Goal: Navigation & Orientation: Find specific page/section

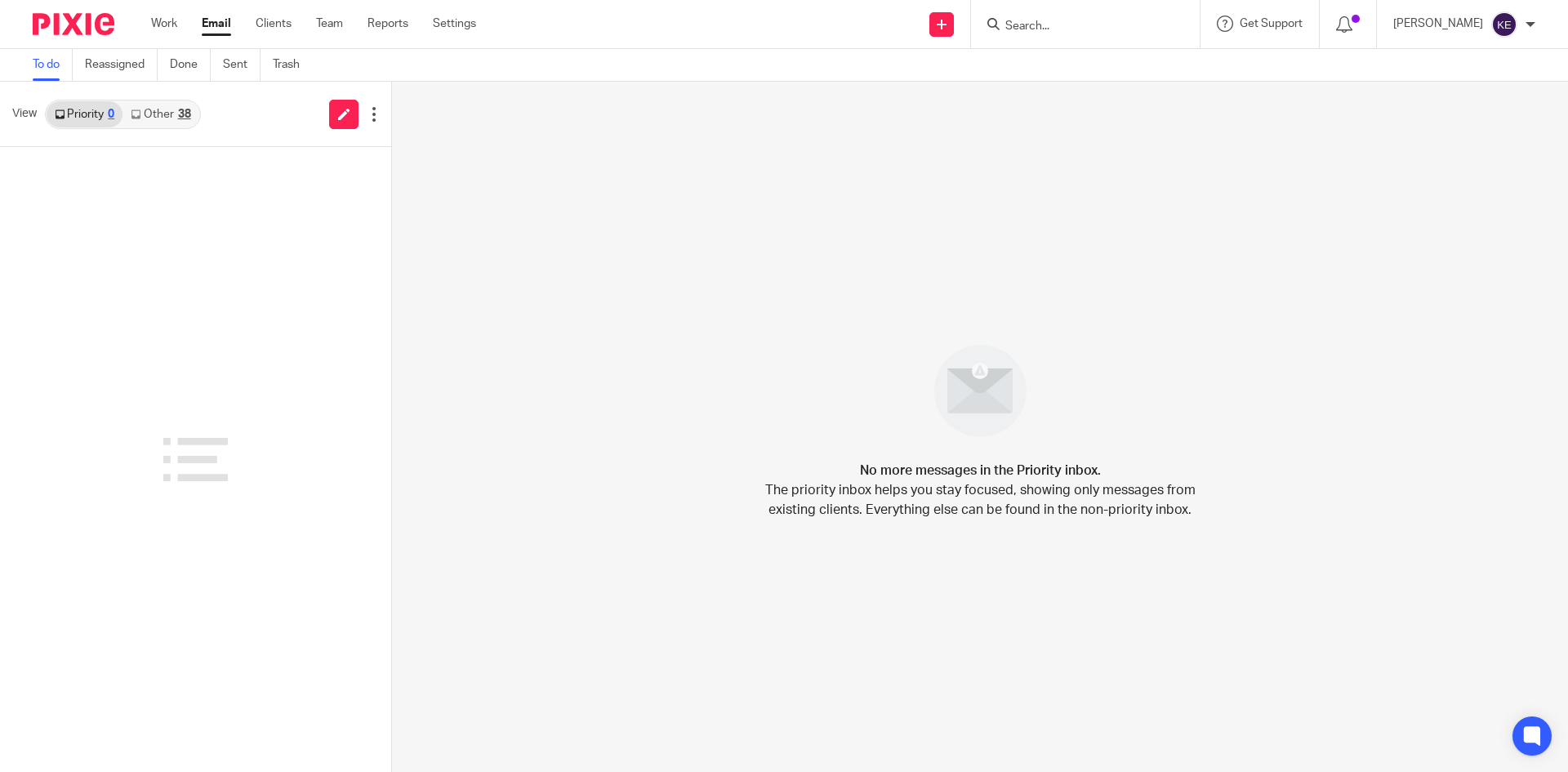
click at [219, 20] on link "Email" at bounding box center [216, 23] width 30 height 16
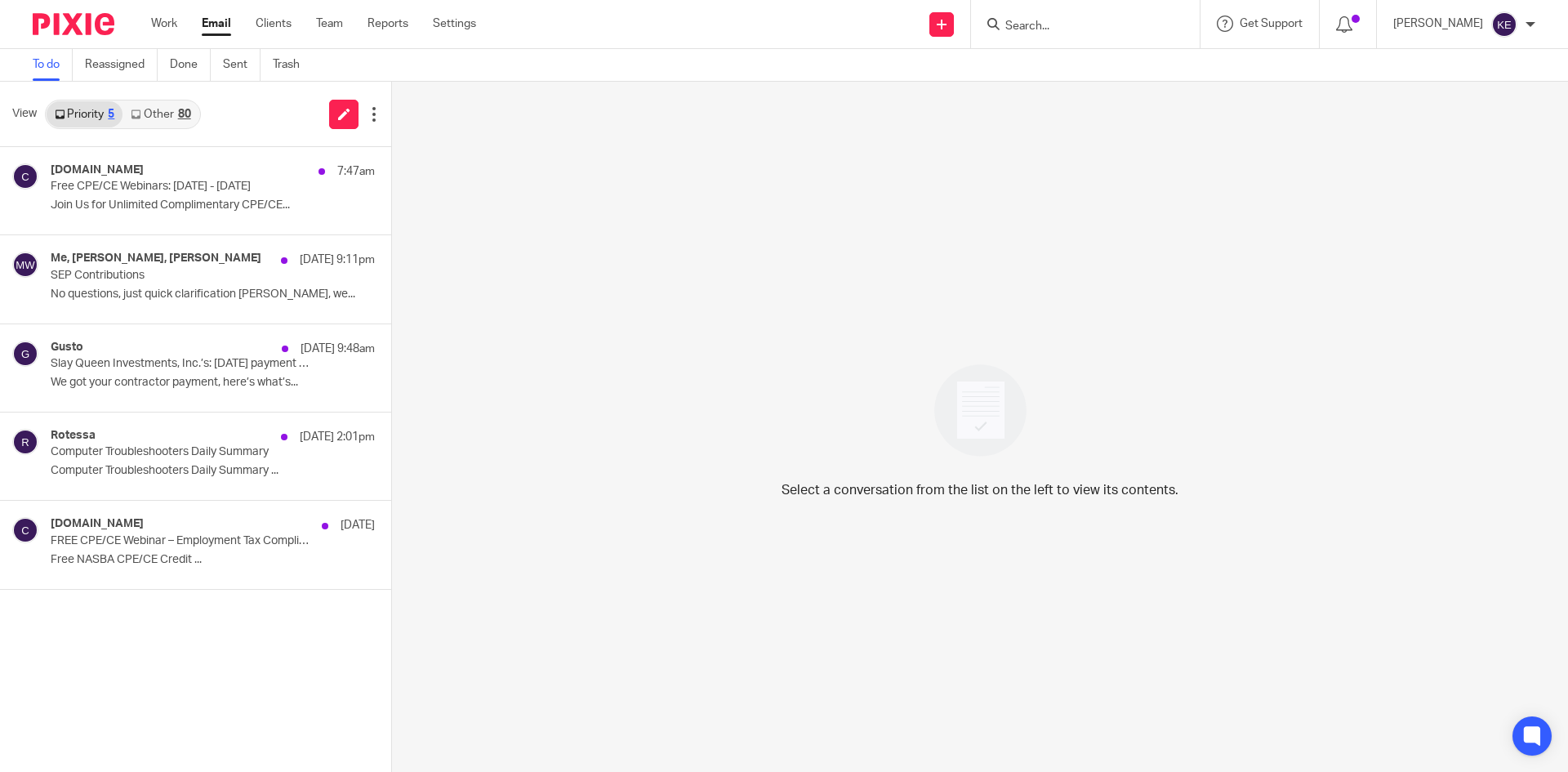
click at [148, 191] on p "Free CPE/CE Webinars: August 18 - August 22, 2025" at bounding box center [180, 186] width 260 height 13
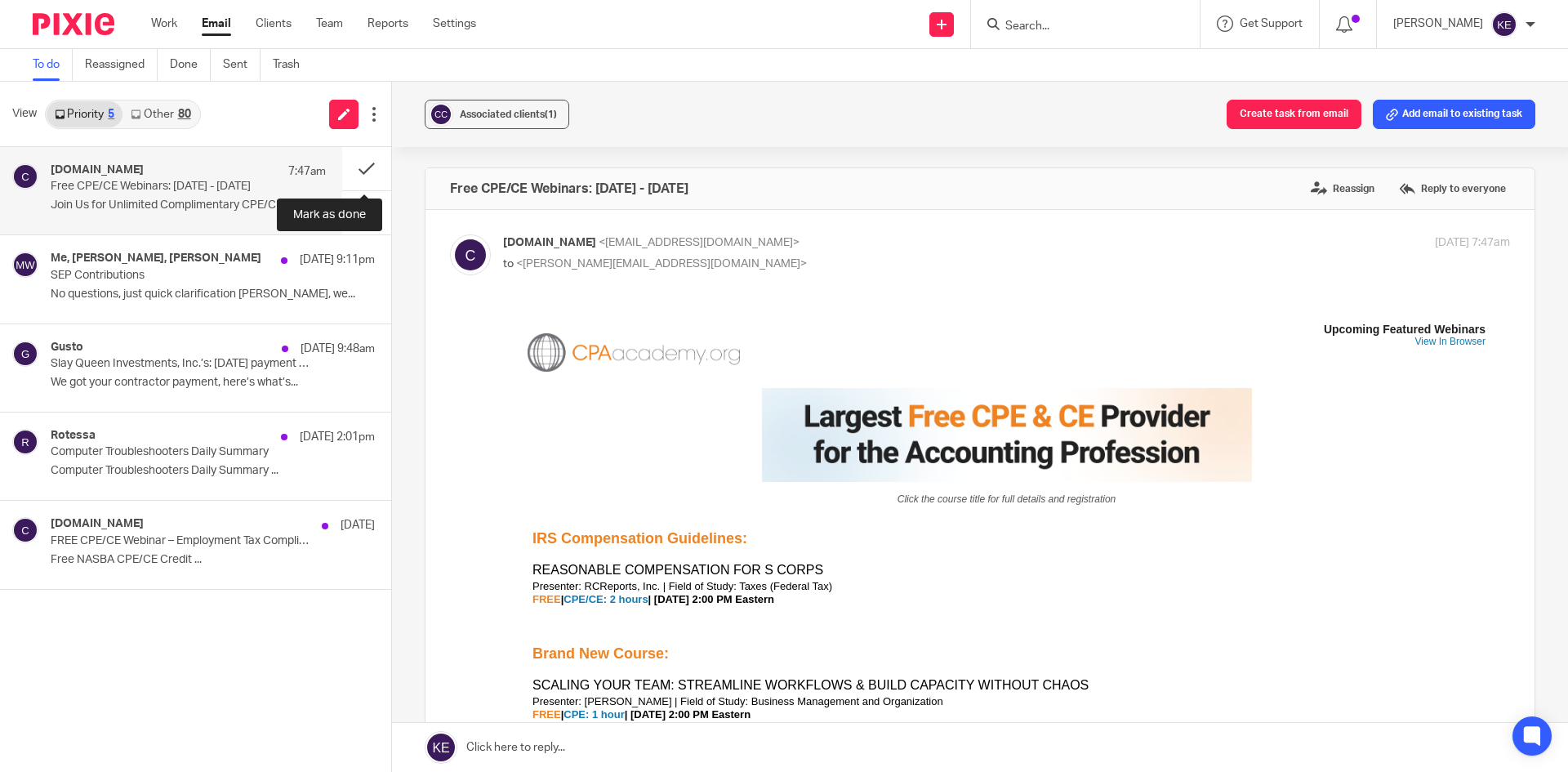
click at [357, 158] on button at bounding box center [366, 168] width 49 height 43
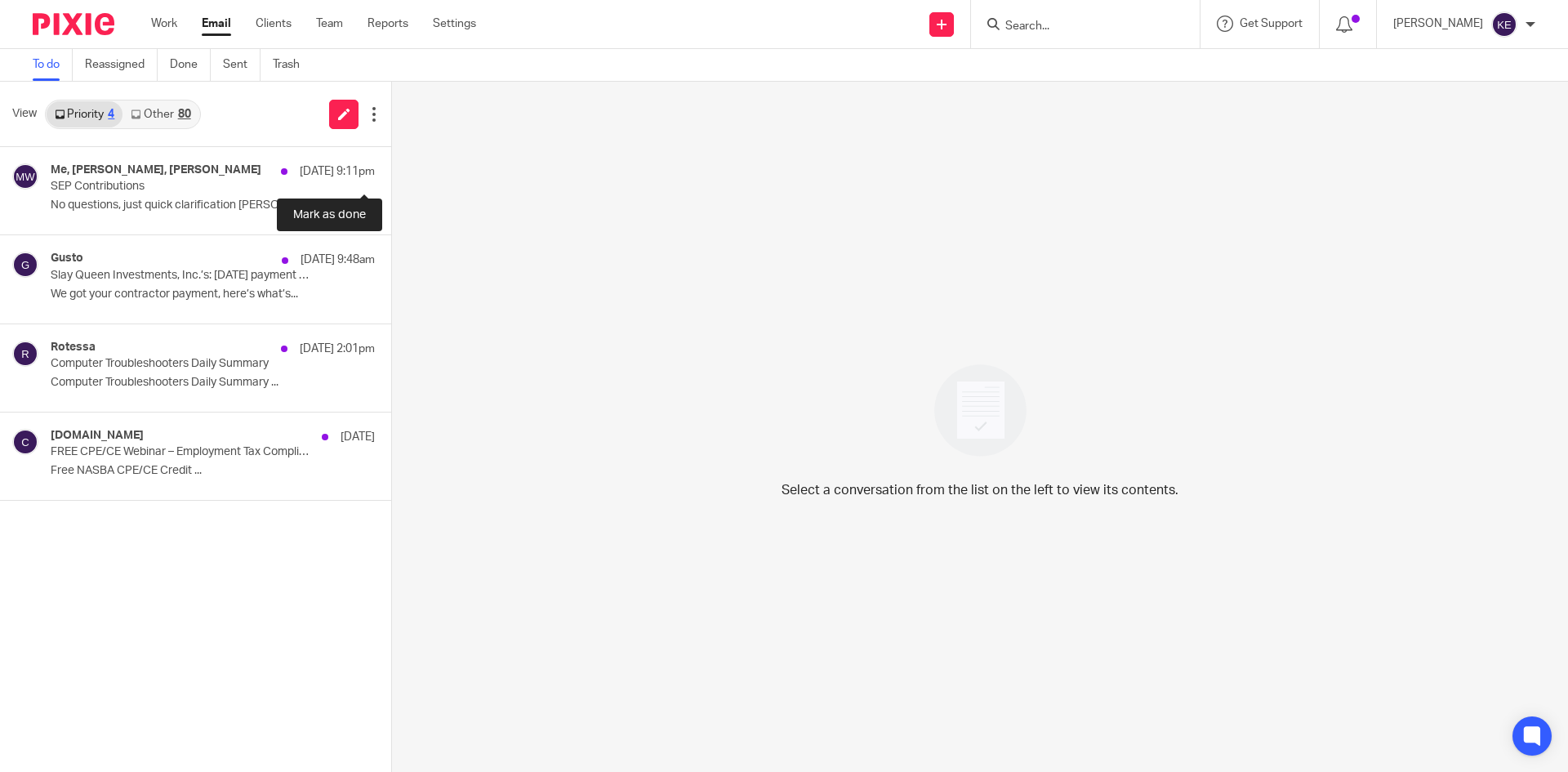
click at [391, 163] on button at bounding box center [398, 168] width 13 height 43
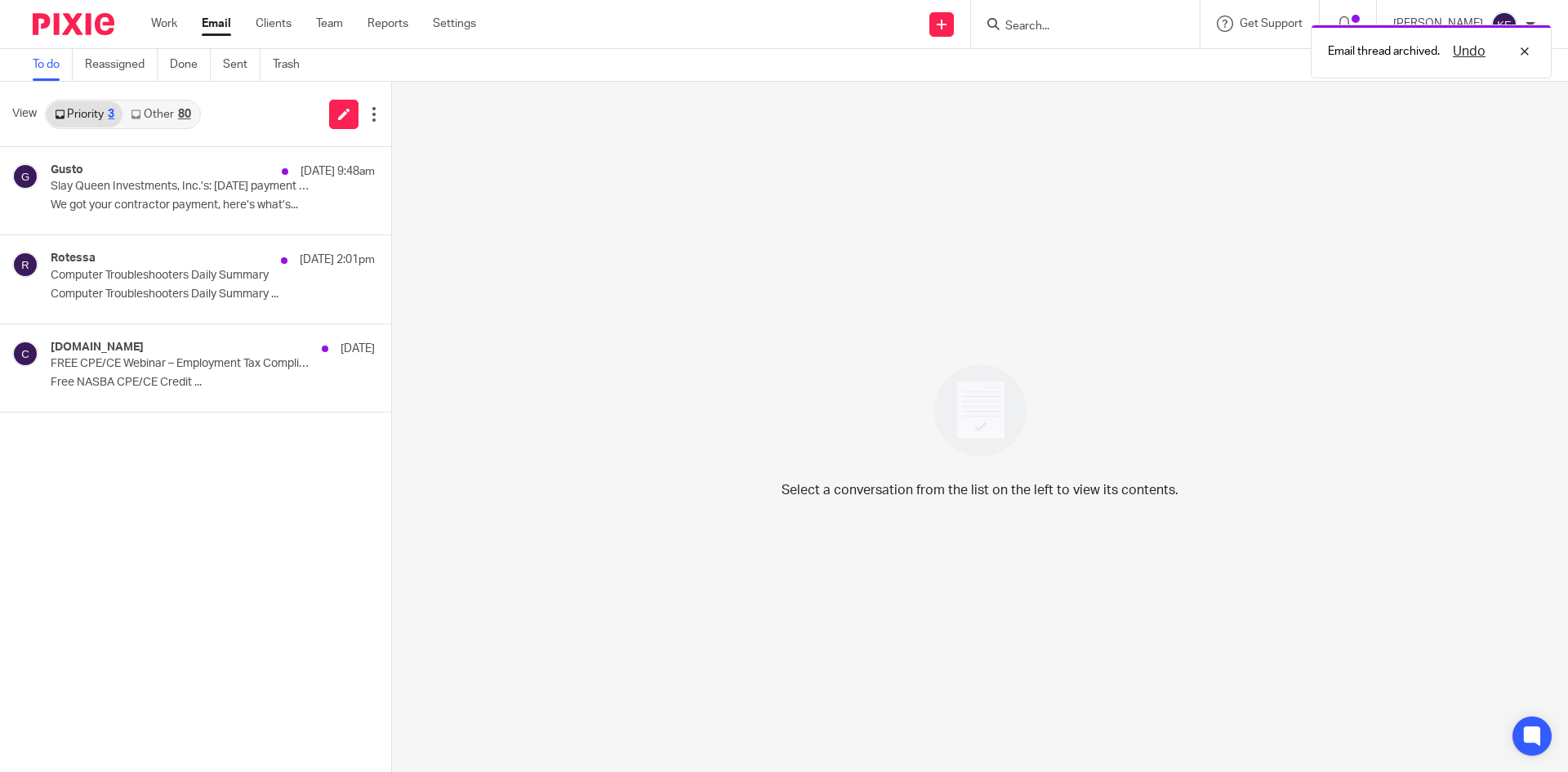
click at [207, 204] on p "We got your contractor payment, here’s what’s..." at bounding box center [212, 205] width 324 height 13
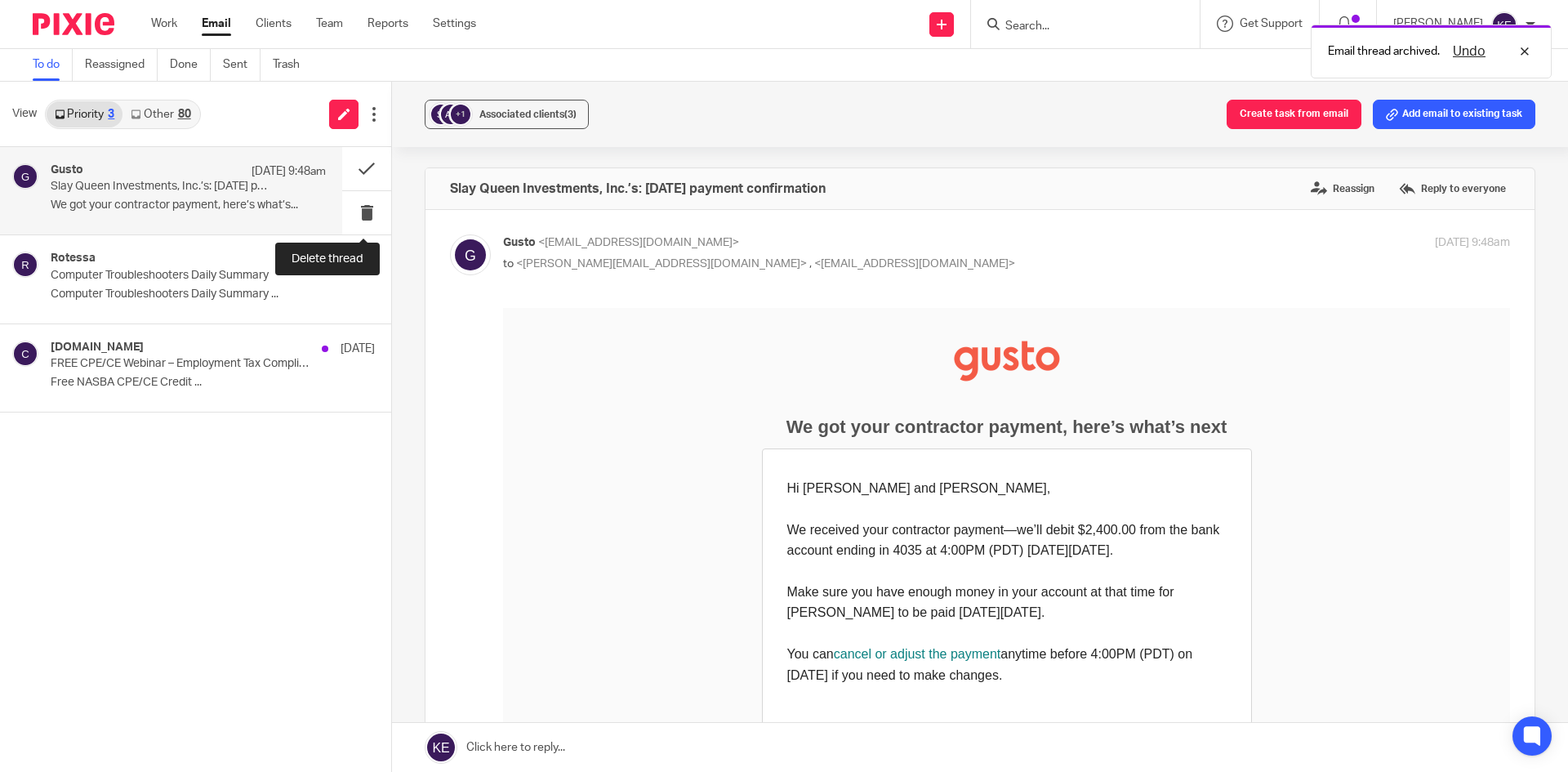
click at [364, 209] on button at bounding box center [366, 212] width 49 height 43
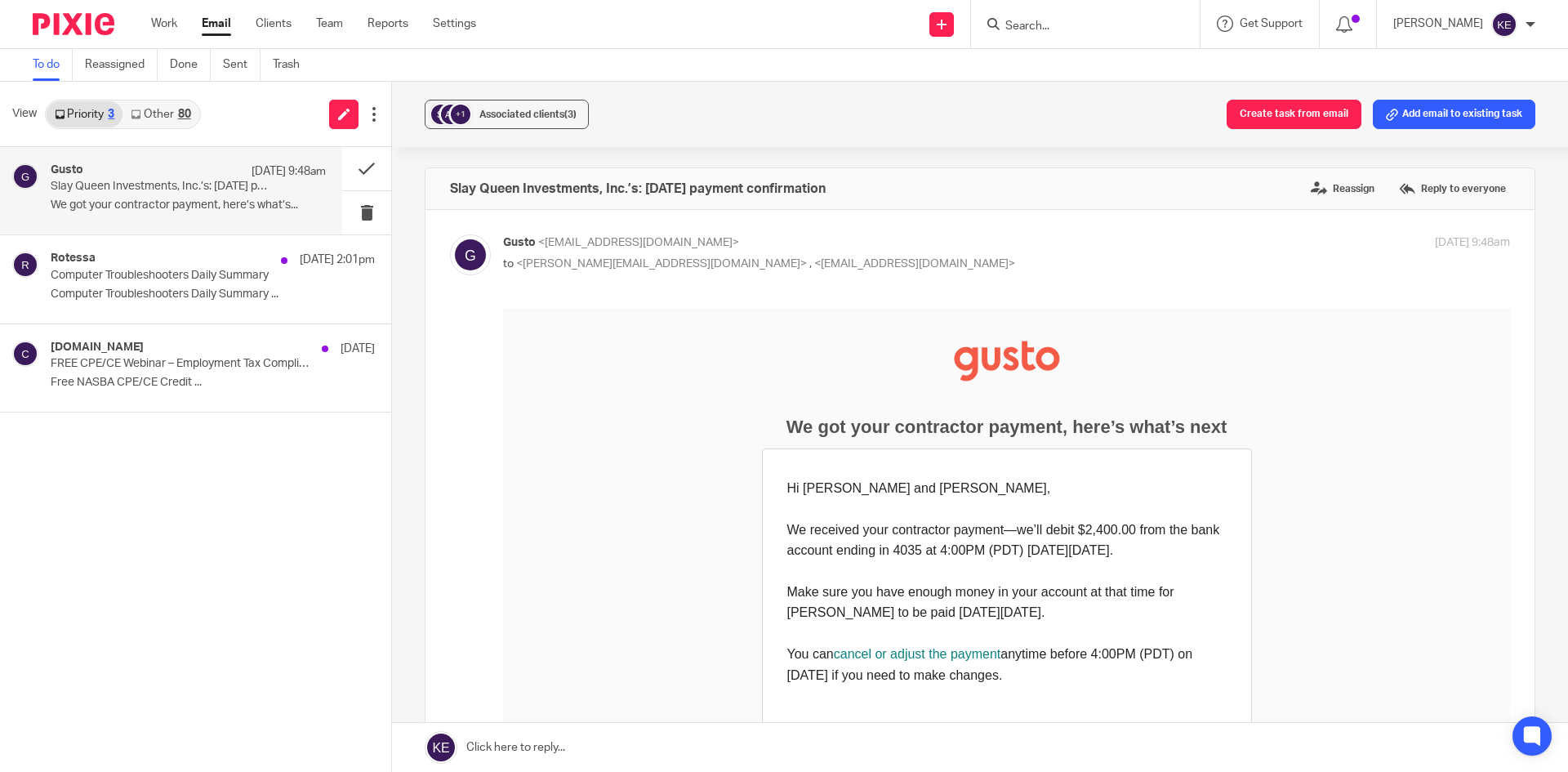
click at [164, 277] on p "Computer Troubleshooters Daily Summary" at bounding box center [180, 275] width 260 height 13
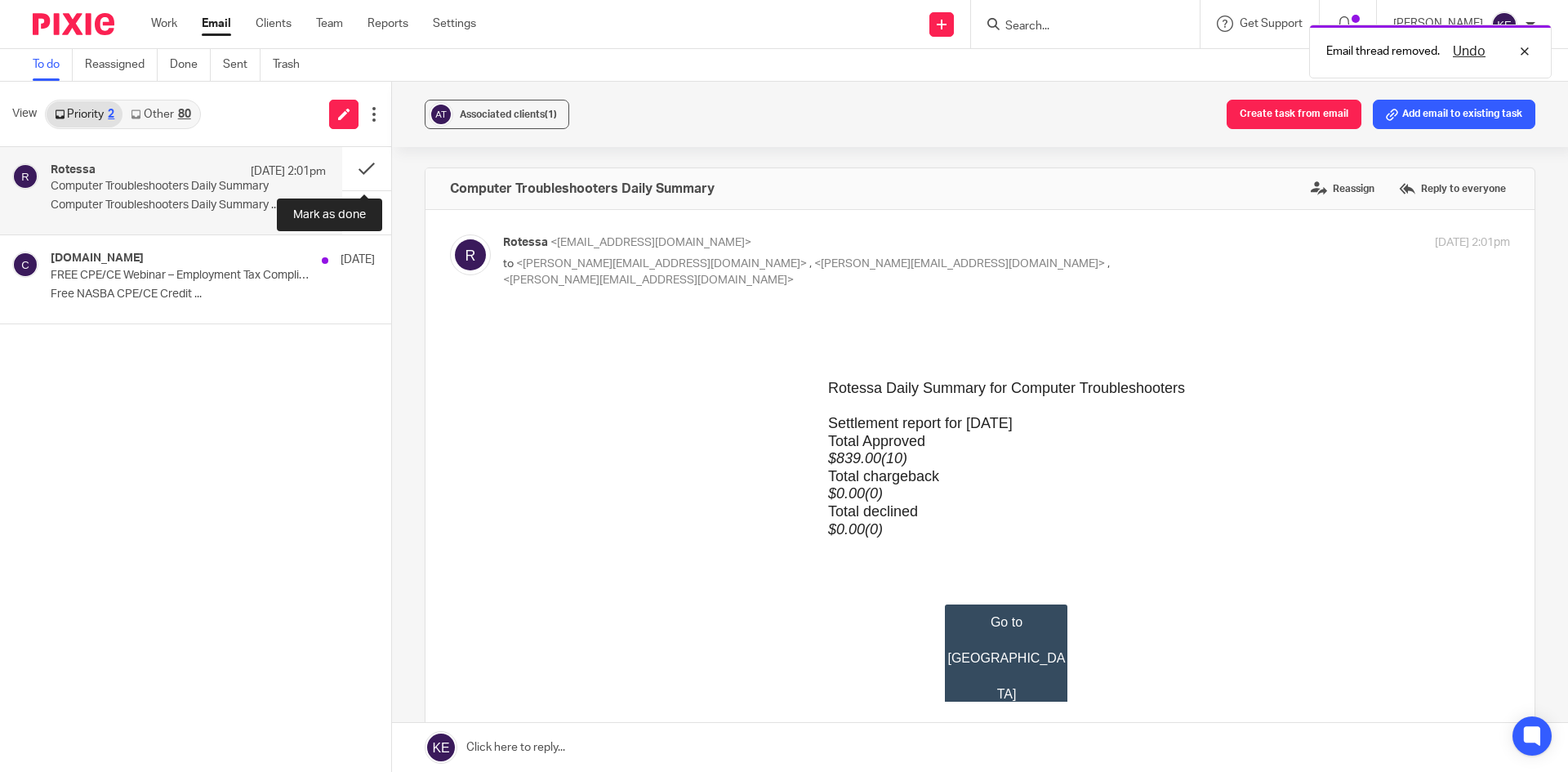
click at [360, 164] on button at bounding box center [366, 168] width 49 height 43
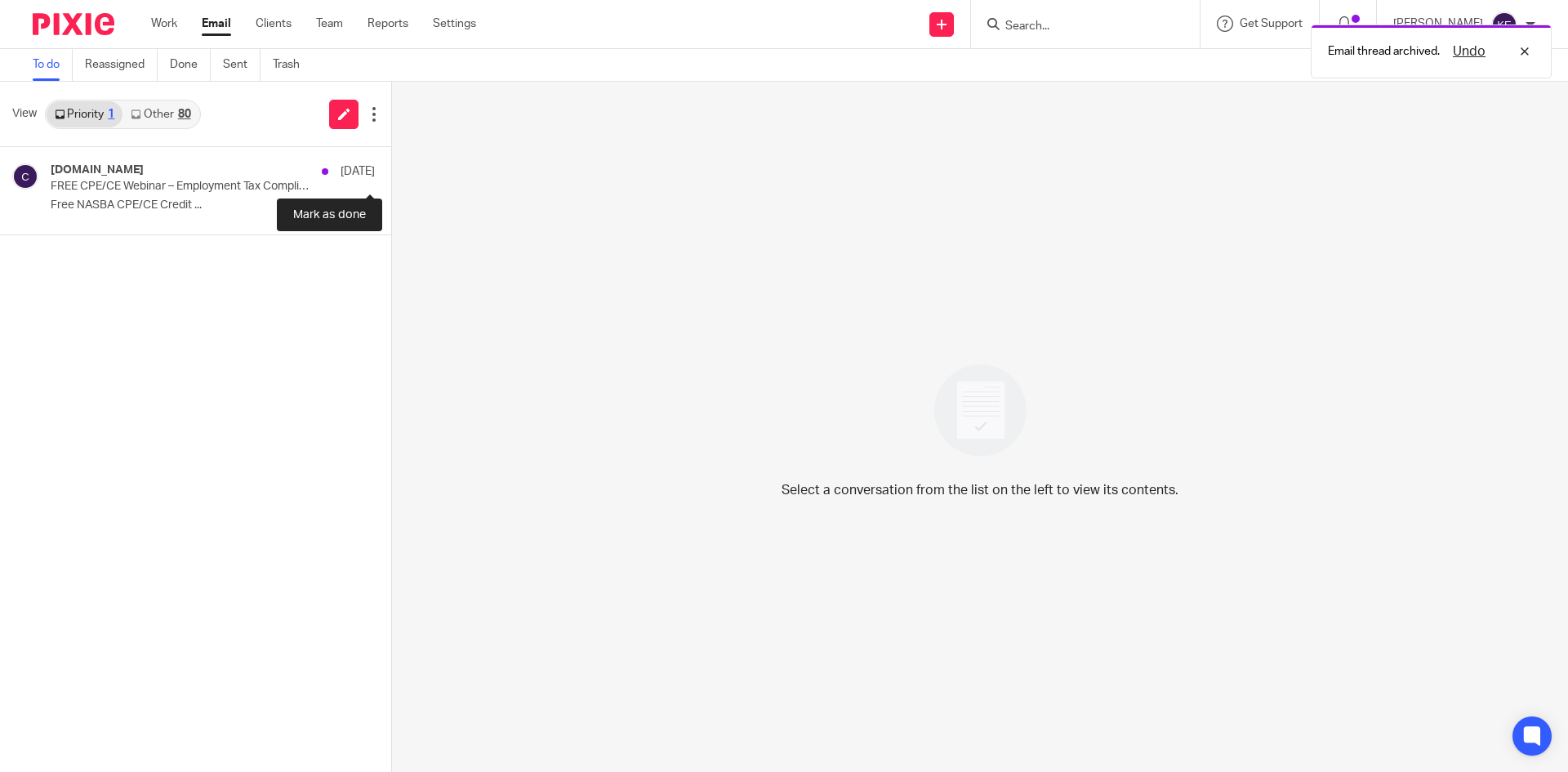
click at [391, 168] on button at bounding box center [398, 168] width 13 height 43
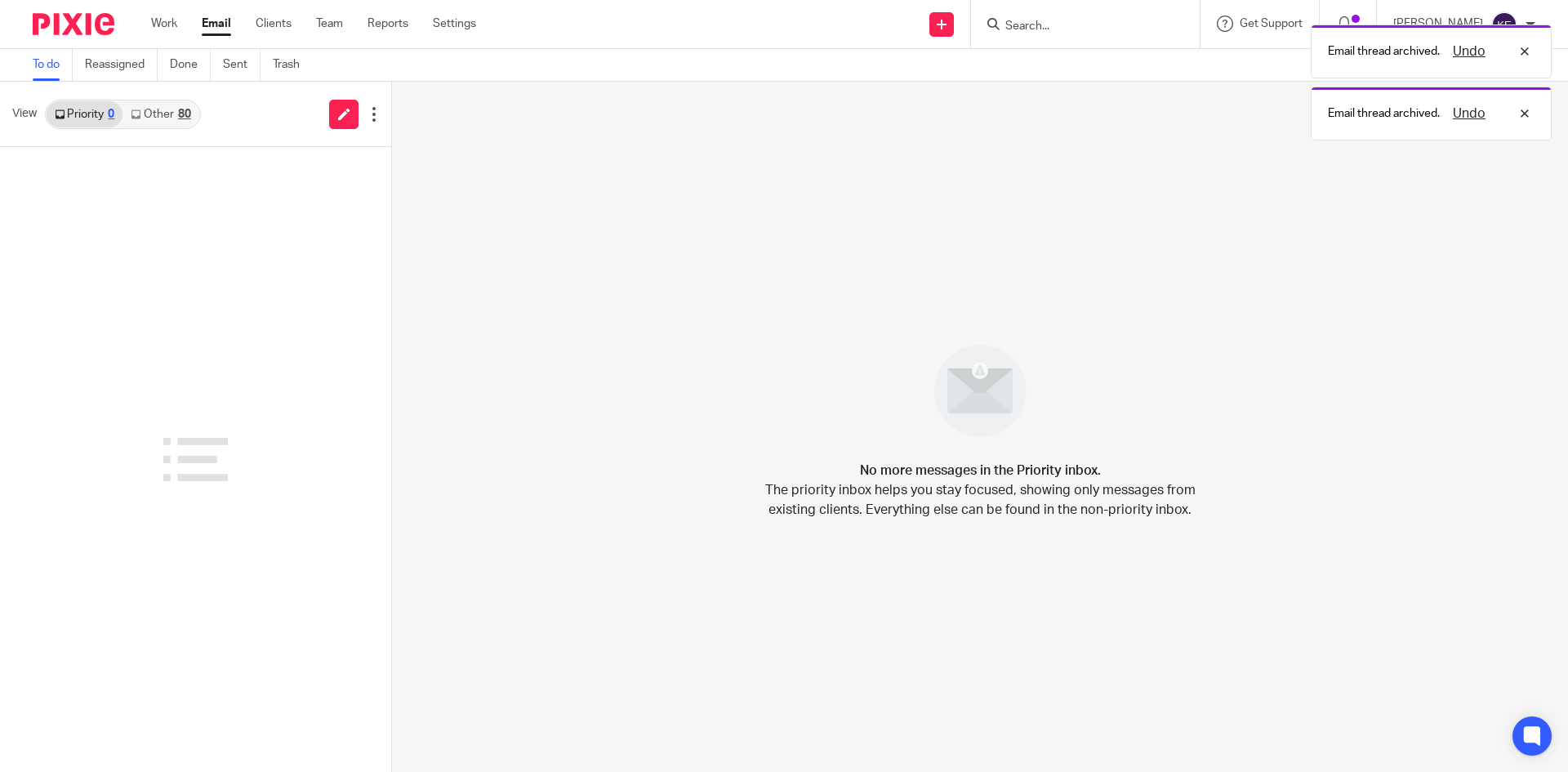
click at [179, 113] on div "80" at bounding box center [184, 114] width 13 height 12
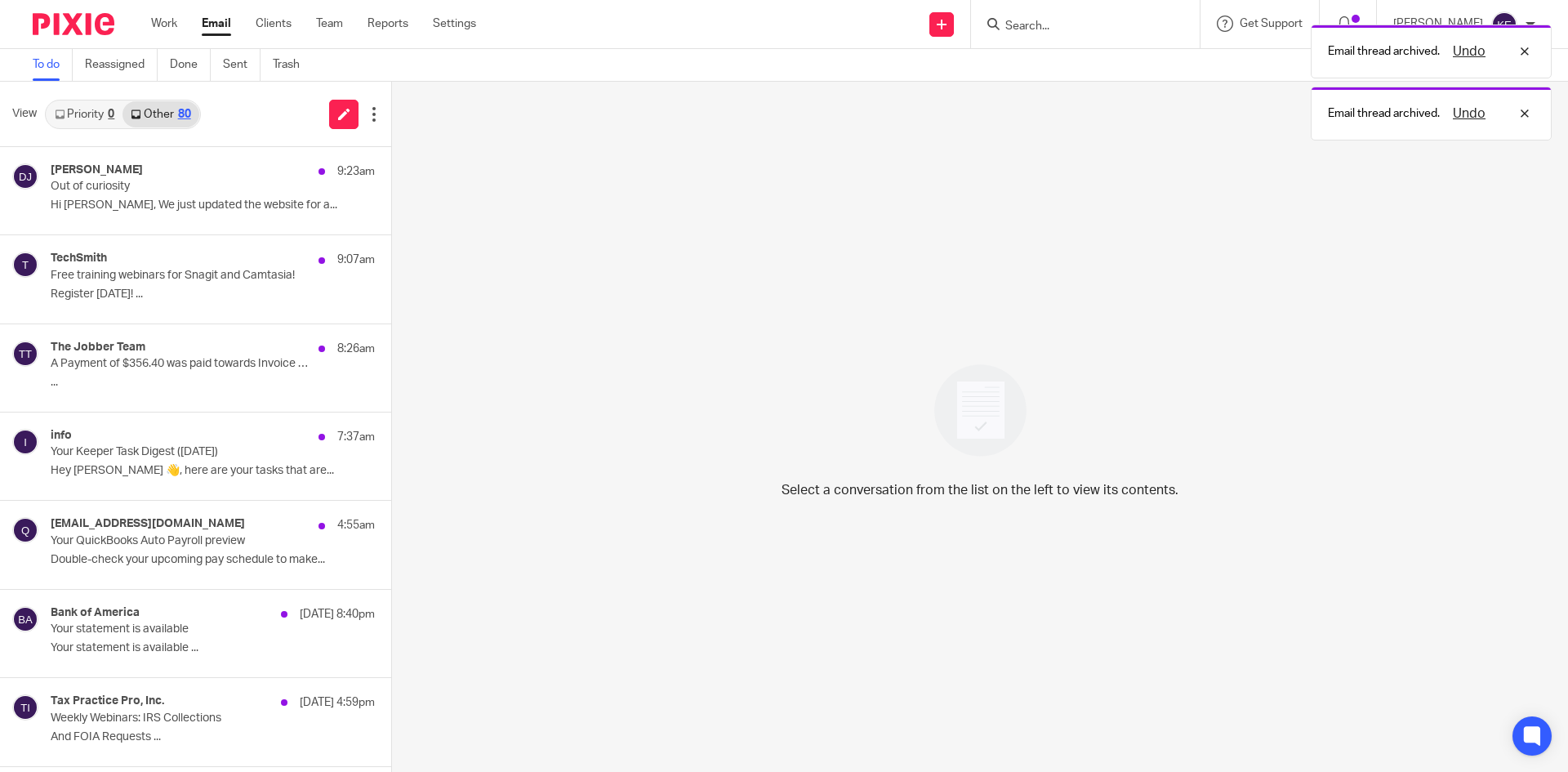
click at [168, 184] on p "Out of curiosity" at bounding box center [180, 186] width 260 height 13
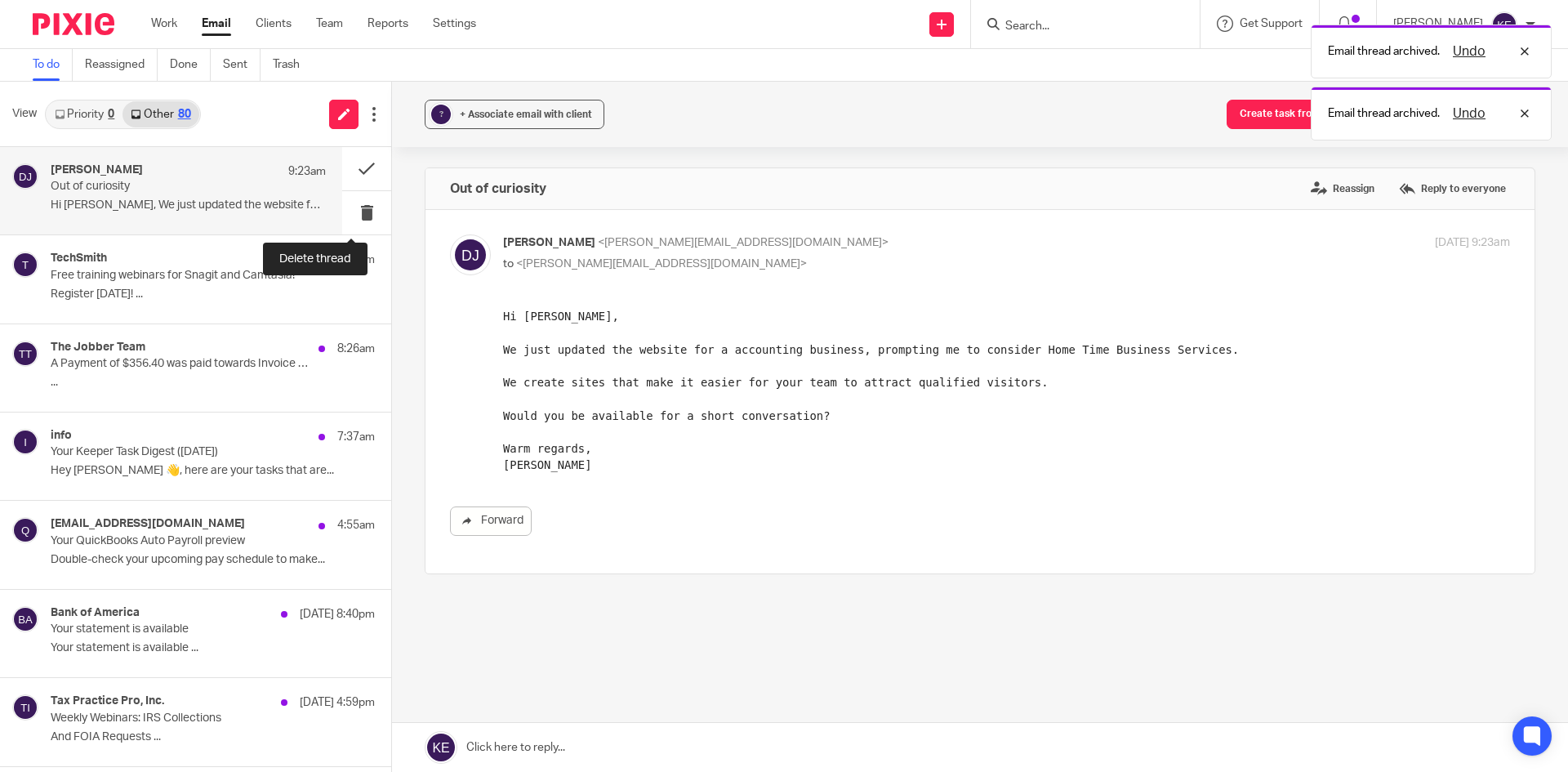
click at [351, 210] on button at bounding box center [366, 212] width 49 height 43
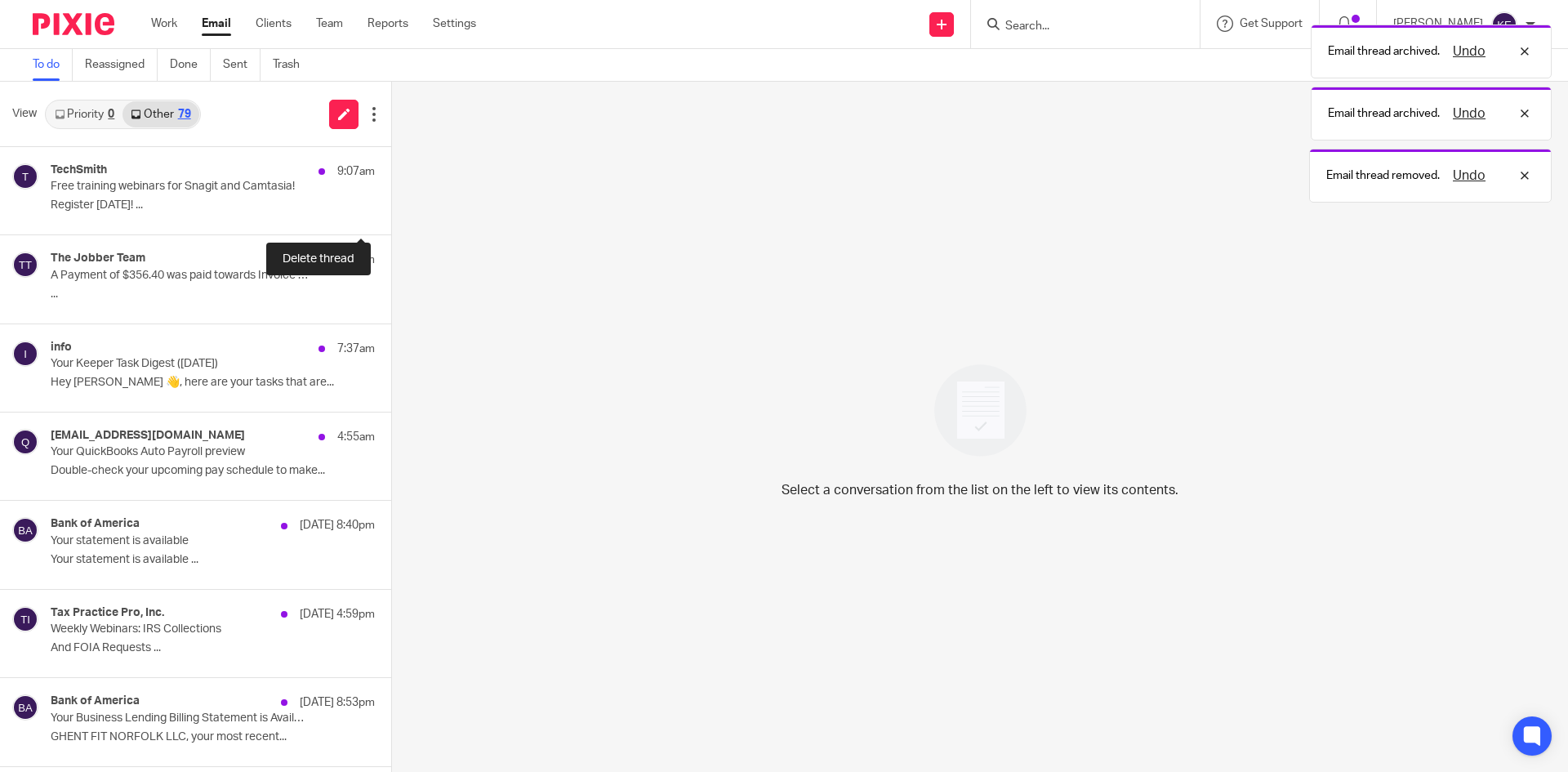
click at [391, 210] on button at bounding box center [398, 212] width 13 height 43
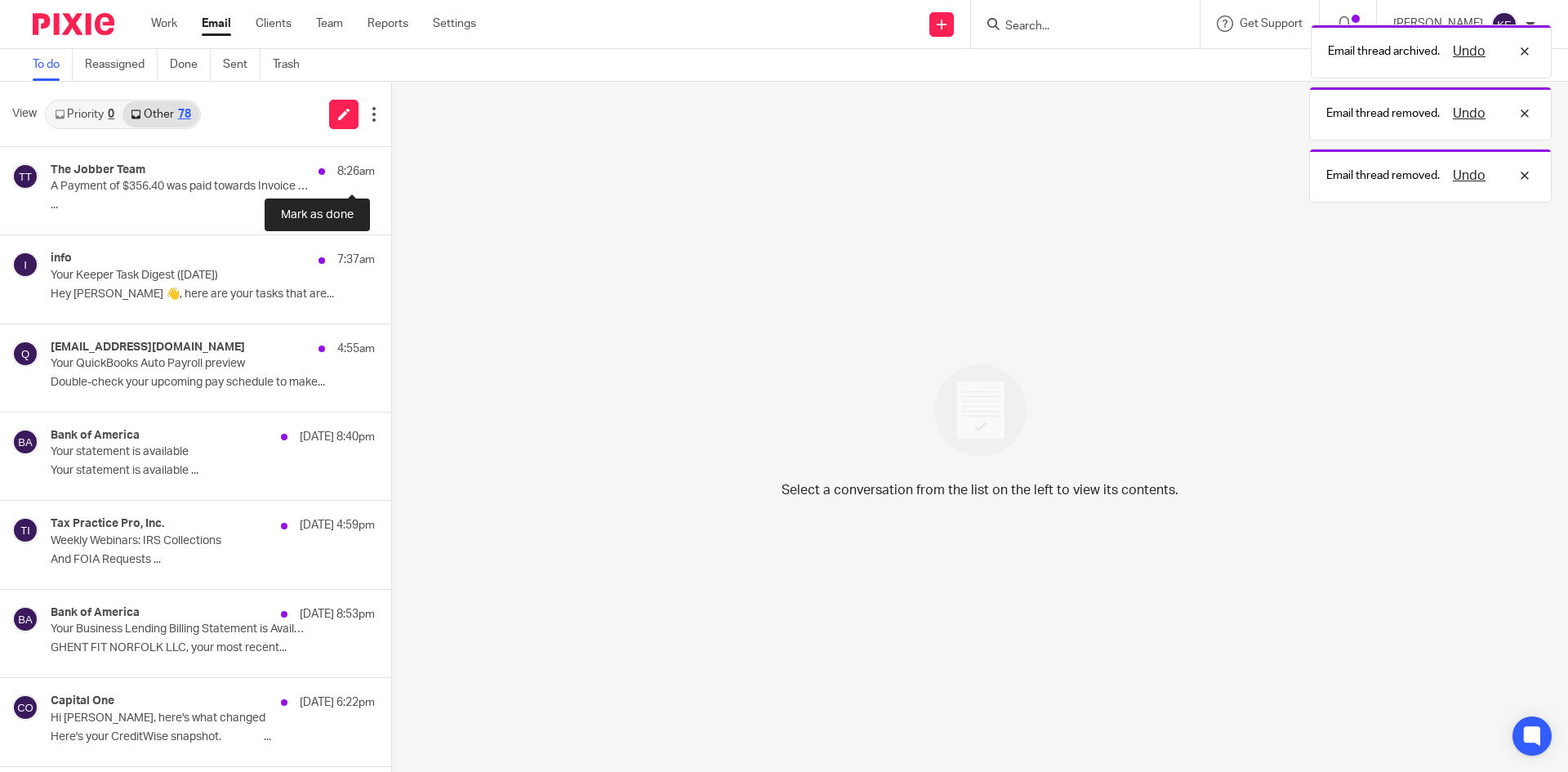
click at [391, 154] on button at bounding box center [398, 168] width 13 height 43
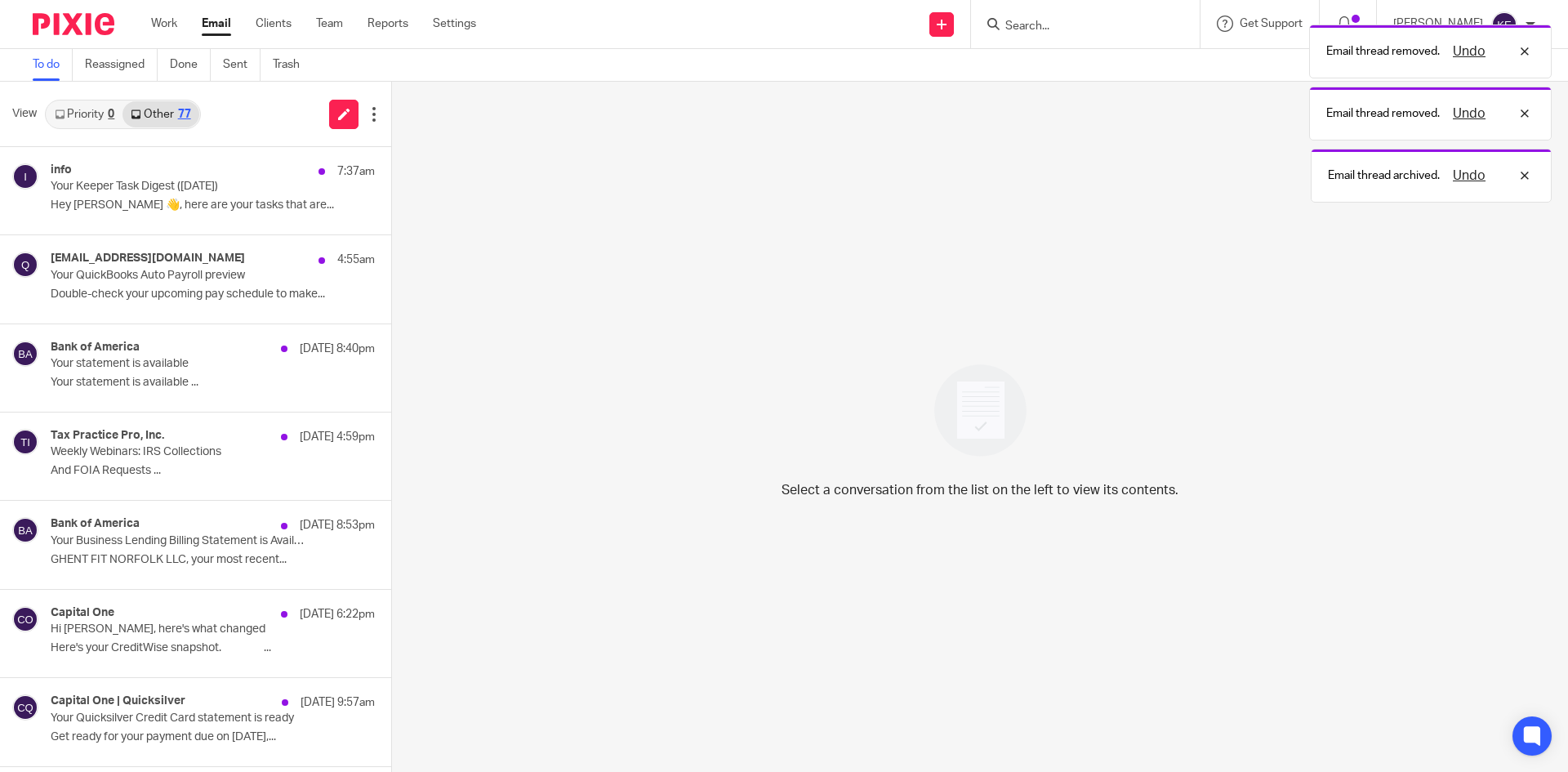
click at [235, 217] on div "info 7:37am Your Keeper Task Digest (Aug 18) Hey Kimberly 👋, here are your task…" at bounding box center [212, 191] width 324 height 55
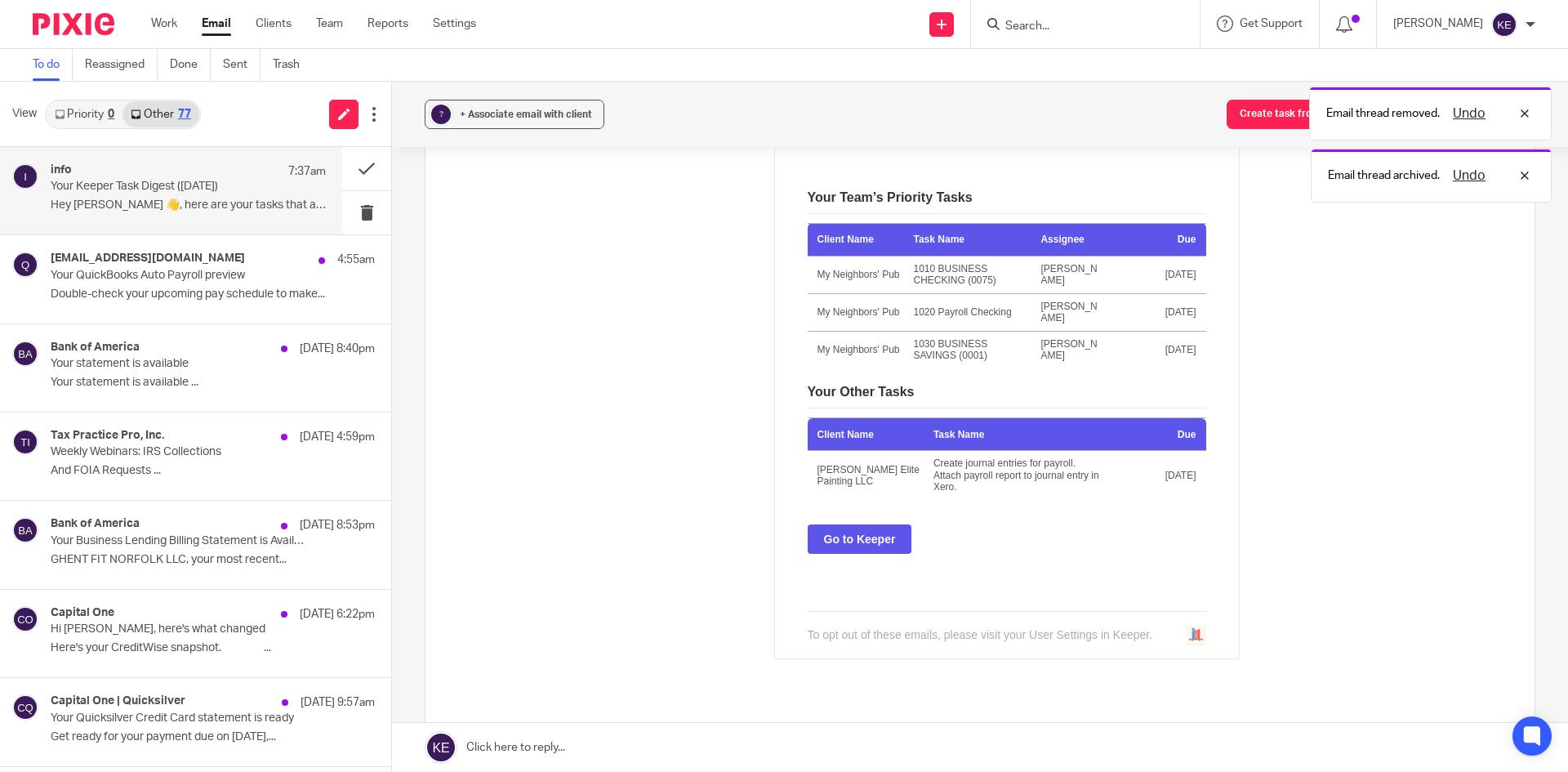
scroll to position [327, 0]
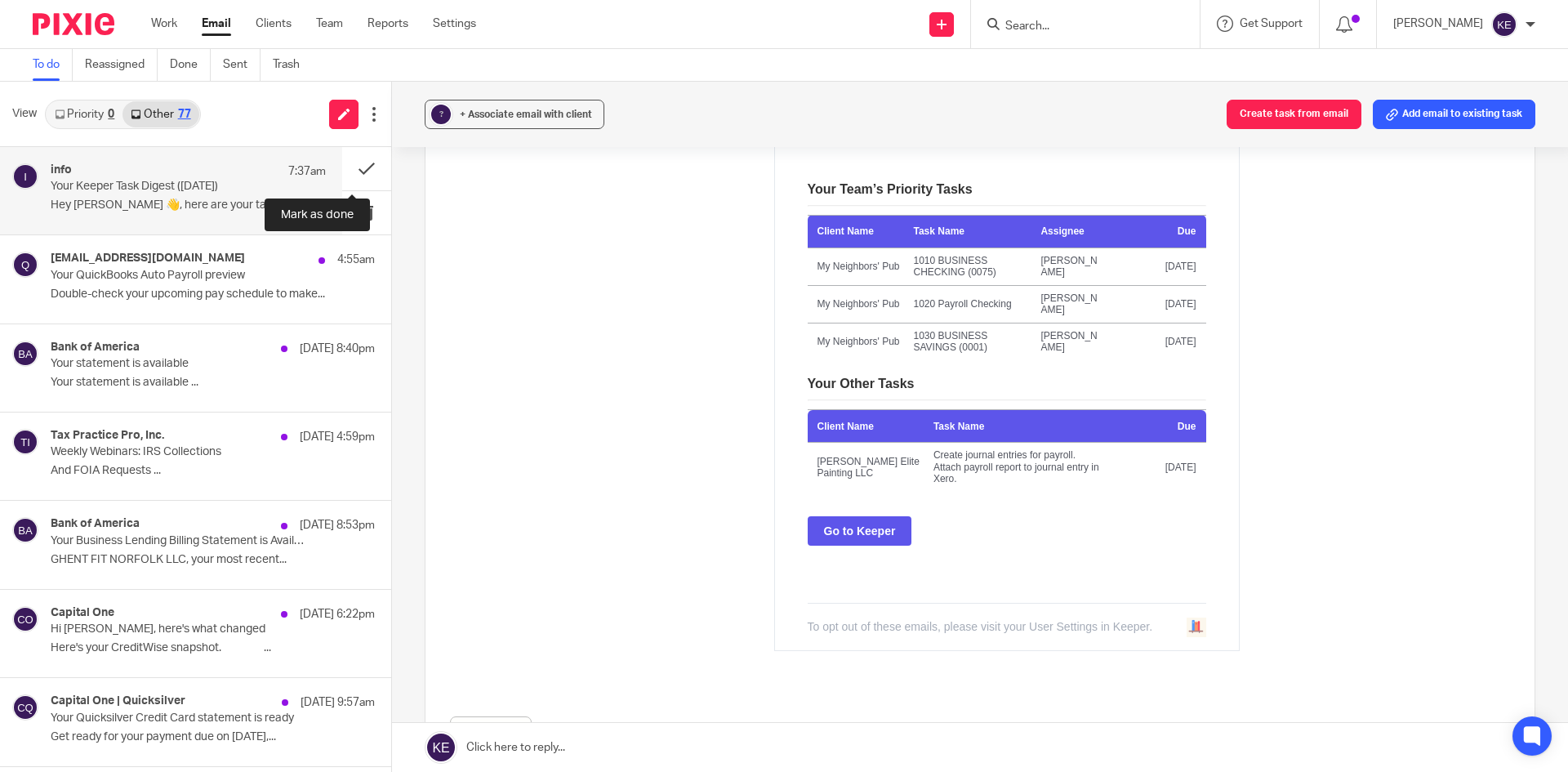
click at [348, 164] on button at bounding box center [366, 168] width 49 height 43
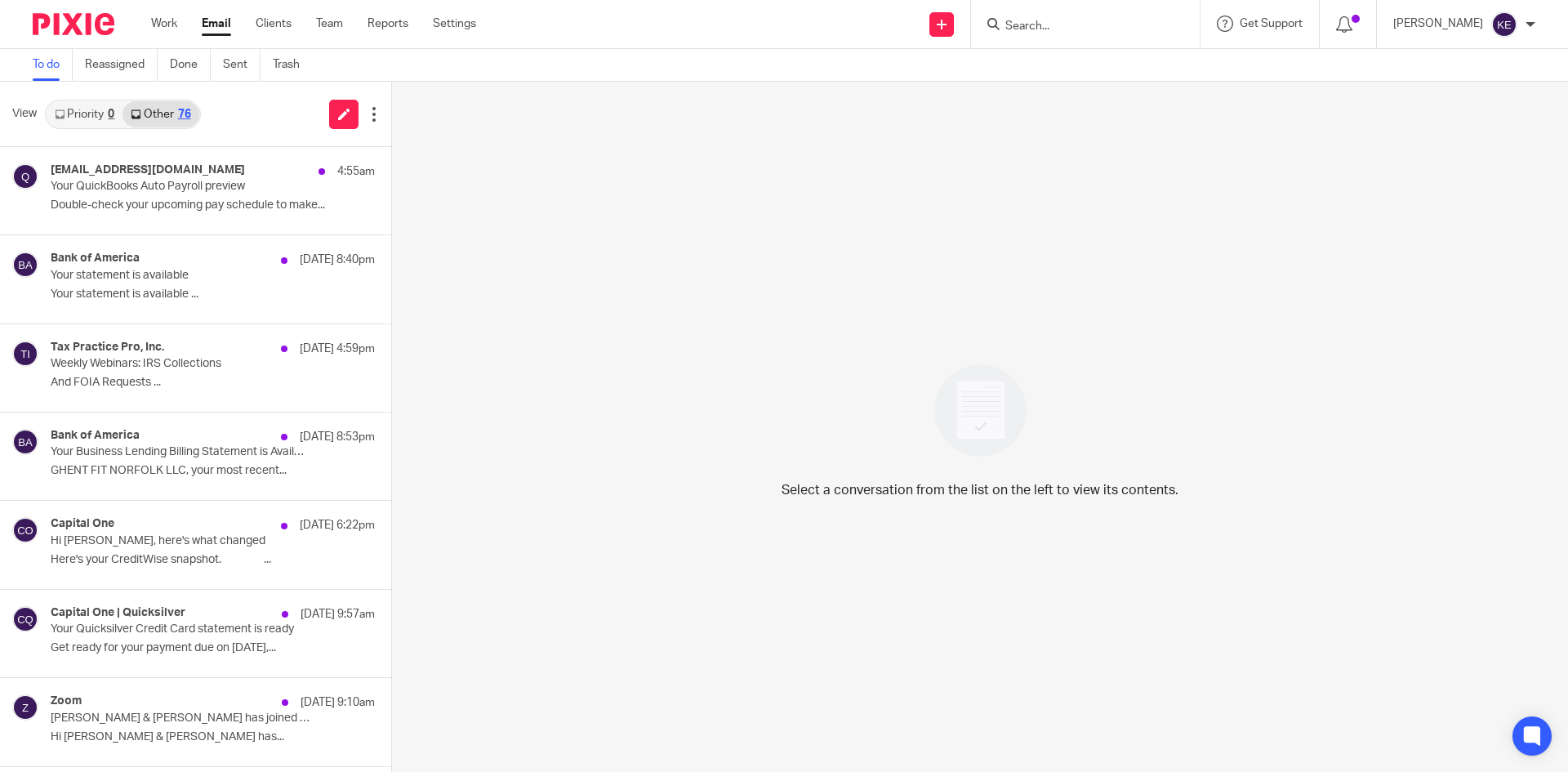
click at [181, 183] on p "Your QuickBooks Auto Payroll preview" at bounding box center [180, 186] width 260 height 13
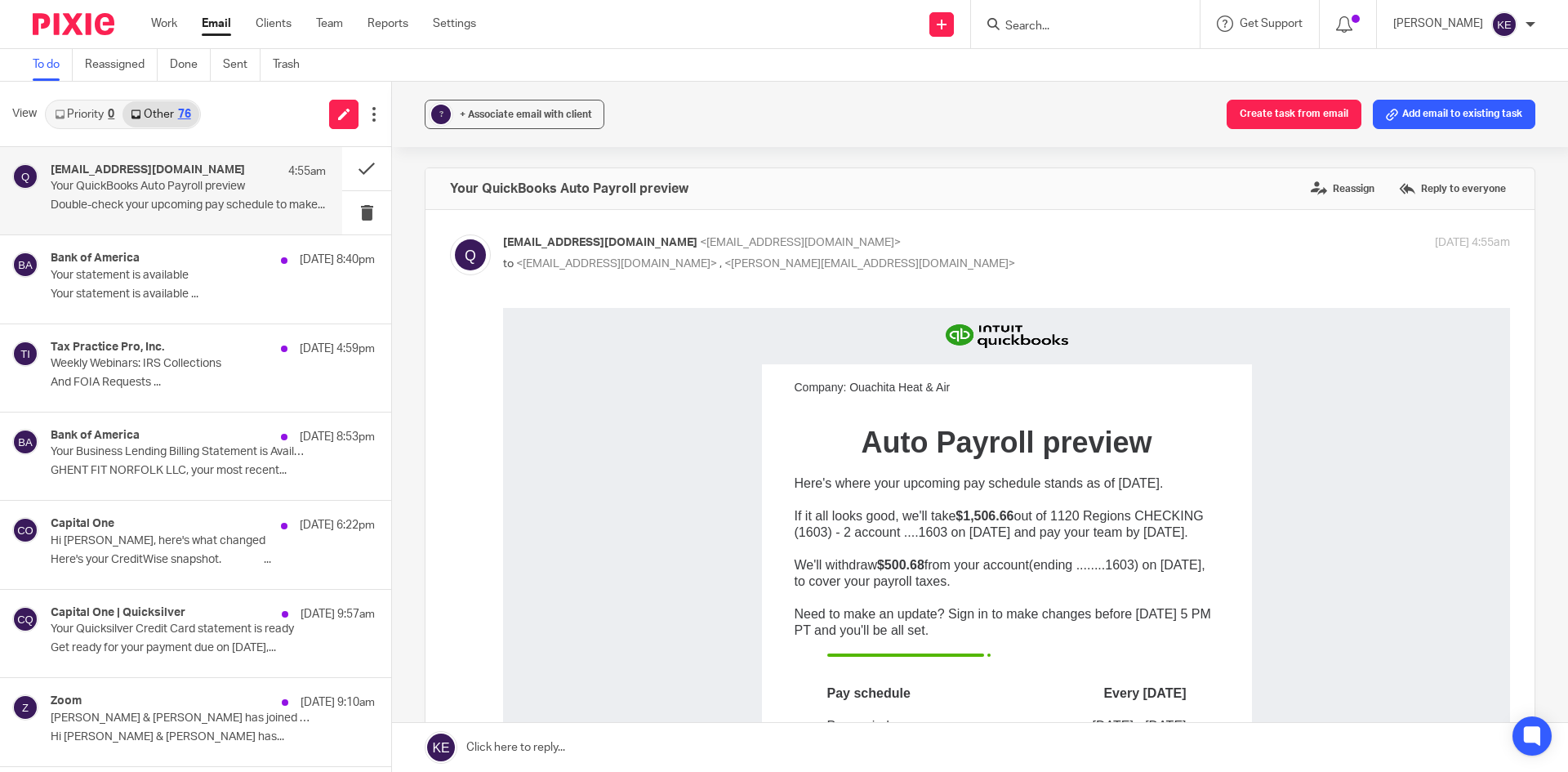
scroll to position [0, 0]
click at [347, 206] on button at bounding box center [366, 212] width 49 height 43
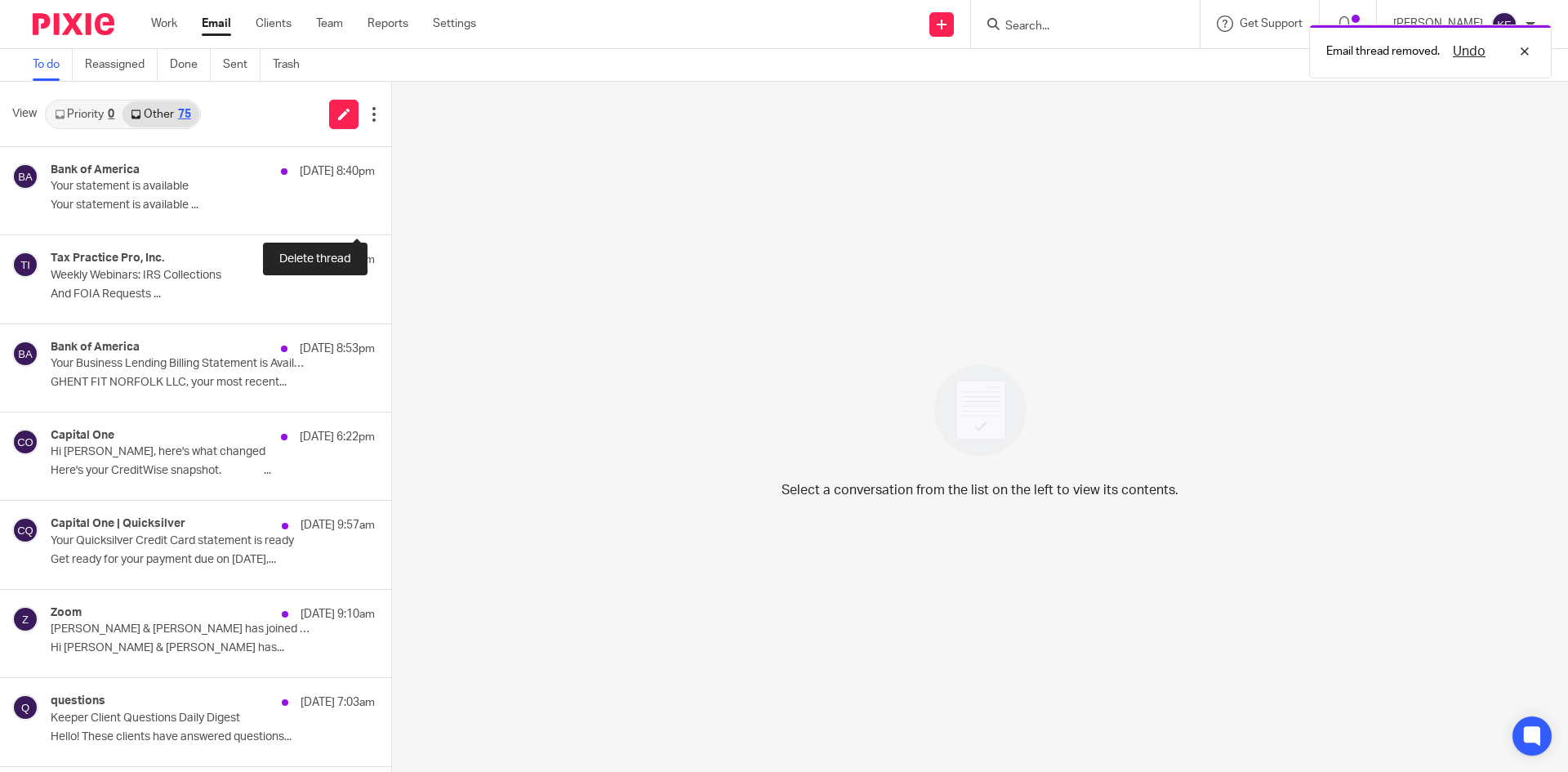
click at [391, 206] on button at bounding box center [398, 212] width 13 height 43
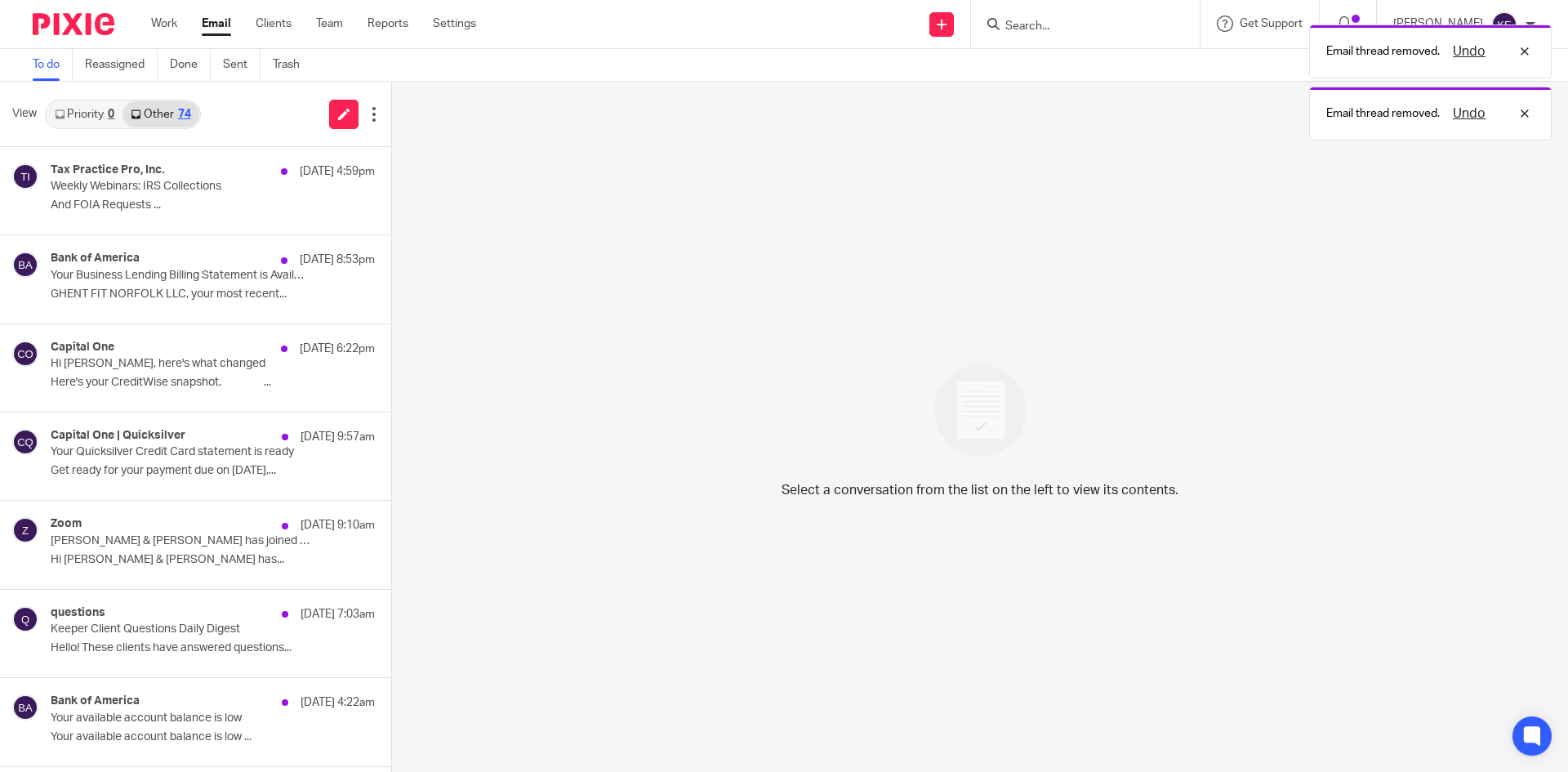
click at [218, 290] on p "GHENT FIT NORFOLK LLC, your most recent..." at bounding box center [212, 294] width 324 height 13
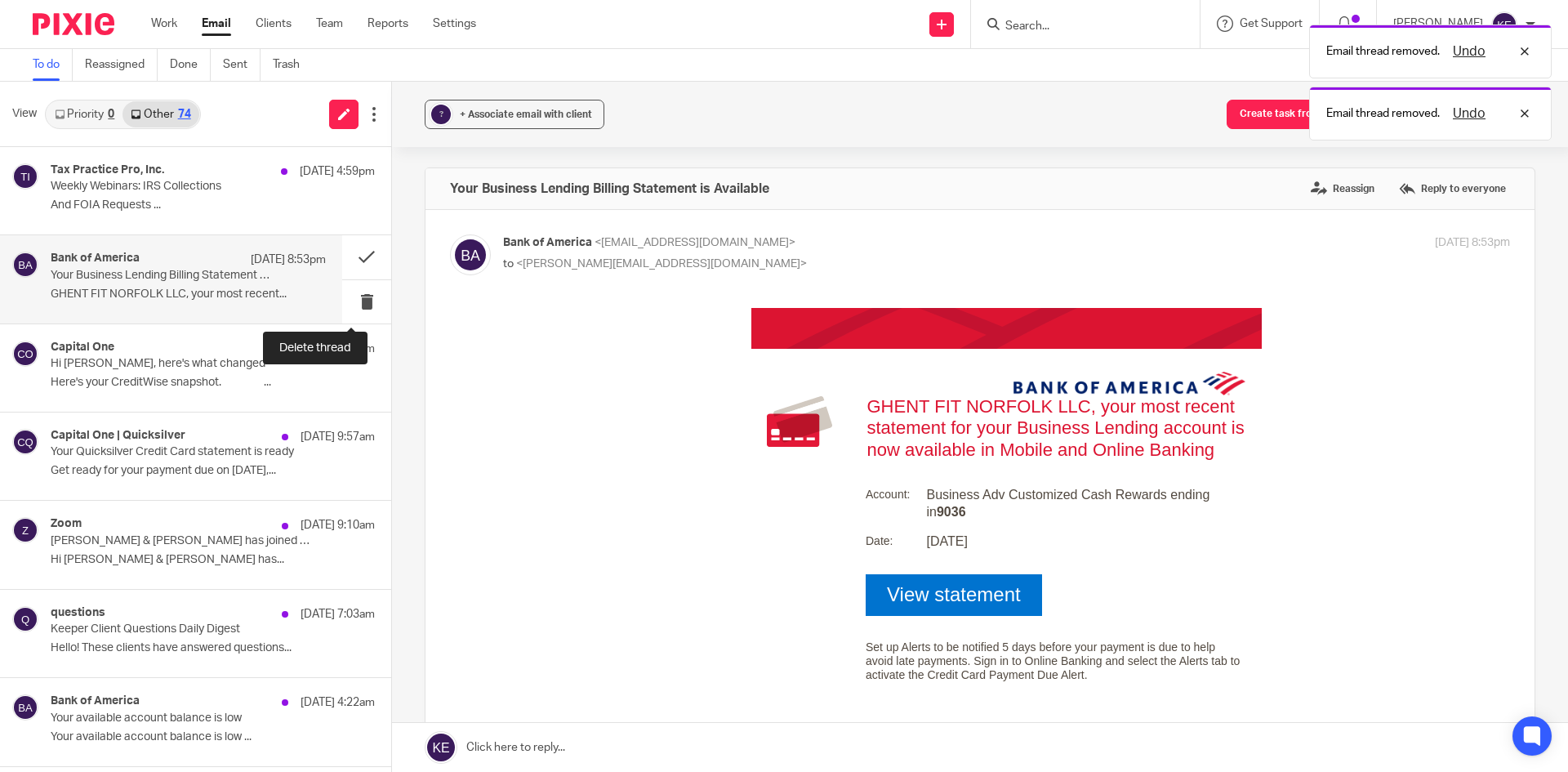
click at [351, 297] on button at bounding box center [366, 301] width 49 height 43
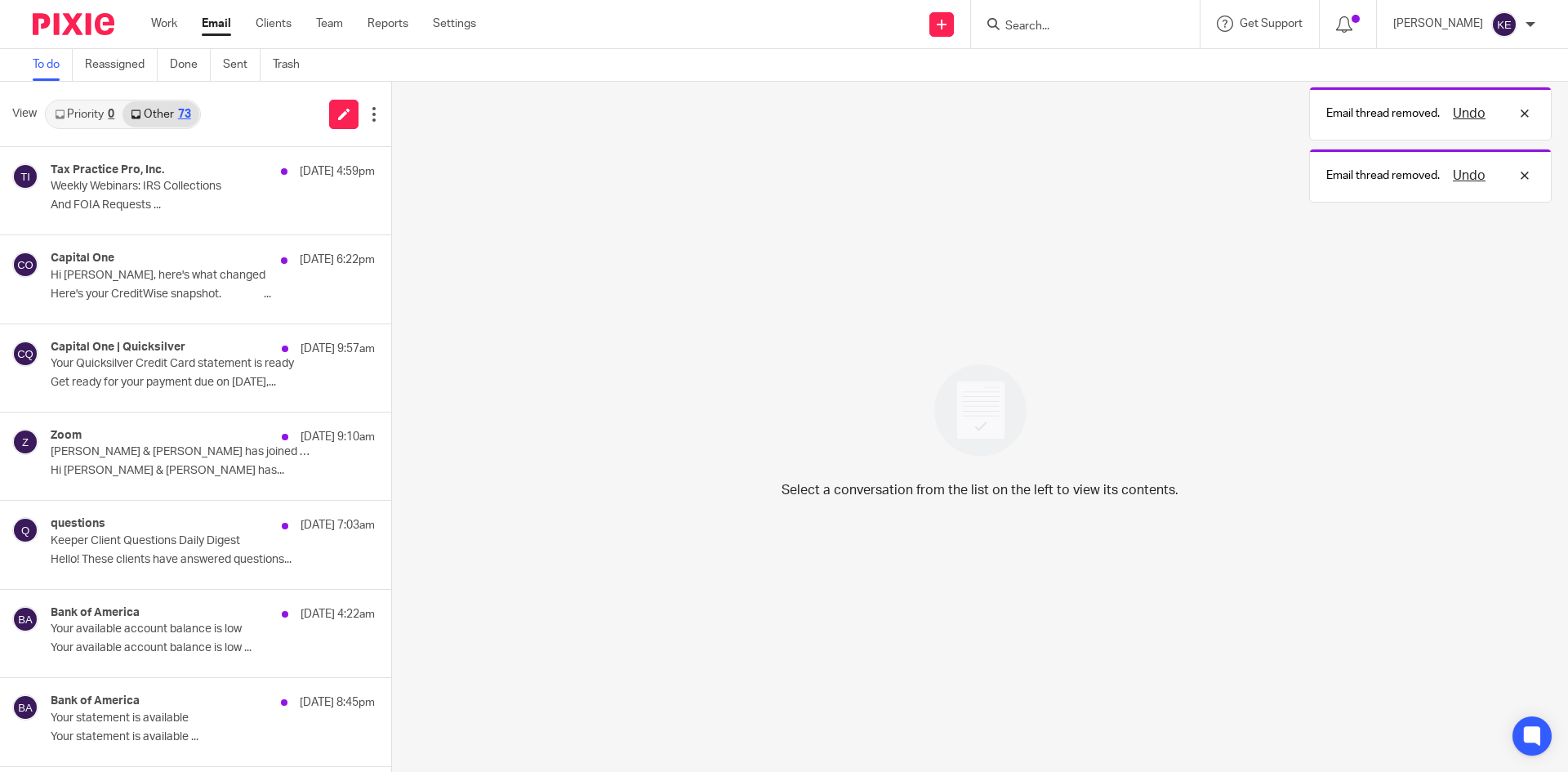
click at [295, 286] on div "Capital One Aug 16 6:22pm Hi Kimberly, here's what changed Here's your CreditWi…" at bounding box center [212, 279] width 324 height 55
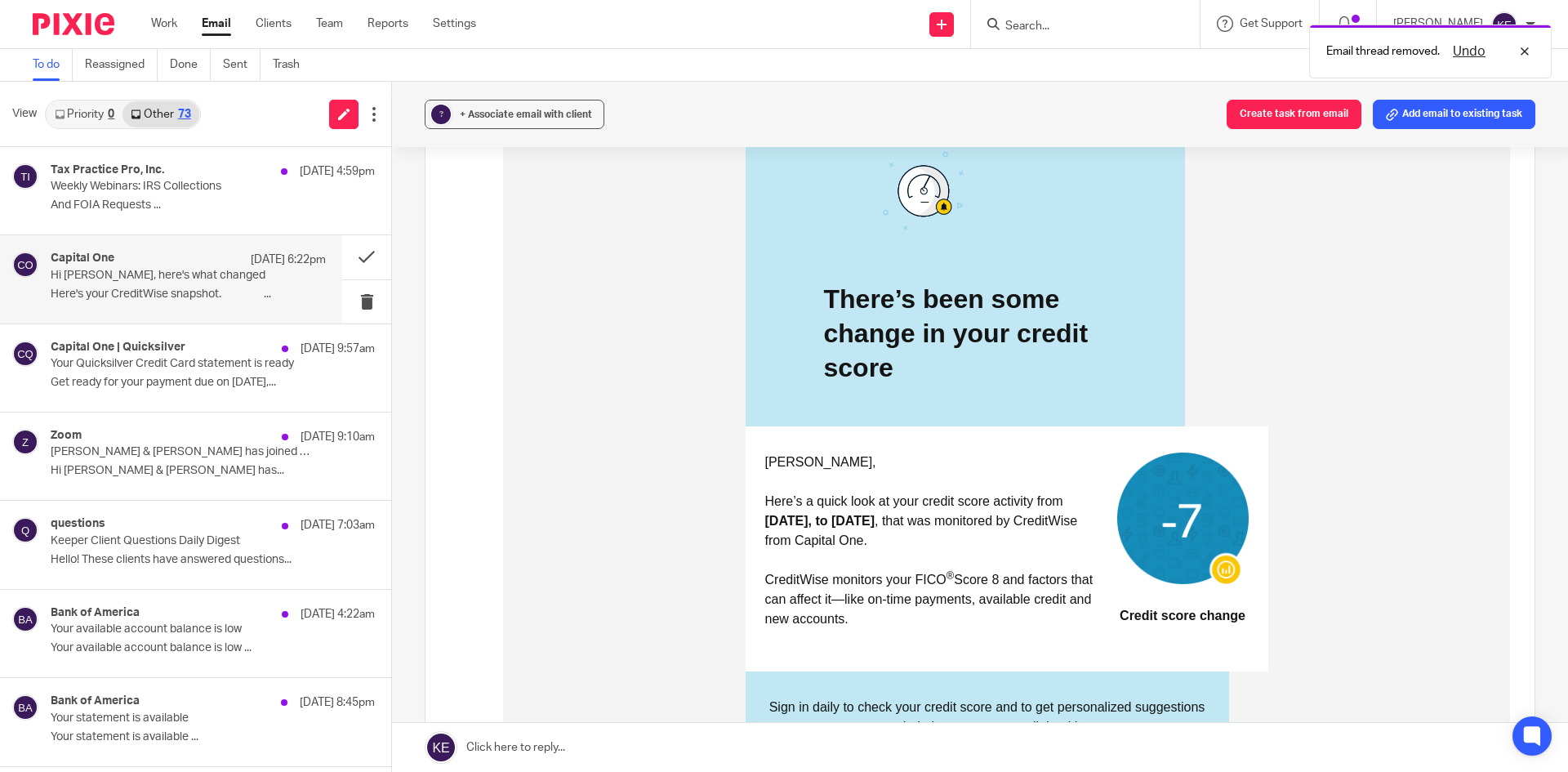
scroll to position [327, 0]
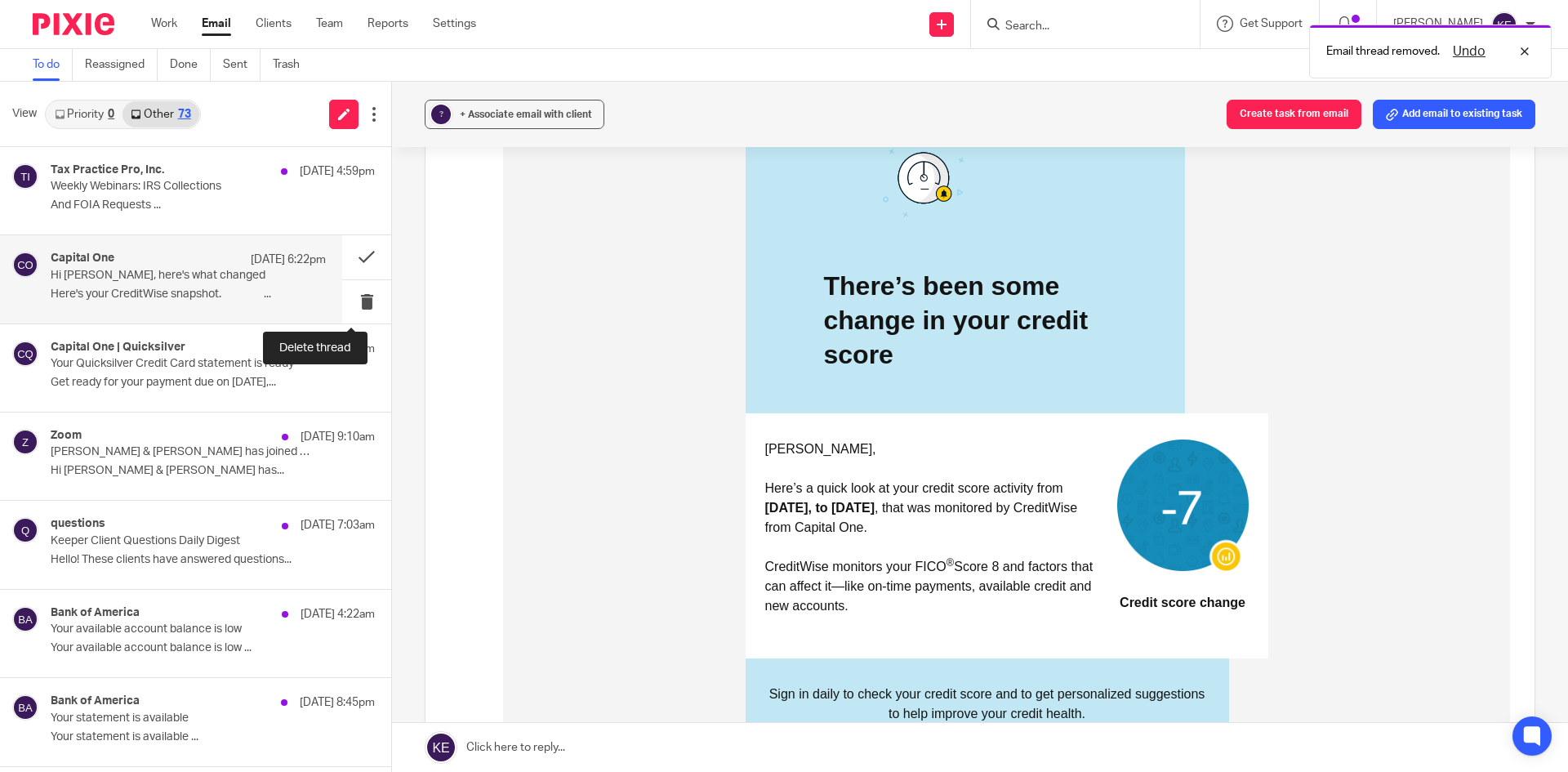
click at [359, 292] on button at bounding box center [366, 301] width 49 height 43
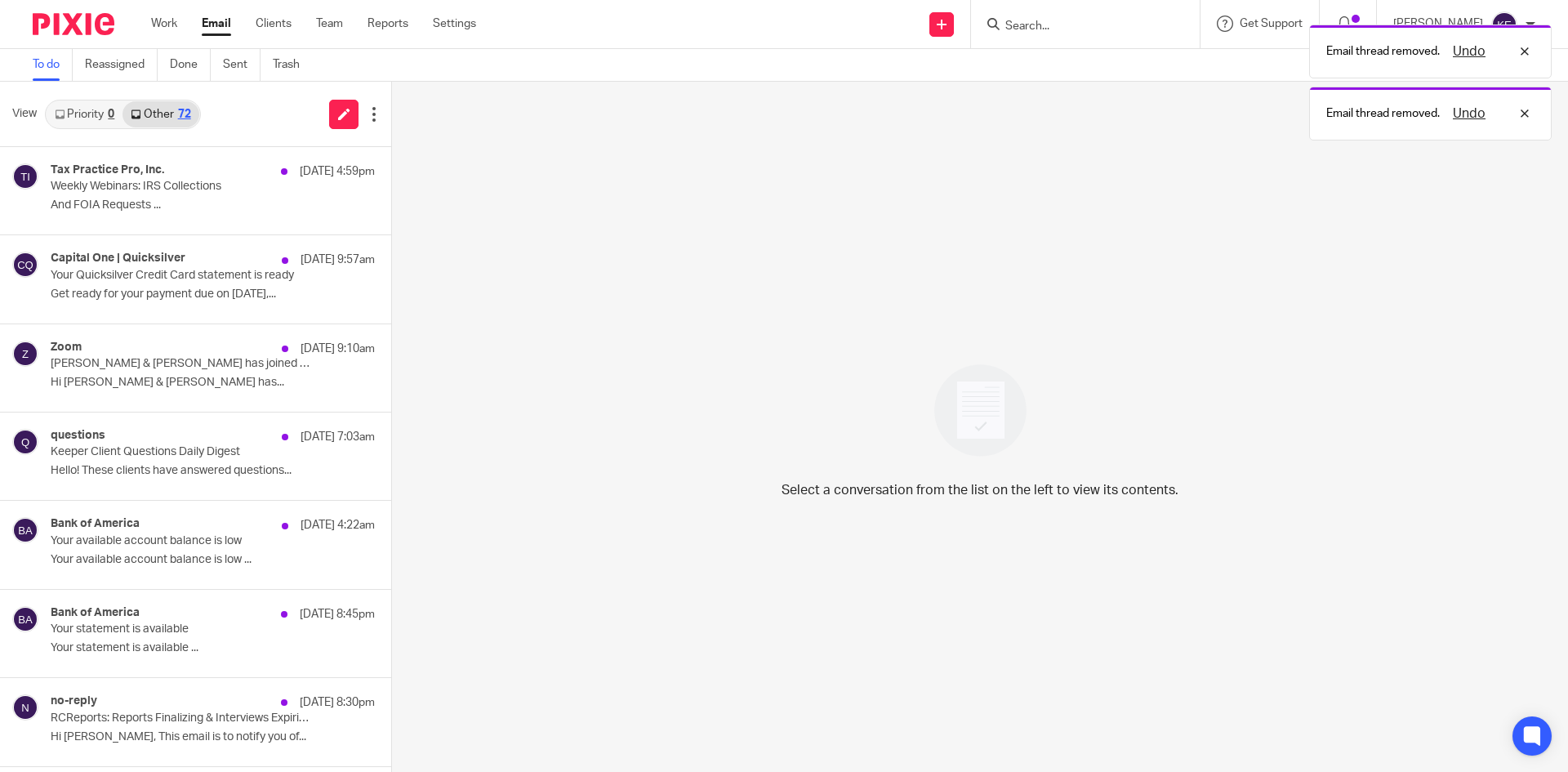
click at [273, 273] on div "Capital One | Quicksilver Aug 16 9:57am Your Quicksilver Credit Card statement …" at bounding box center [212, 279] width 324 height 55
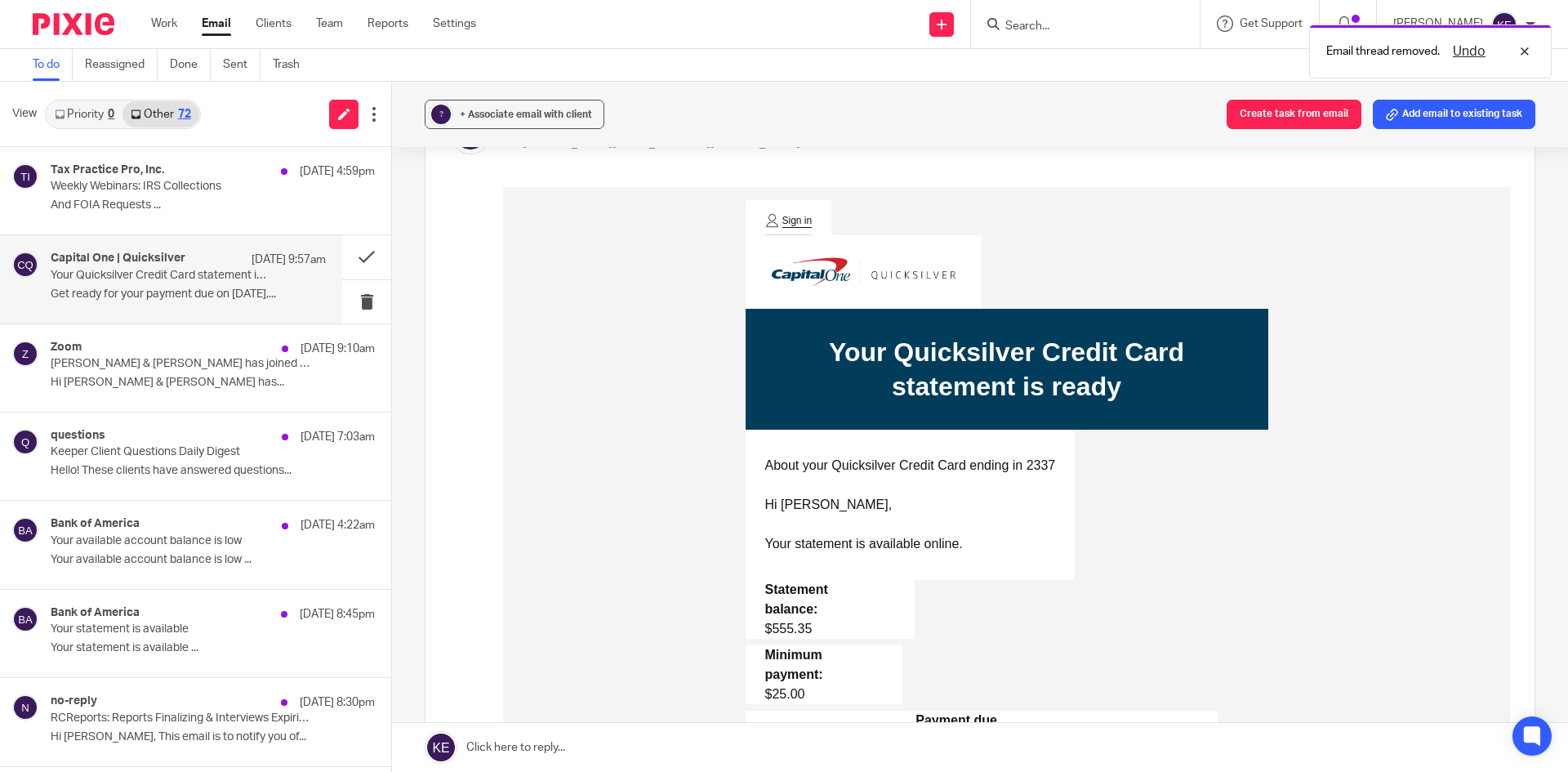
scroll to position [245, 0]
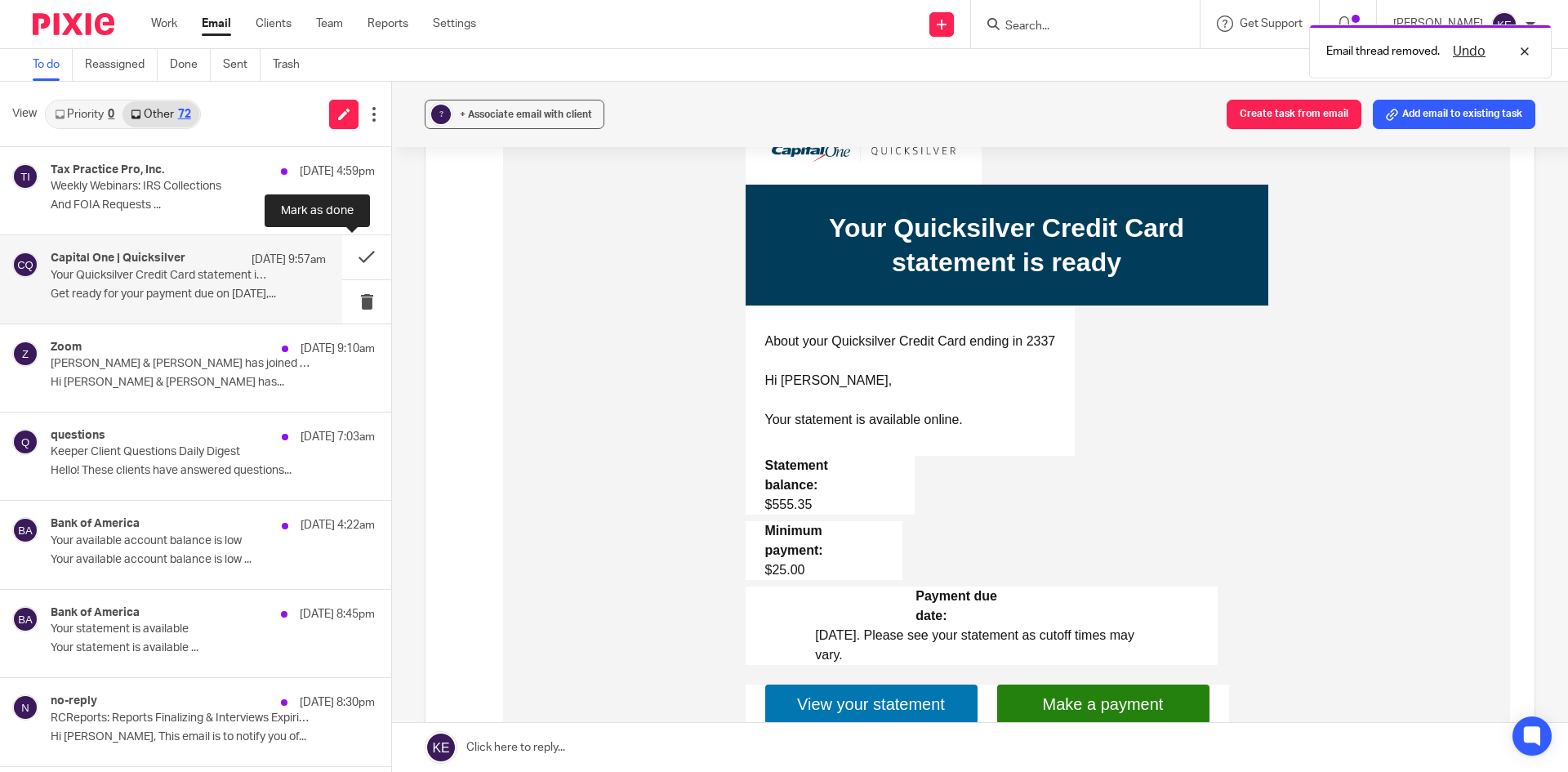
click at [348, 253] on button at bounding box center [366, 256] width 49 height 43
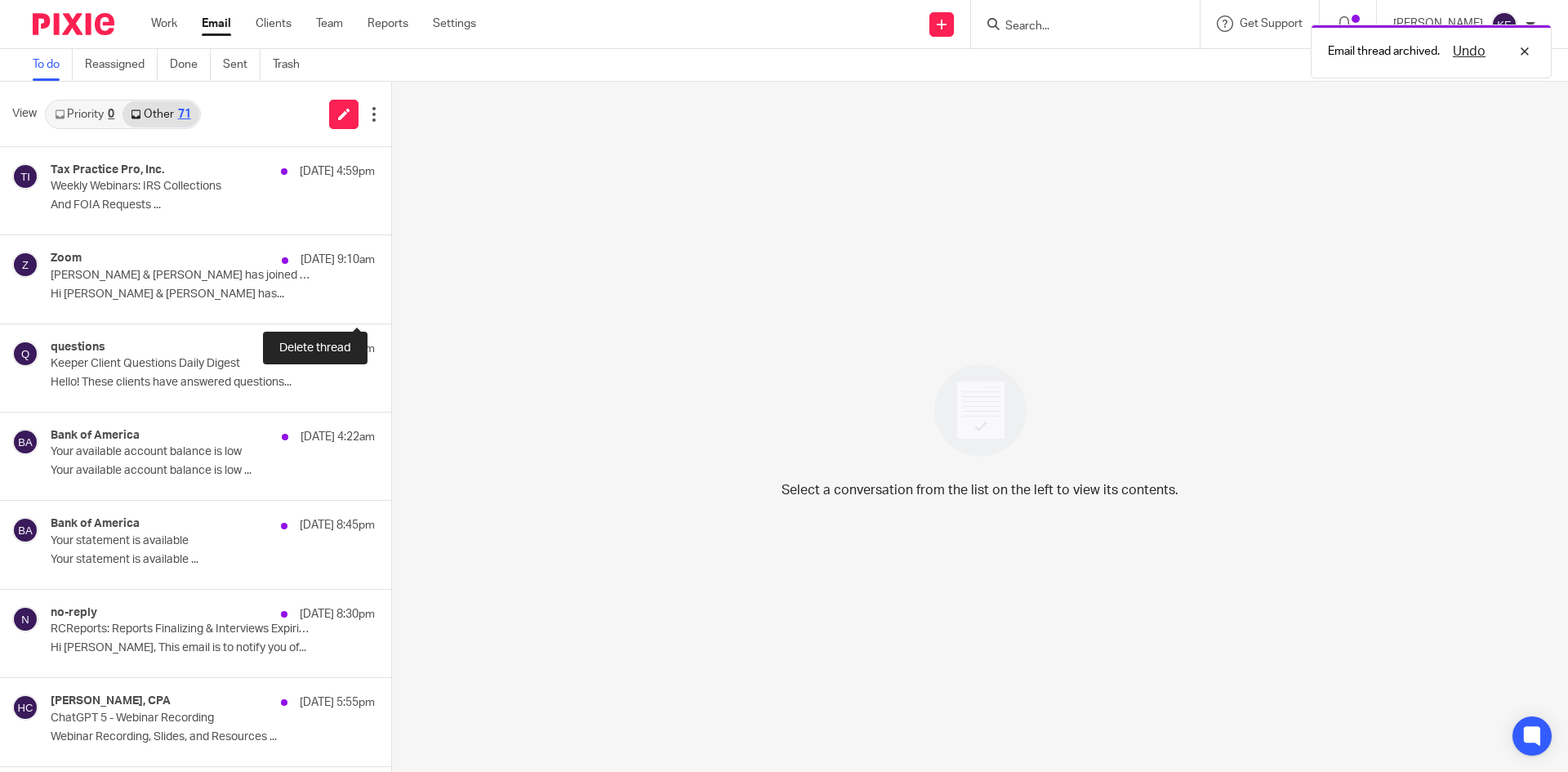
click at [391, 294] on button at bounding box center [398, 301] width 13 height 43
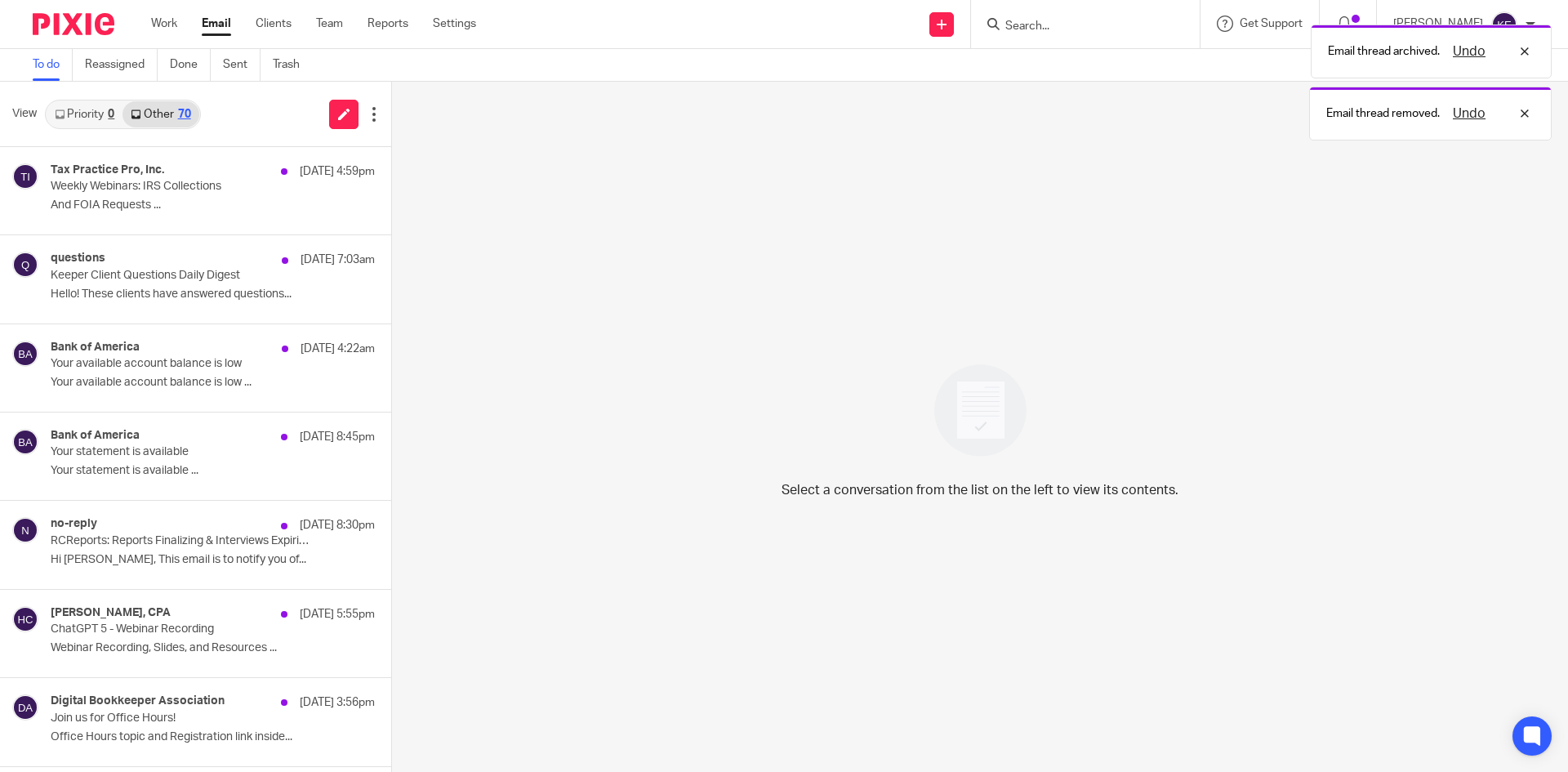
click at [218, 283] on div "questions Aug 16 7:03am Keeper Client Questions Daily Digest Hello! These clien…" at bounding box center [212, 279] width 324 height 55
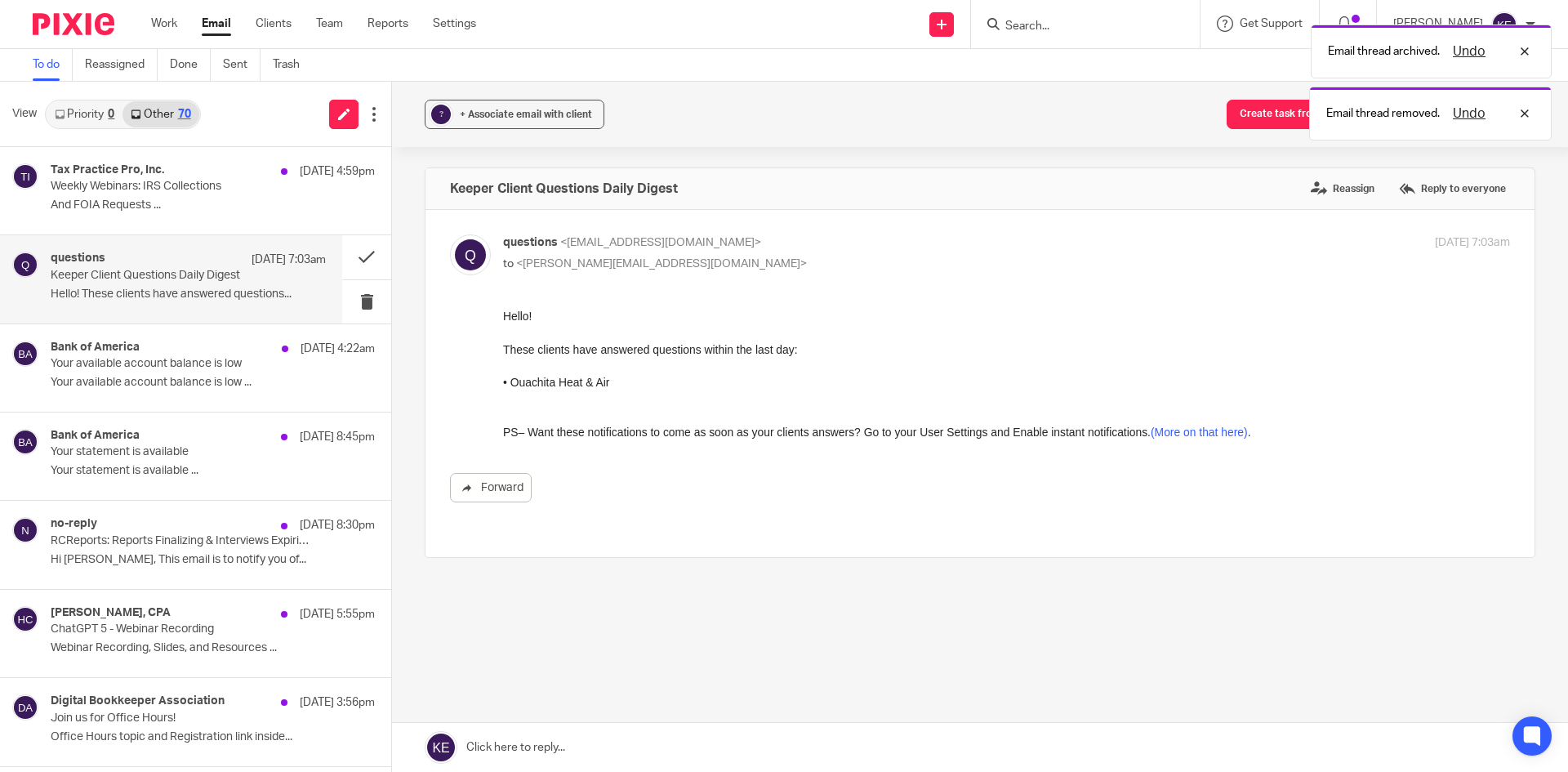
scroll to position [0, 0]
click at [355, 298] on button at bounding box center [366, 301] width 49 height 43
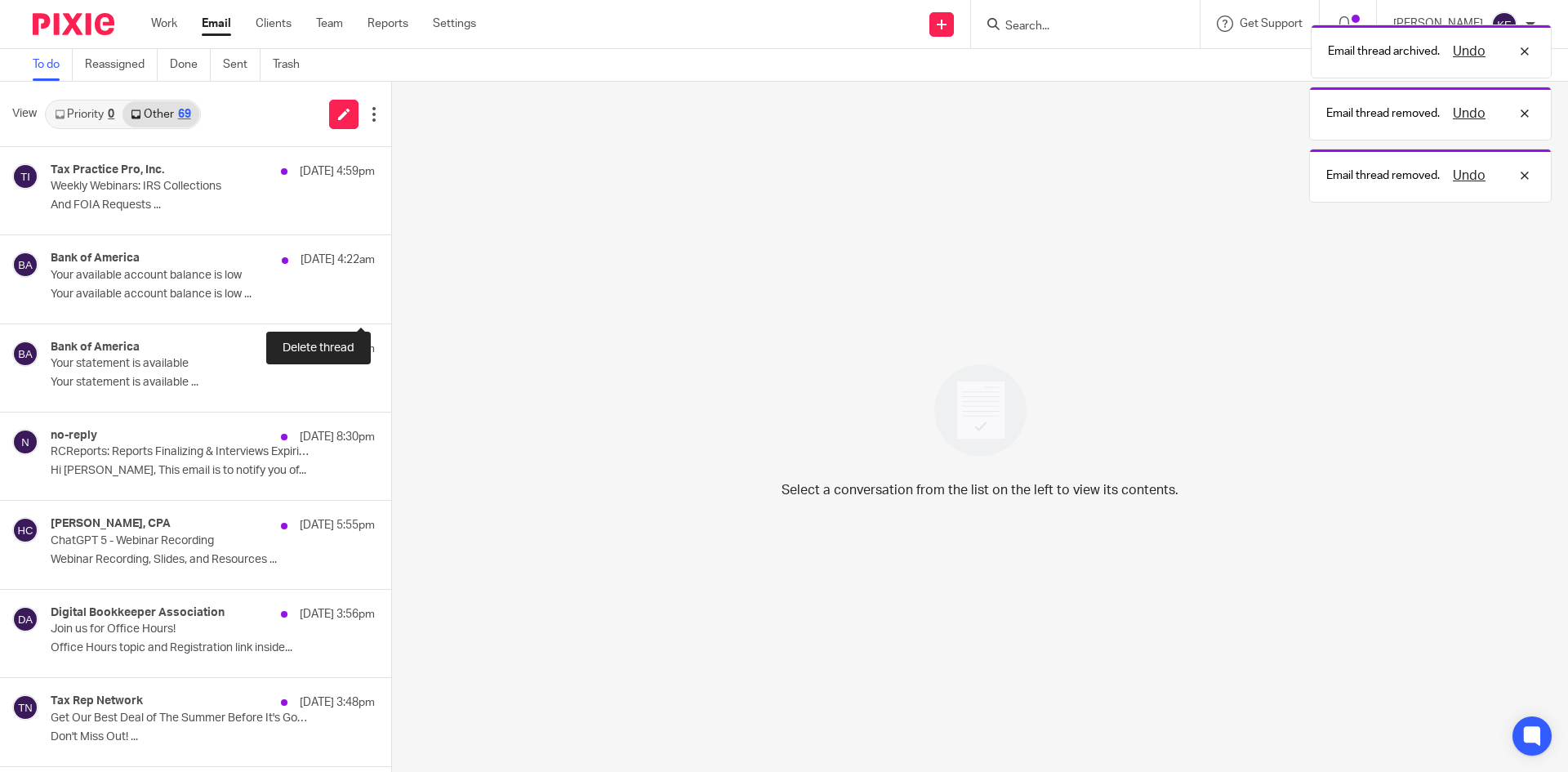
click at [391, 298] on button at bounding box center [398, 301] width 13 height 43
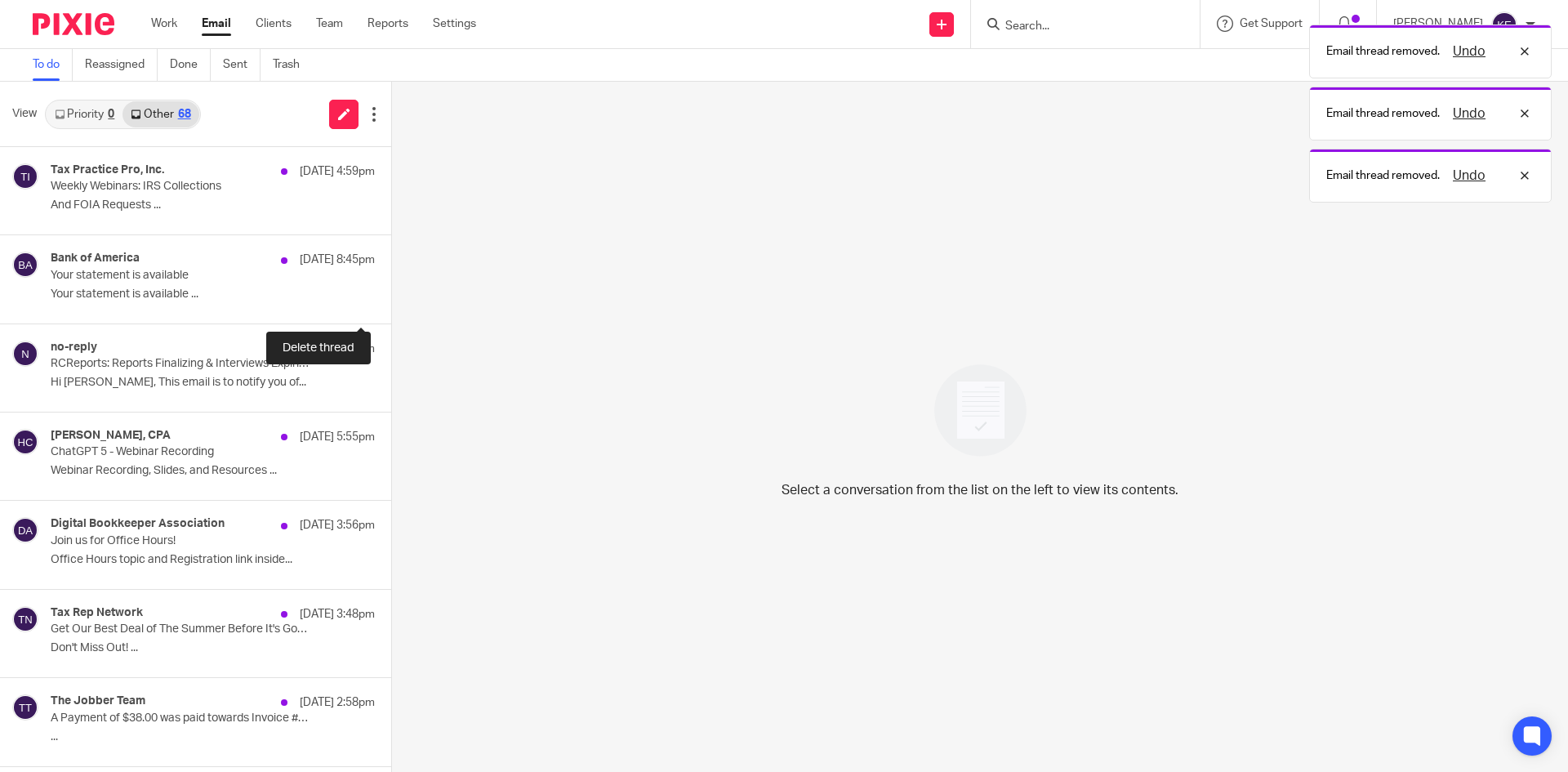
click at [391, 298] on button at bounding box center [398, 301] width 13 height 43
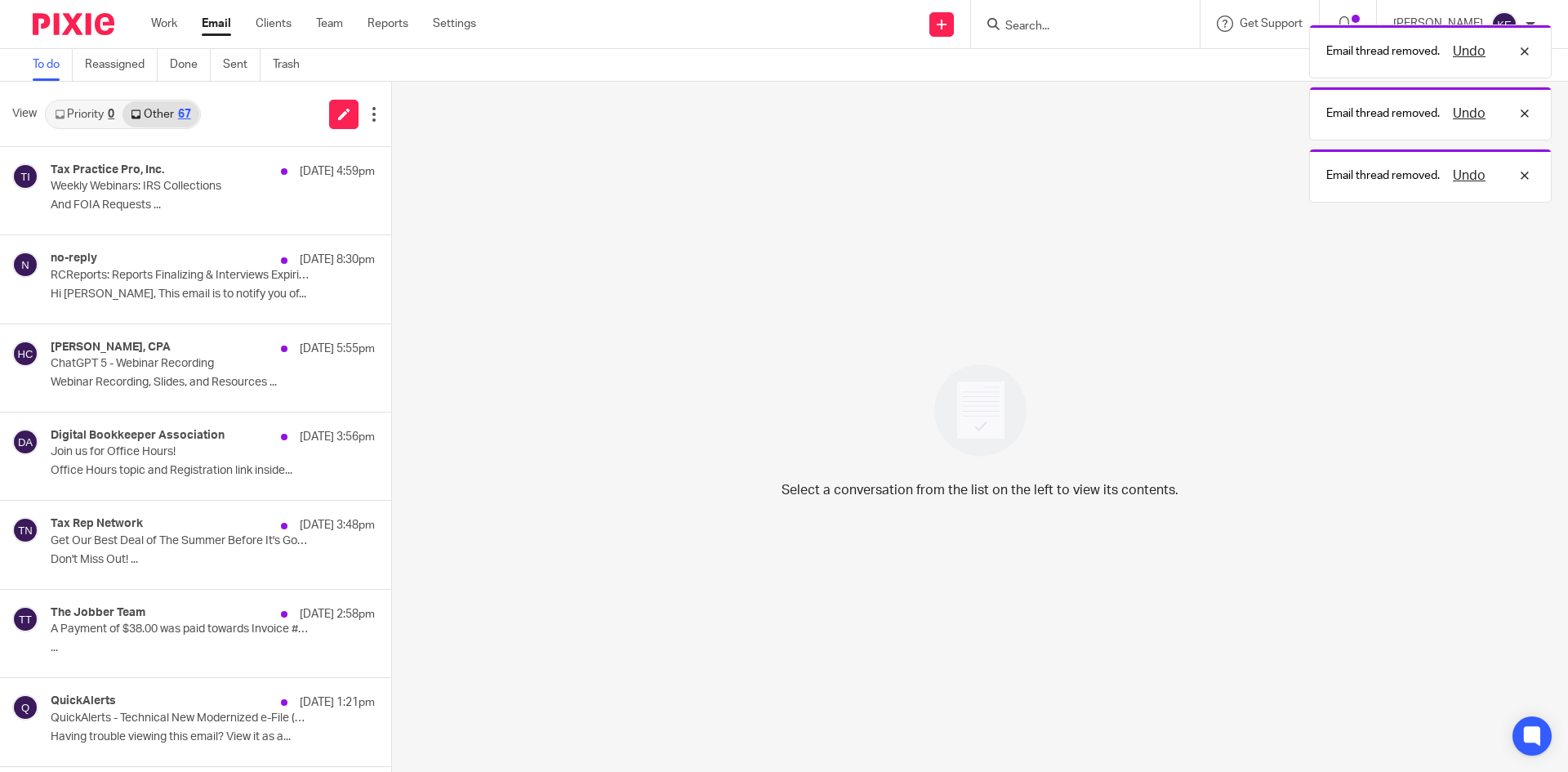
click at [237, 290] on p "Hi Kimberly, This email is to notify you of..." at bounding box center [212, 294] width 324 height 13
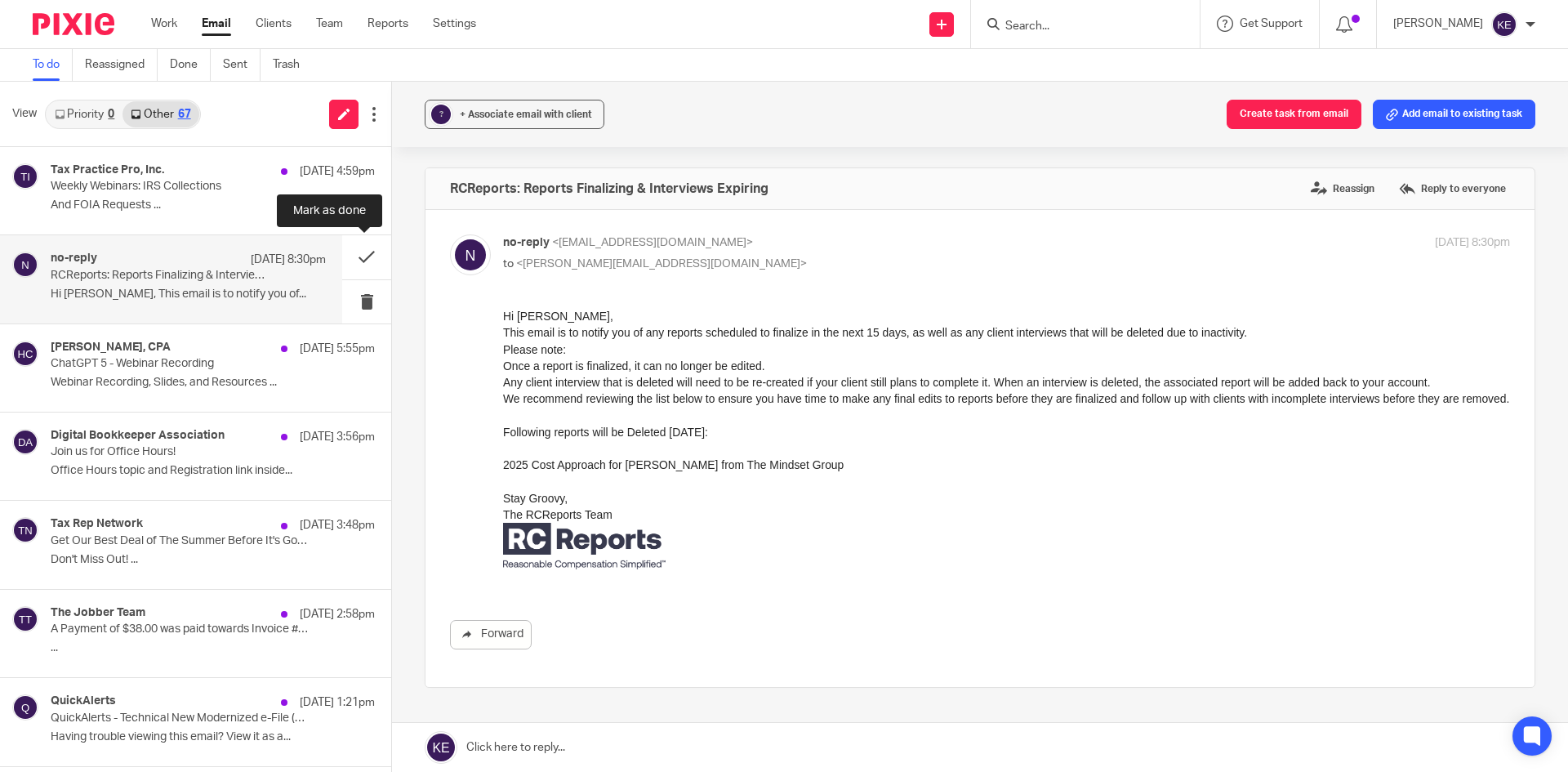
click at [359, 256] on button at bounding box center [366, 256] width 49 height 43
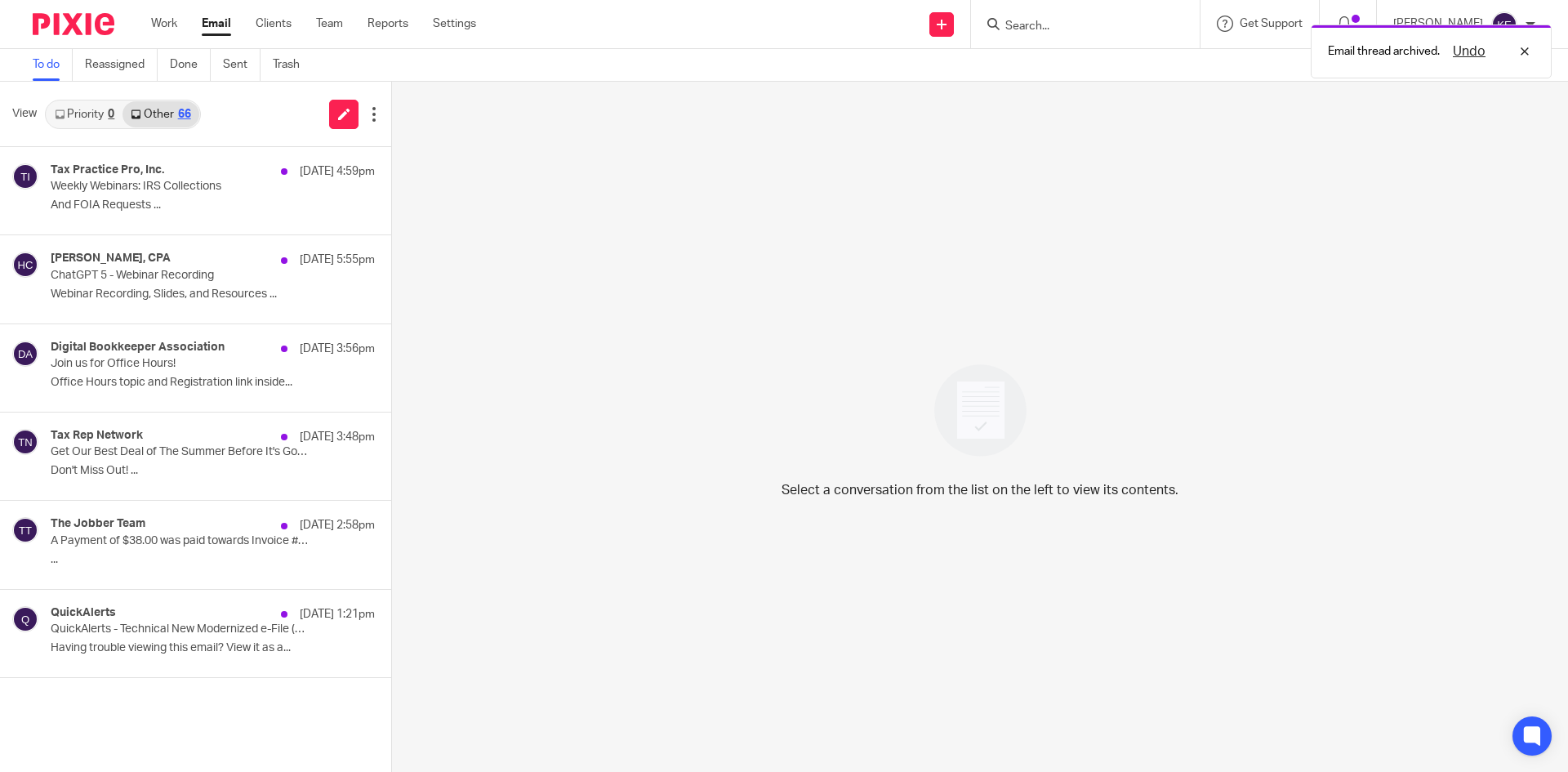
click at [227, 288] on p "Webinar Recording, Slides, and Resources ..." at bounding box center [212, 294] width 324 height 13
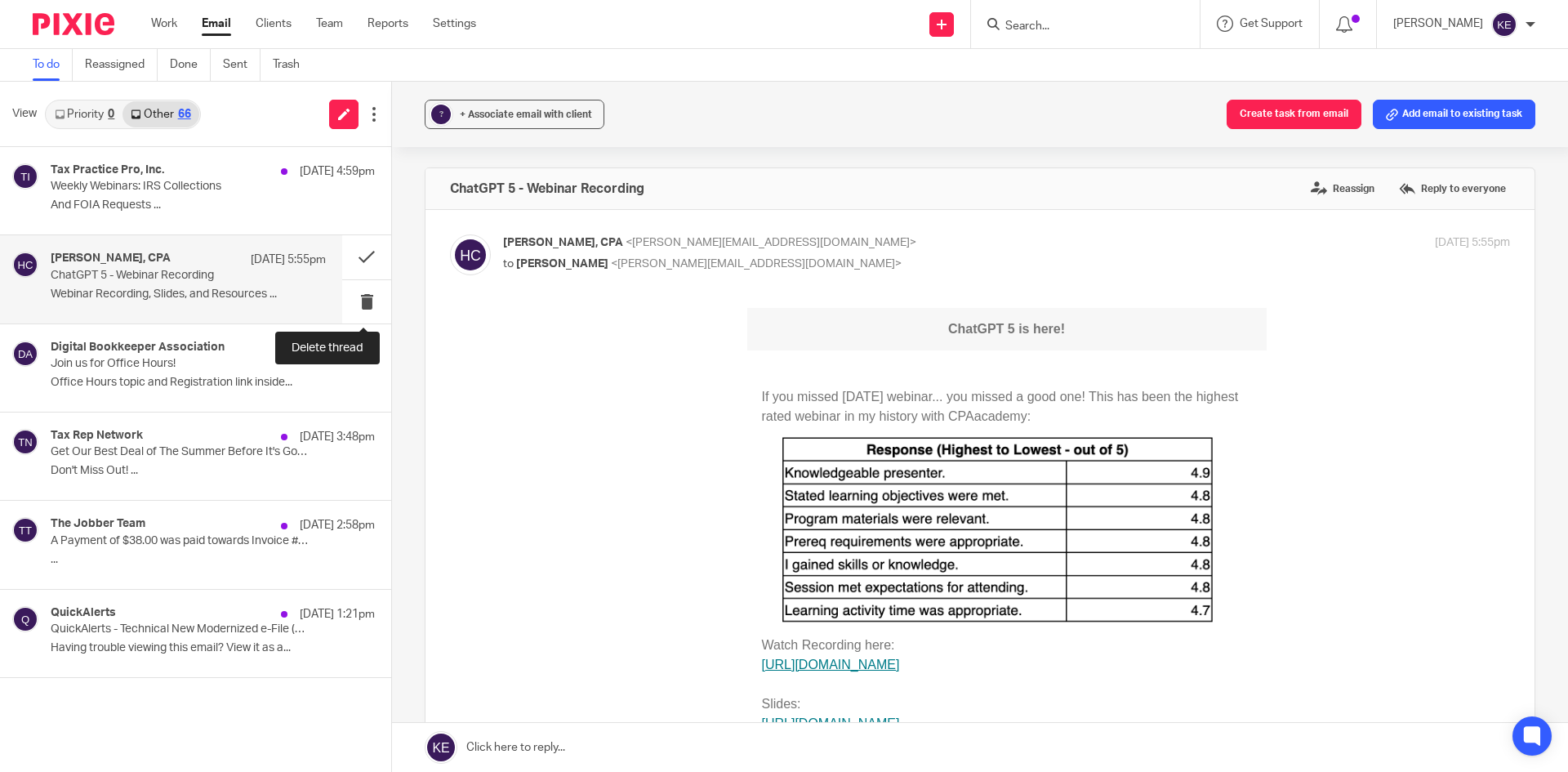
click at [359, 294] on button at bounding box center [366, 301] width 49 height 43
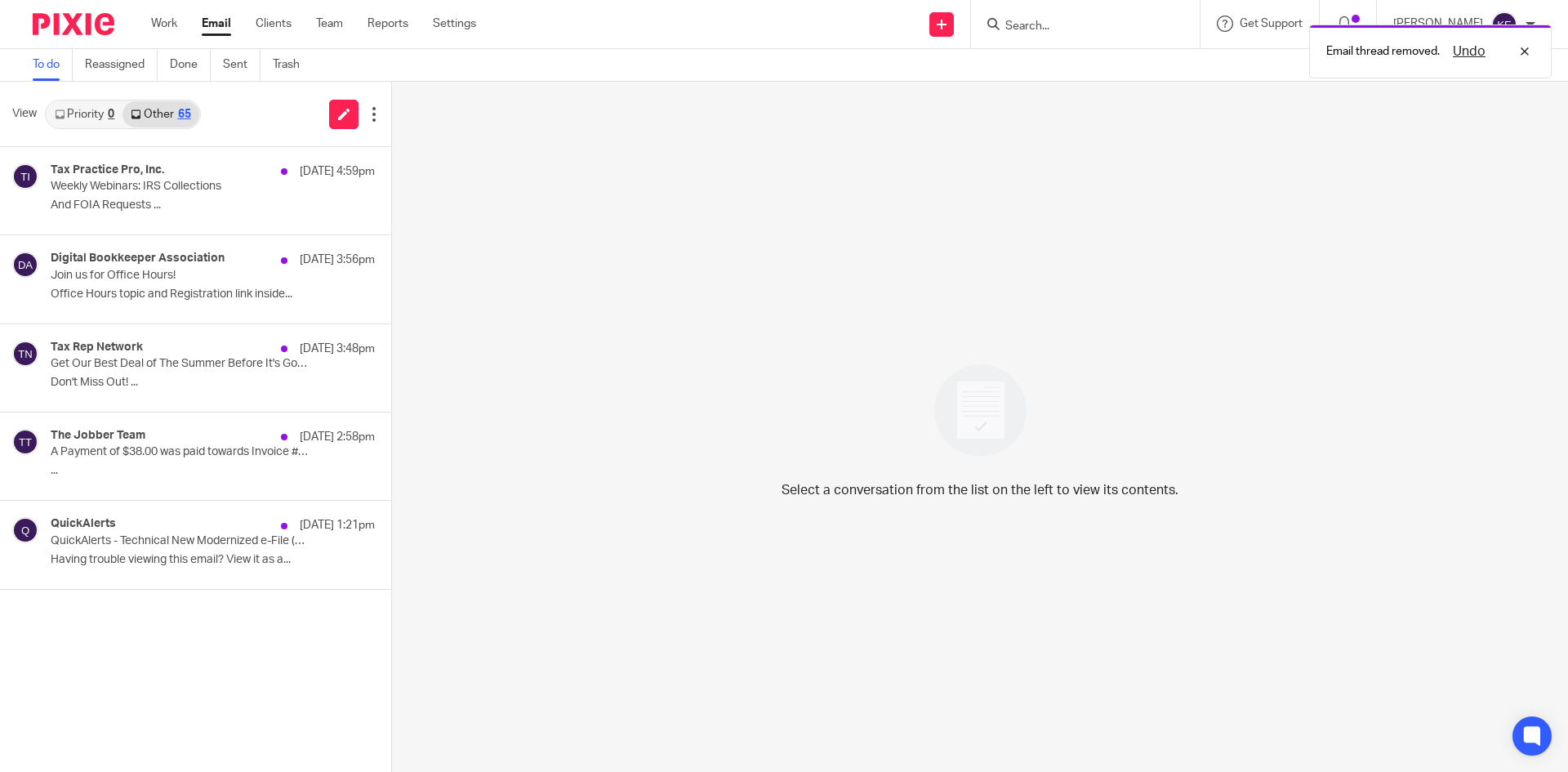
click at [264, 291] on p "Office Hours topic and Registration link inside..." at bounding box center [212, 294] width 324 height 13
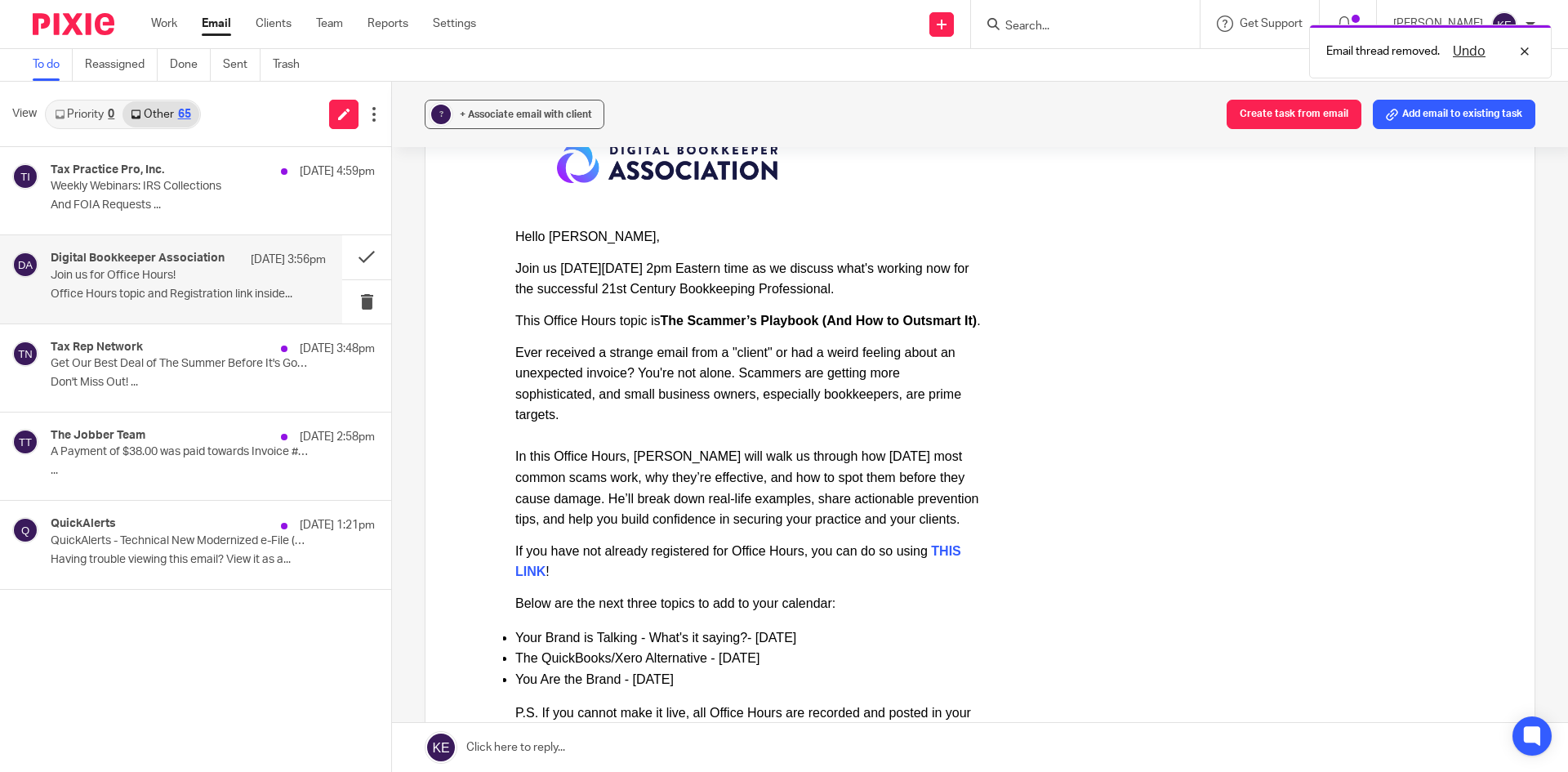
scroll to position [245, 0]
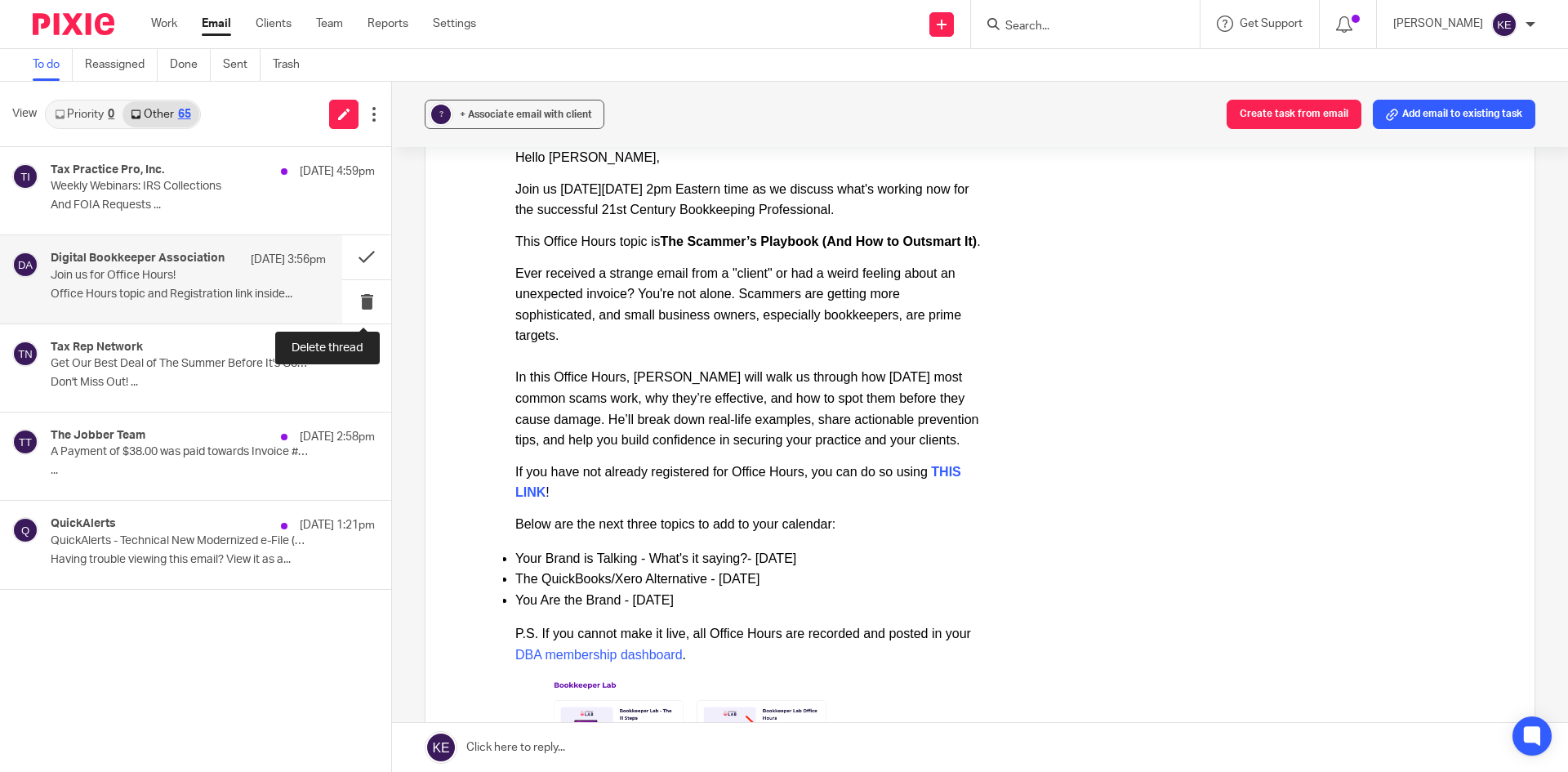
click at [363, 297] on button at bounding box center [366, 301] width 49 height 43
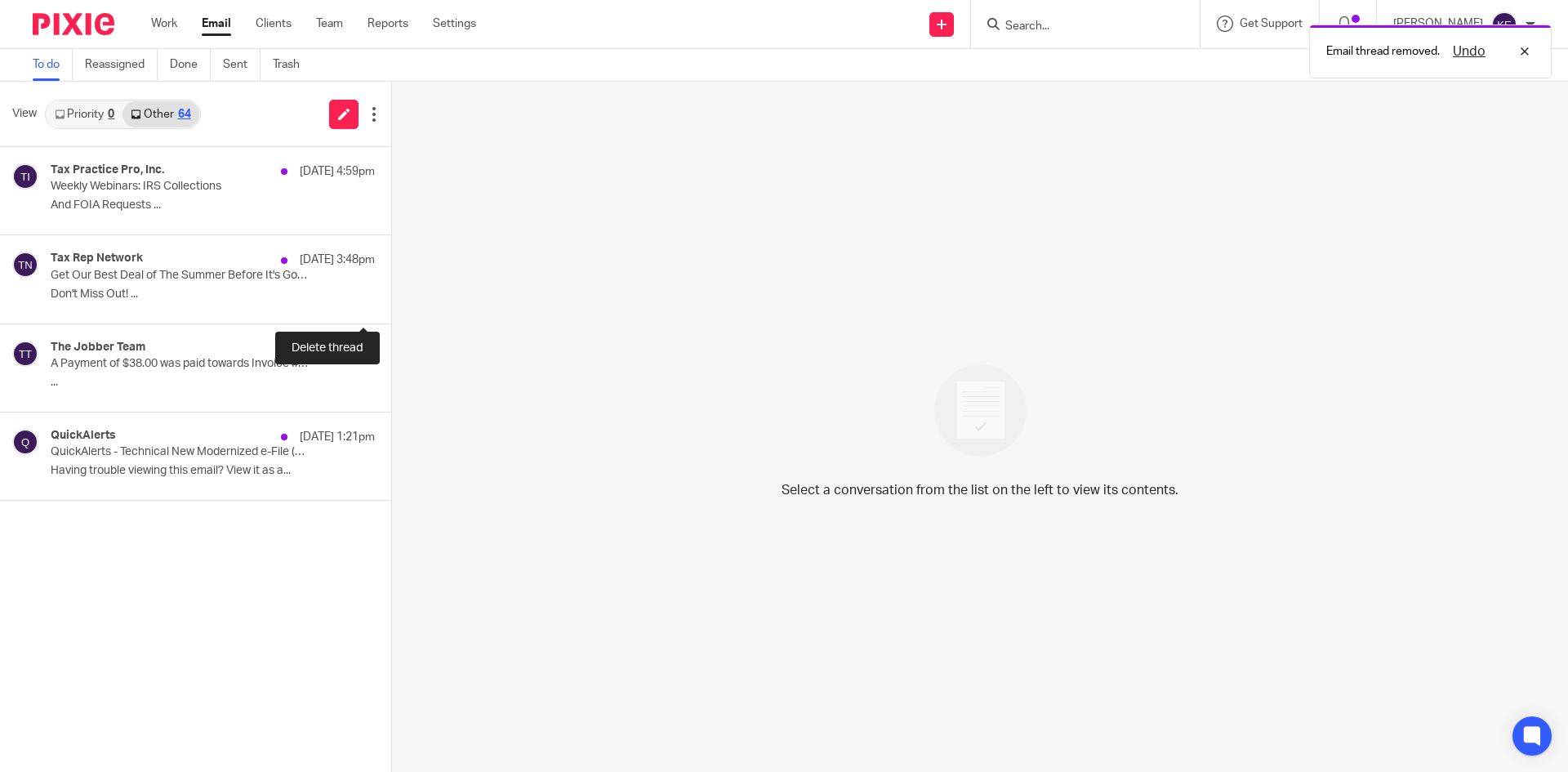
click at [391, 297] on button at bounding box center [398, 301] width 13 height 43
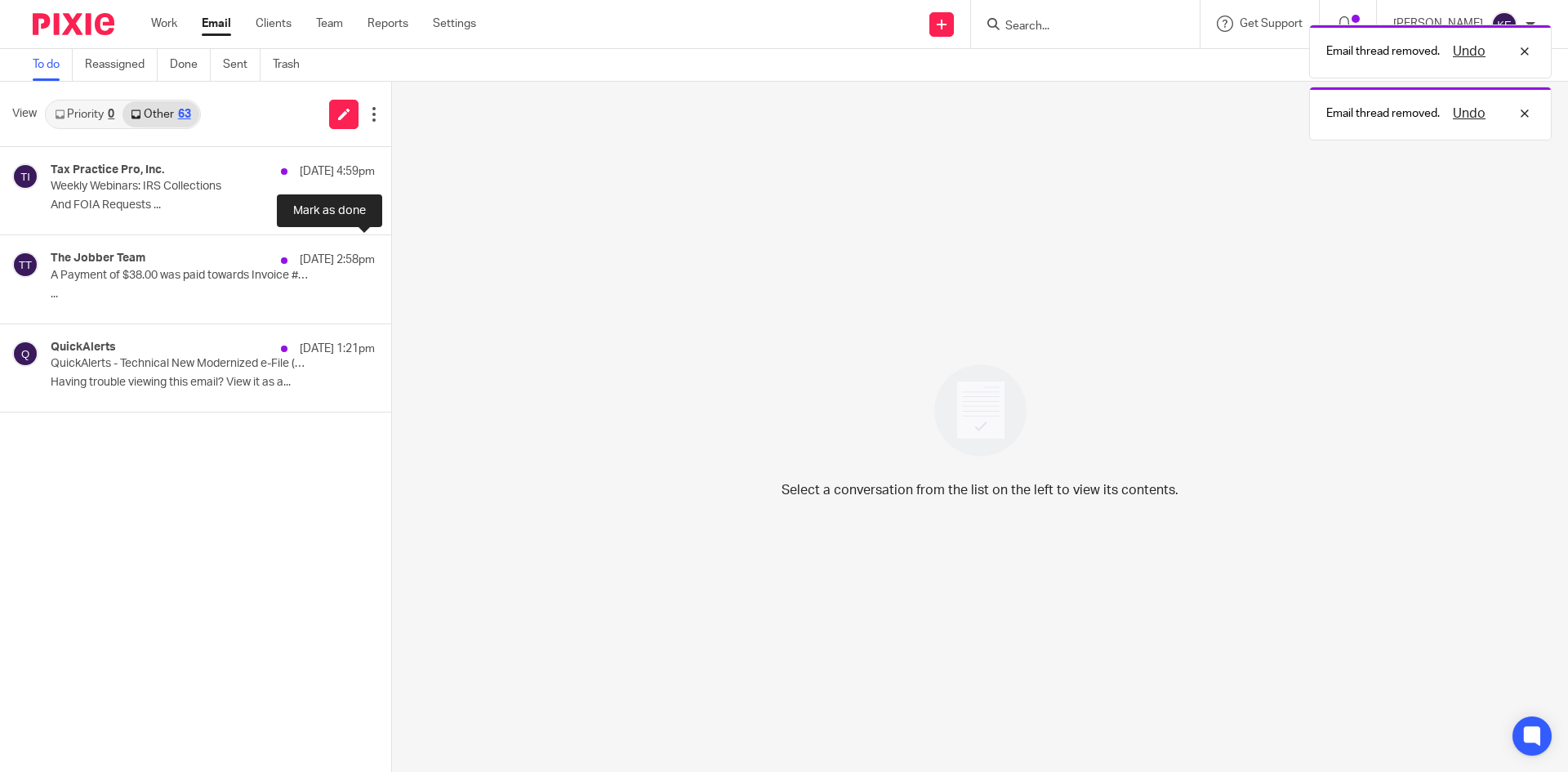
click at [391, 259] on button at bounding box center [398, 256] width 13 height 43
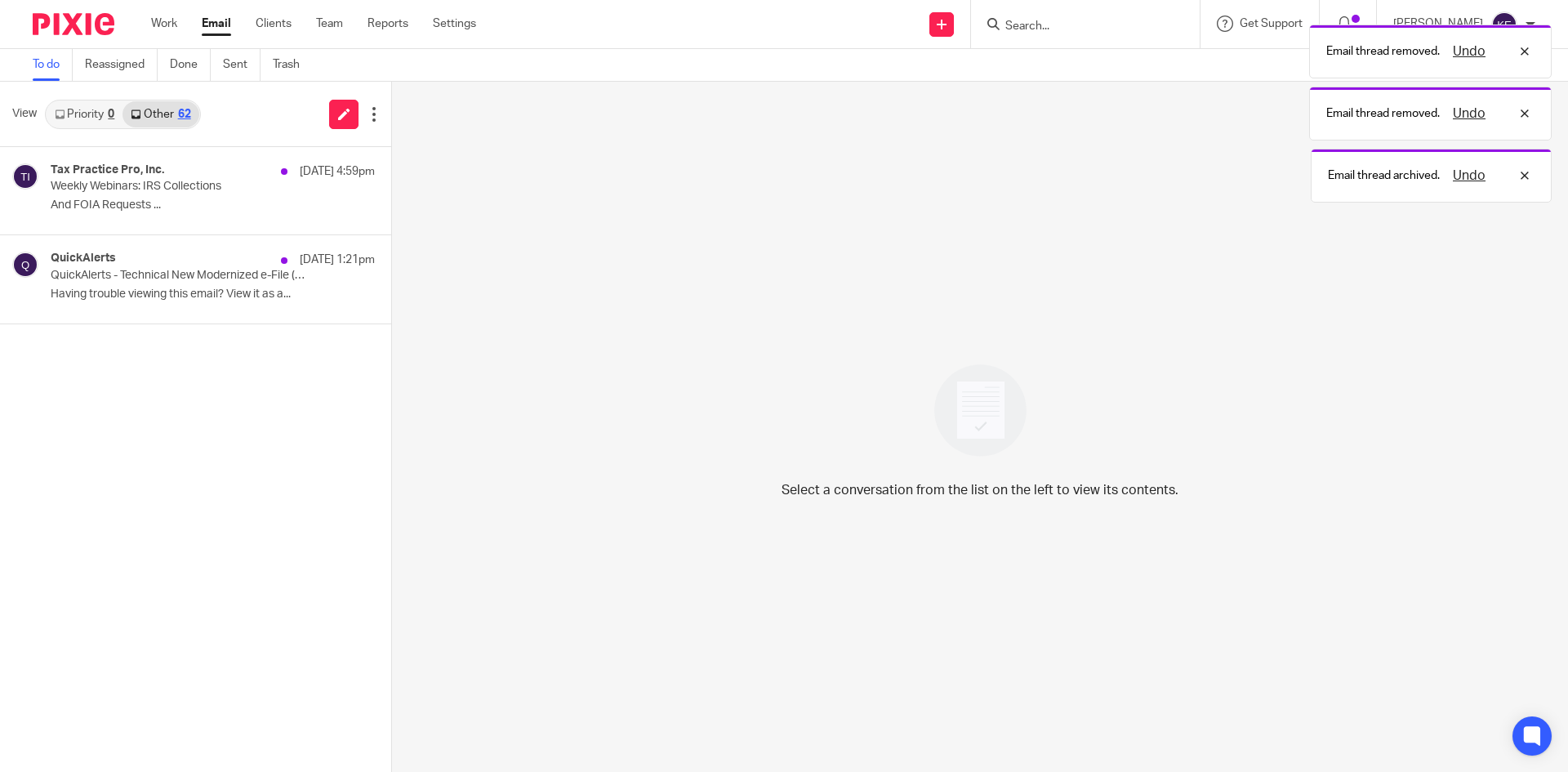
click at [273, 293] on p "Having trouble viewing this email? View it as a..." at bounding box center [212, 294] width 324 height 13
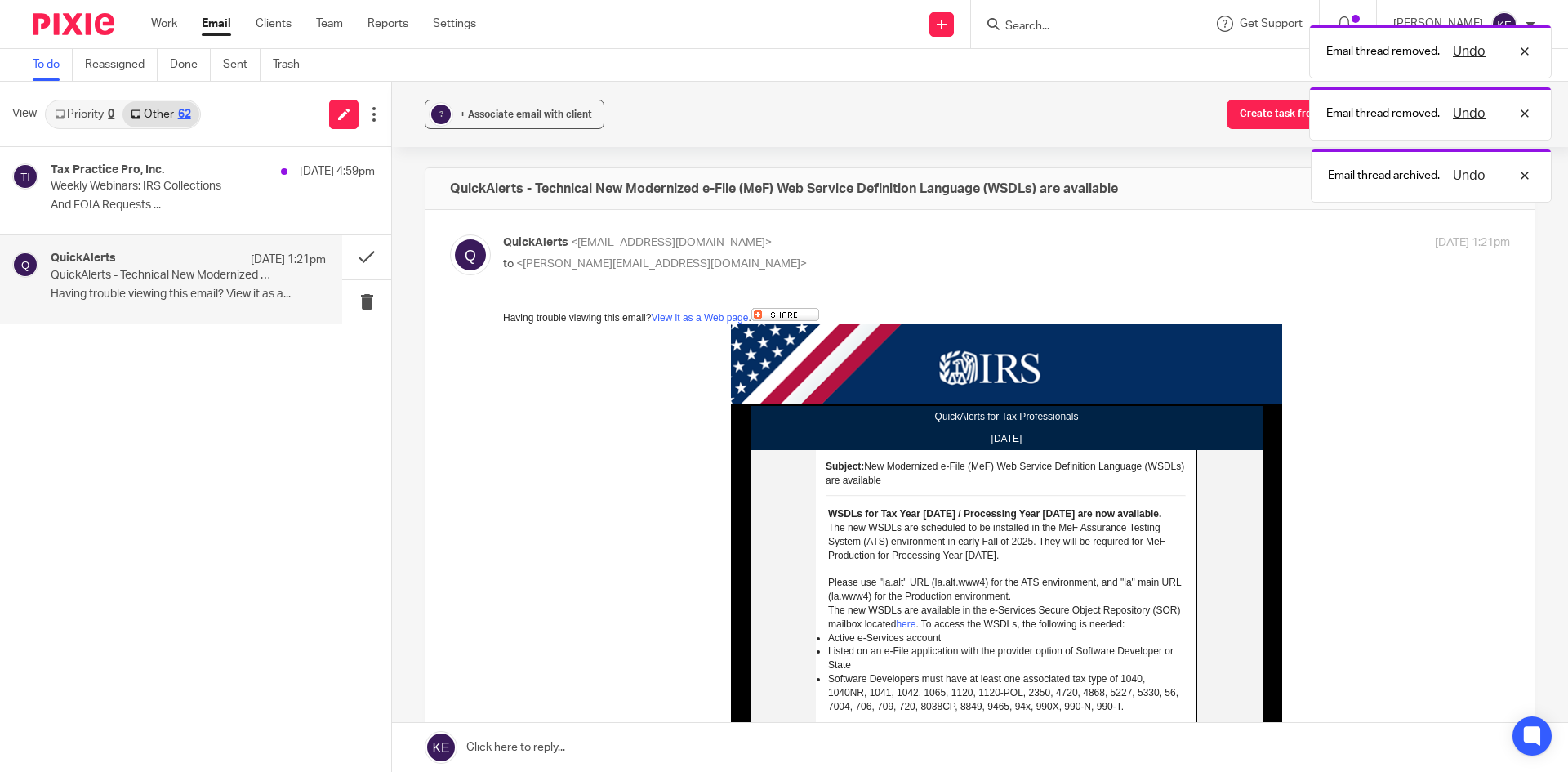
scroll to position [0, 0]
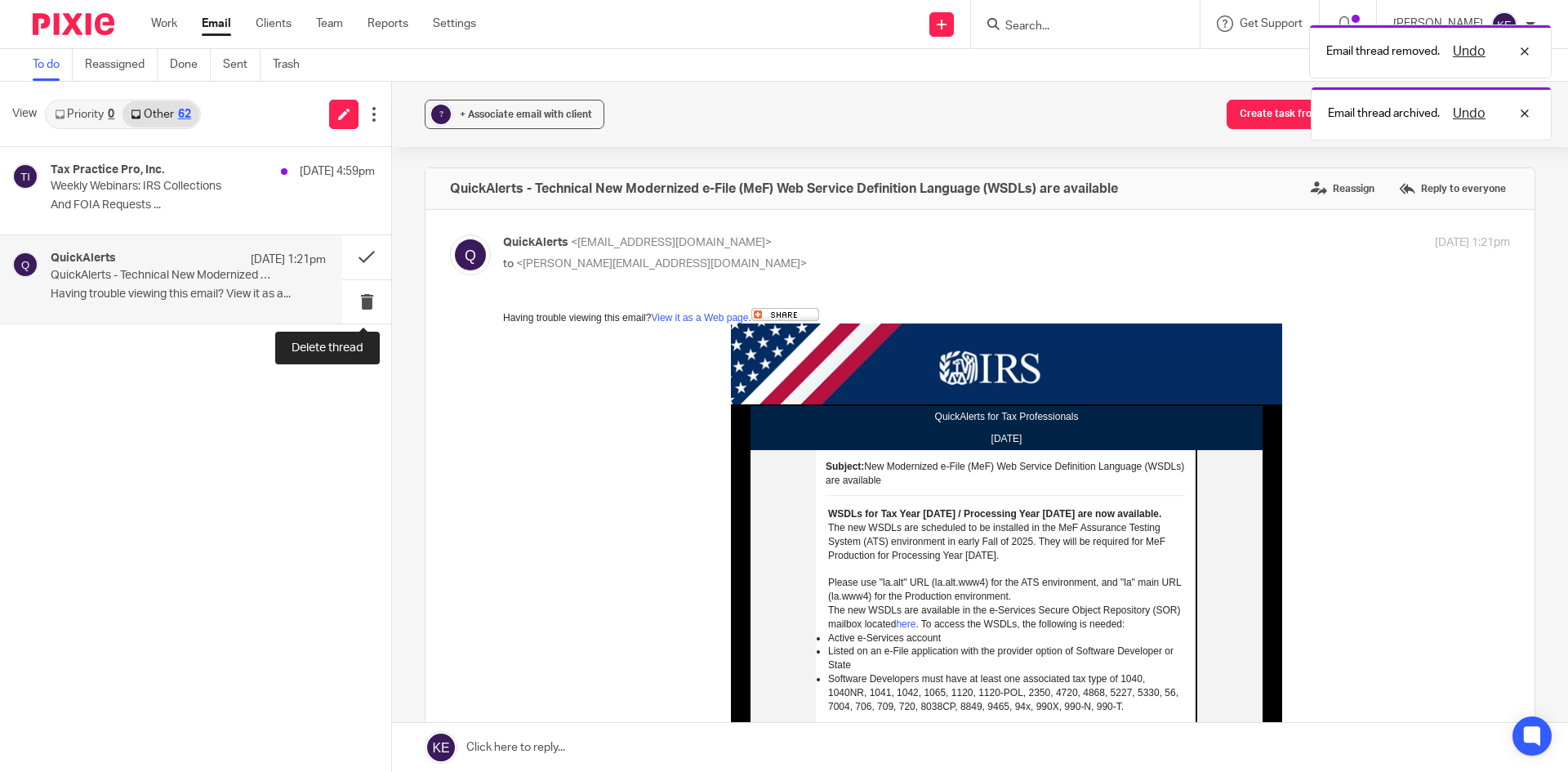
click at [351, 297] on button at bounding box center [366, 301] width 49 height 43
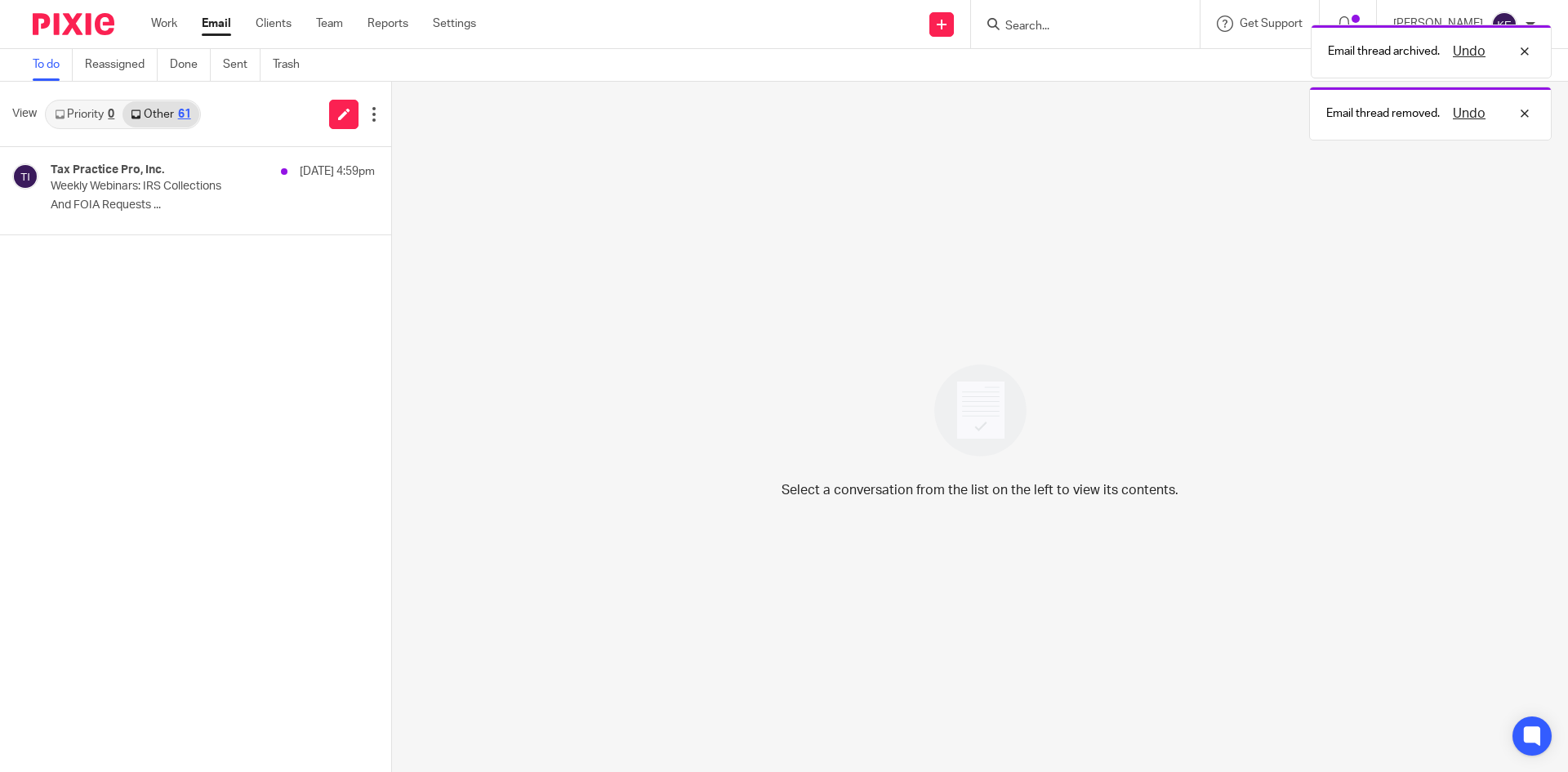
click at [204, 22] on link "Email" at bounding box center [216, 23] width 30 height 16
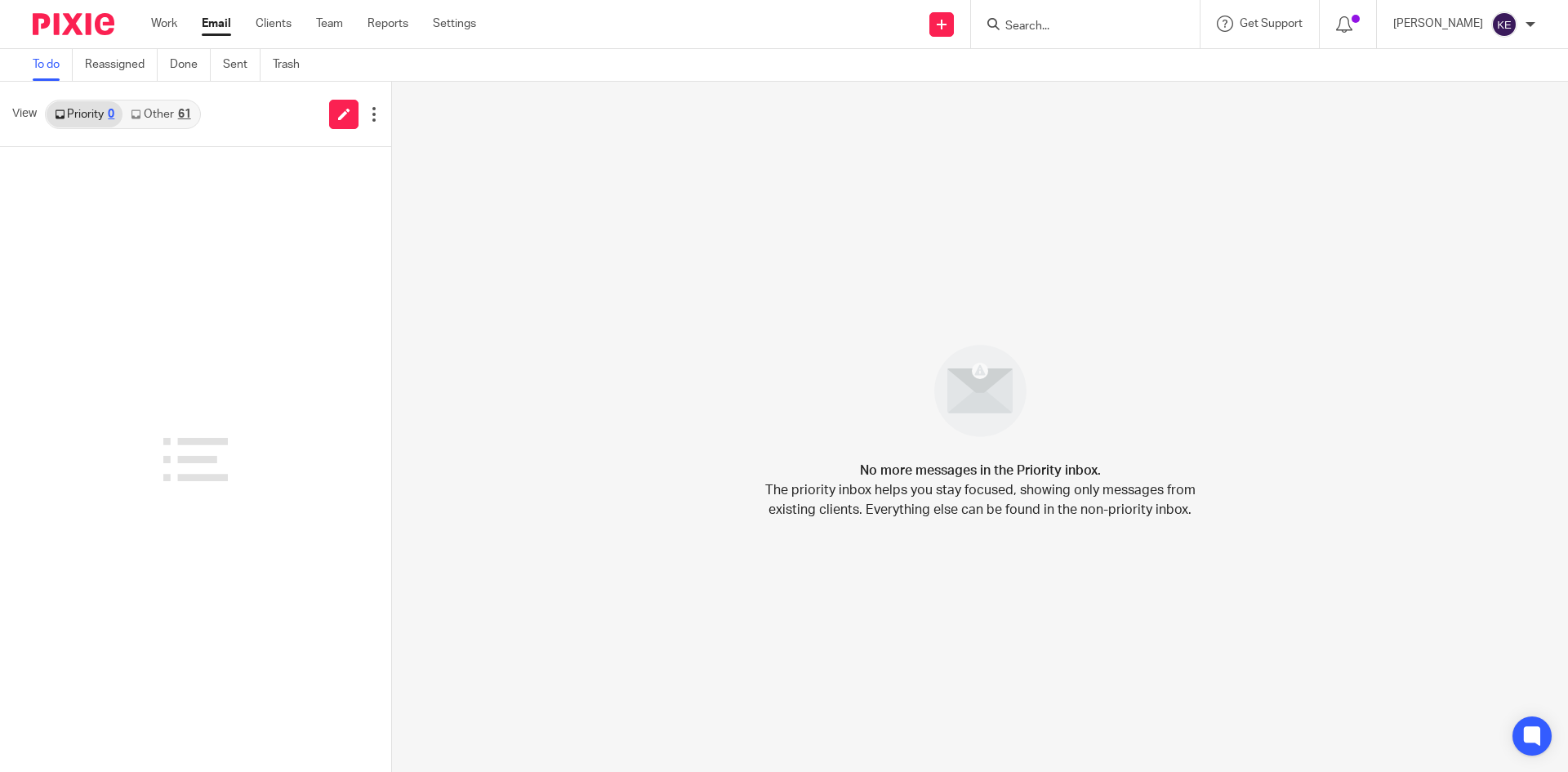
click at [185, 116] on div "61" at bounding box center [184, 114] width 13 height 12
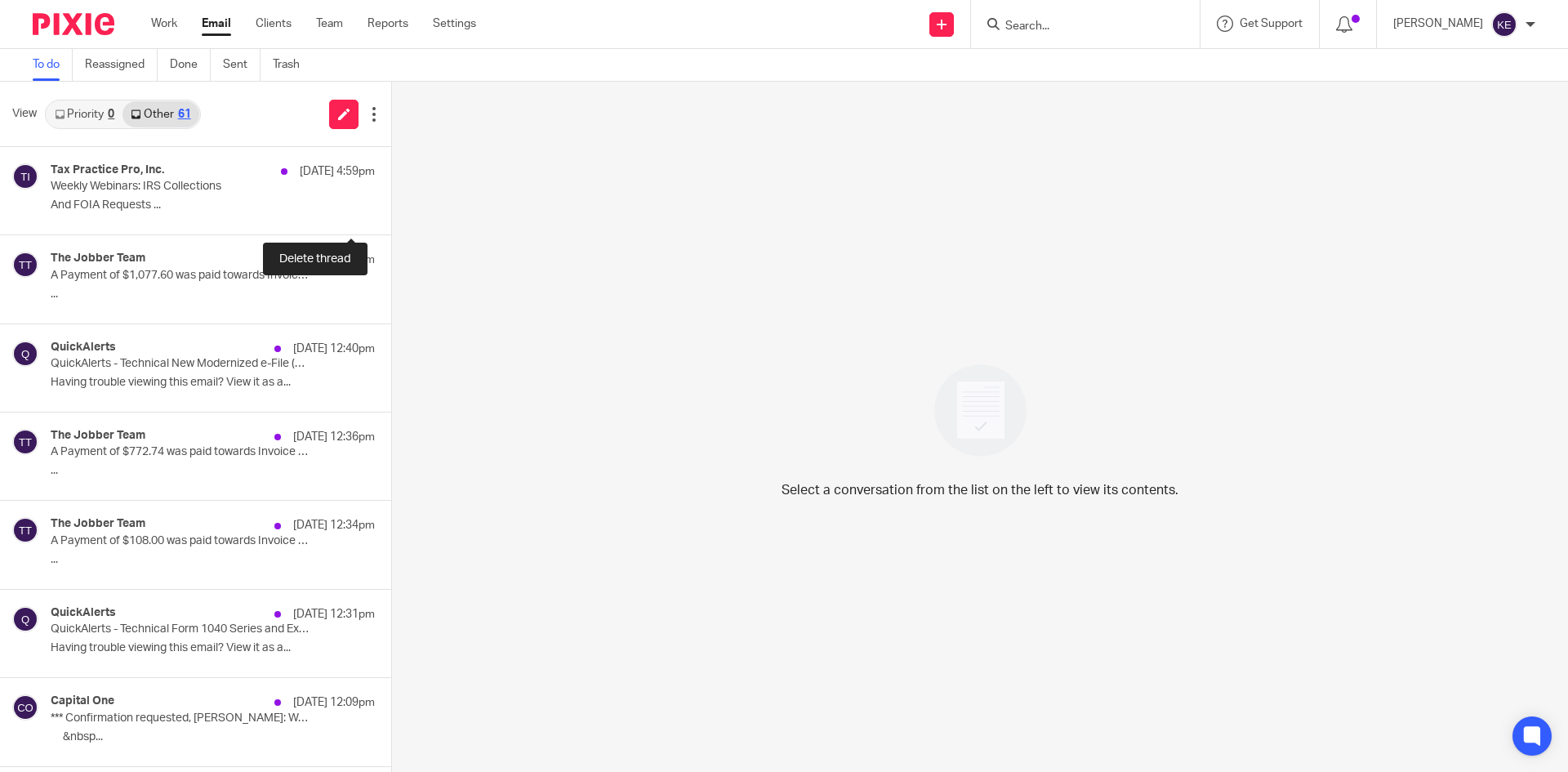
click at [391, 204] on button at bounding box center [398, 212] width 13 height 43
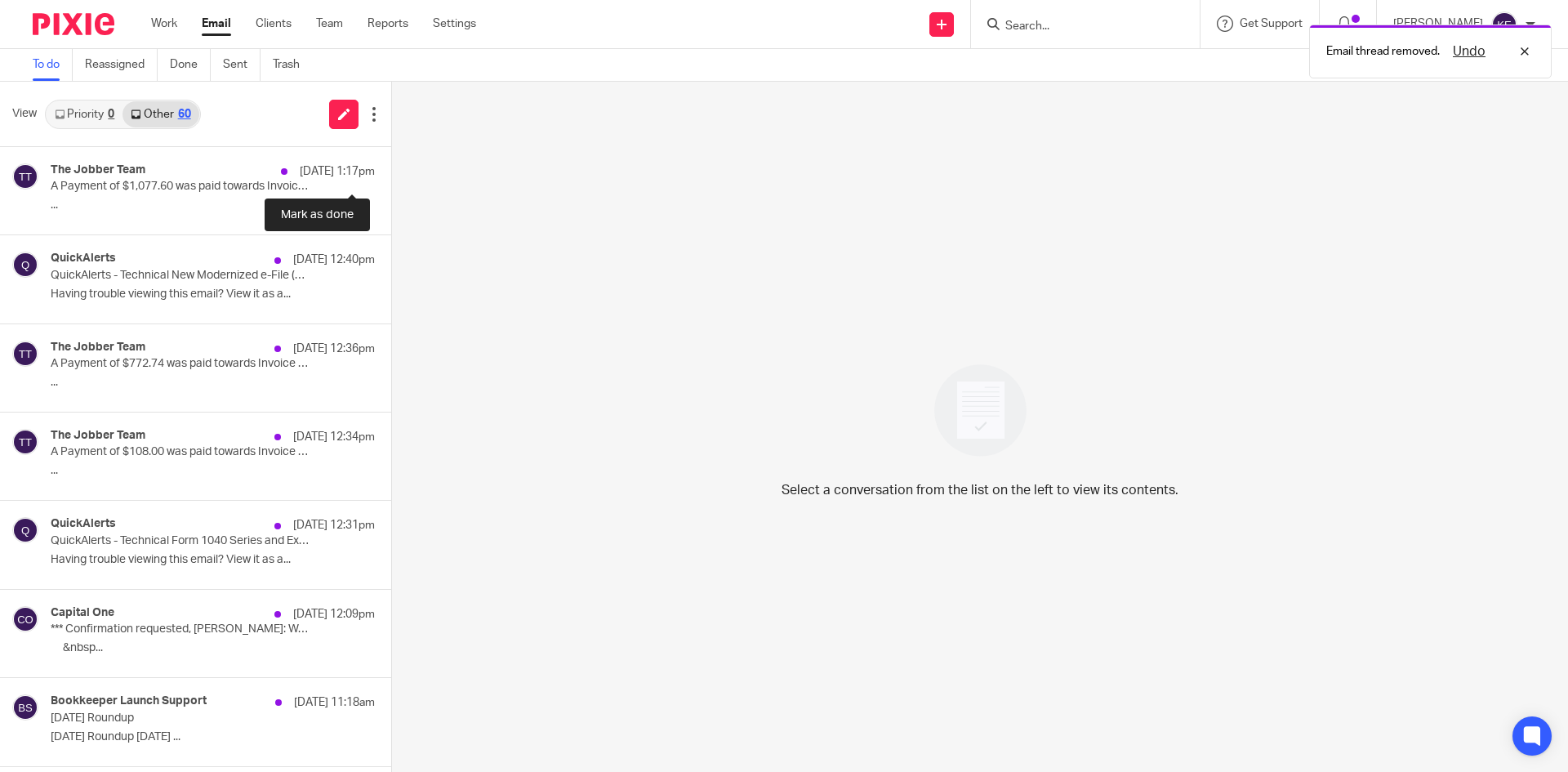
click at [391, 160] on button at bounding box center [398, 168] width 13 height 43
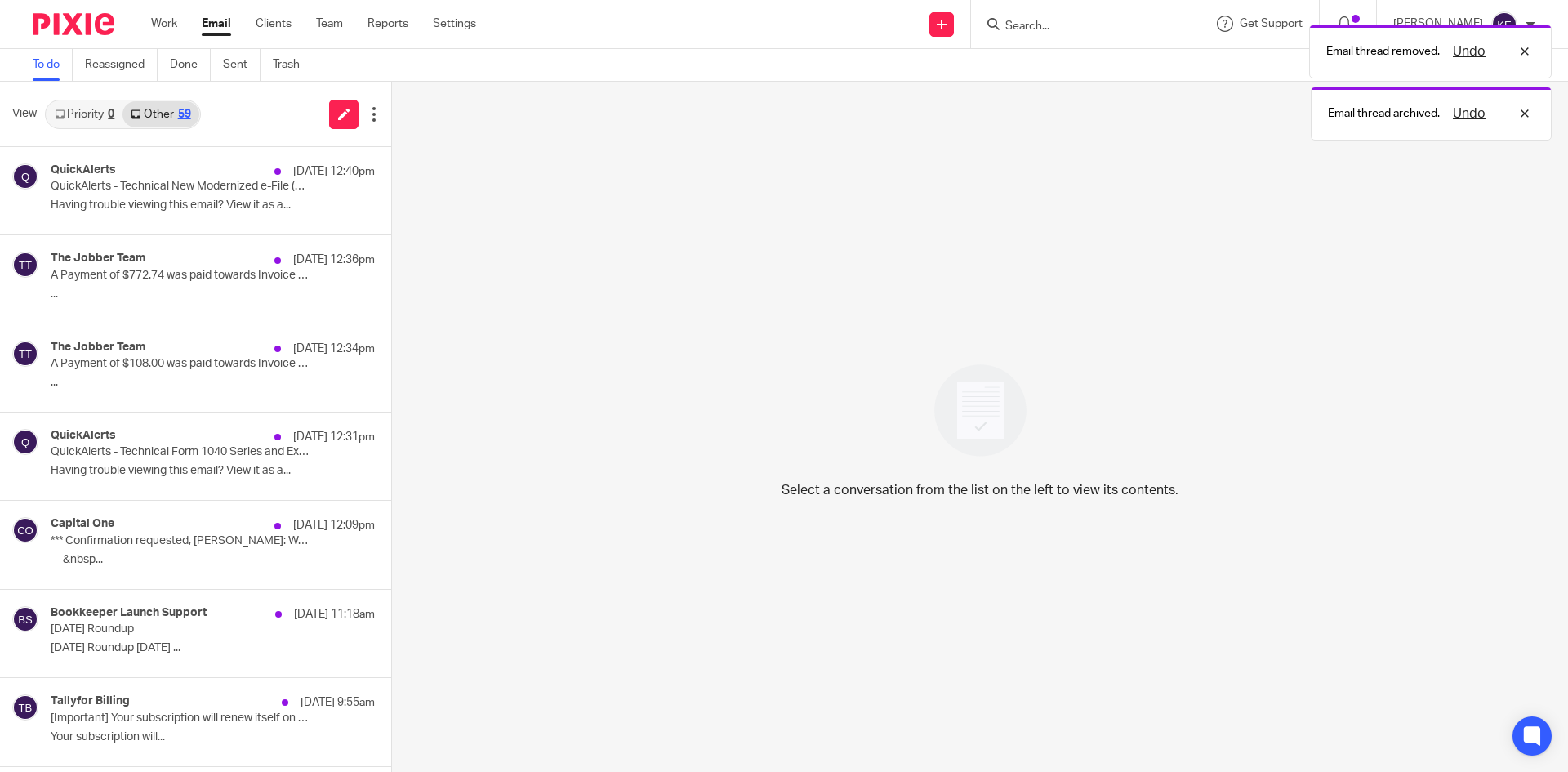
click at [262, 193] on div "QuickAlerts [DATE] 12:40pm QuickAlerts - Technical New Modernized e-File (MeF) …" at bounding box center [212, 191] width 324 height 55
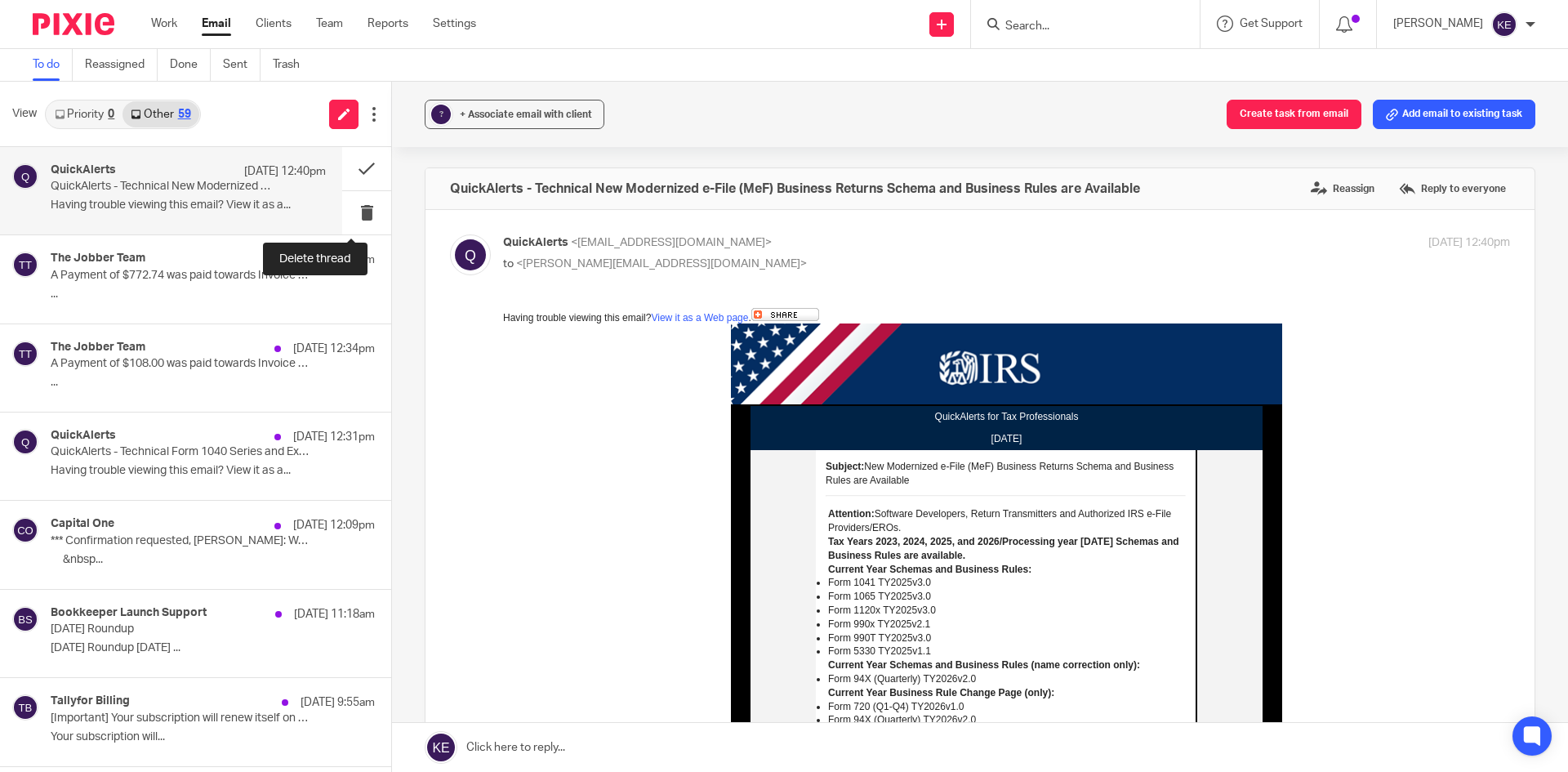
click at [355, 207] on button at bounding box center [366, 212] width 49 height 43
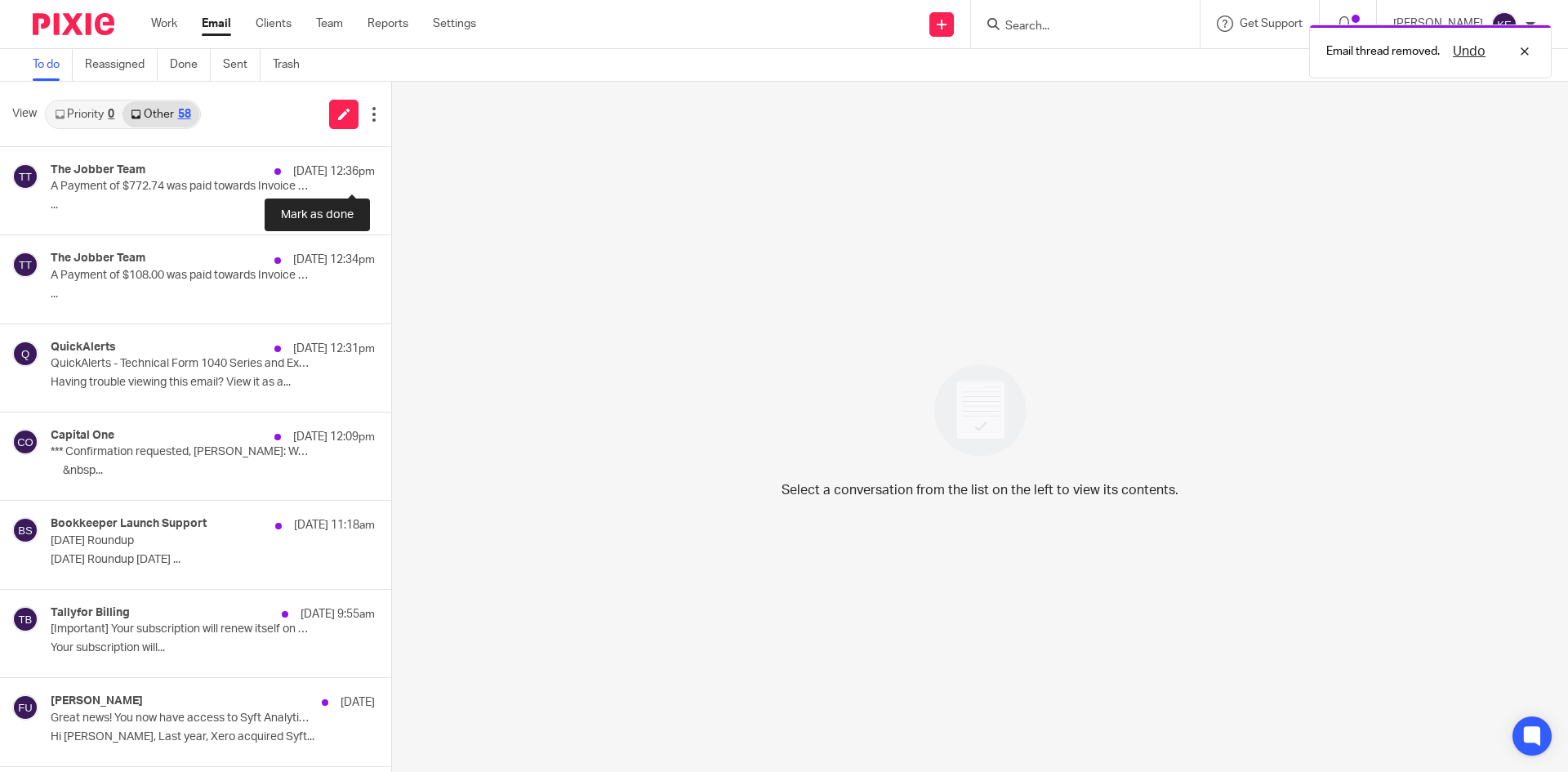
click at [391, 163] on button at bounding box center [398, 168] width 13 height 43
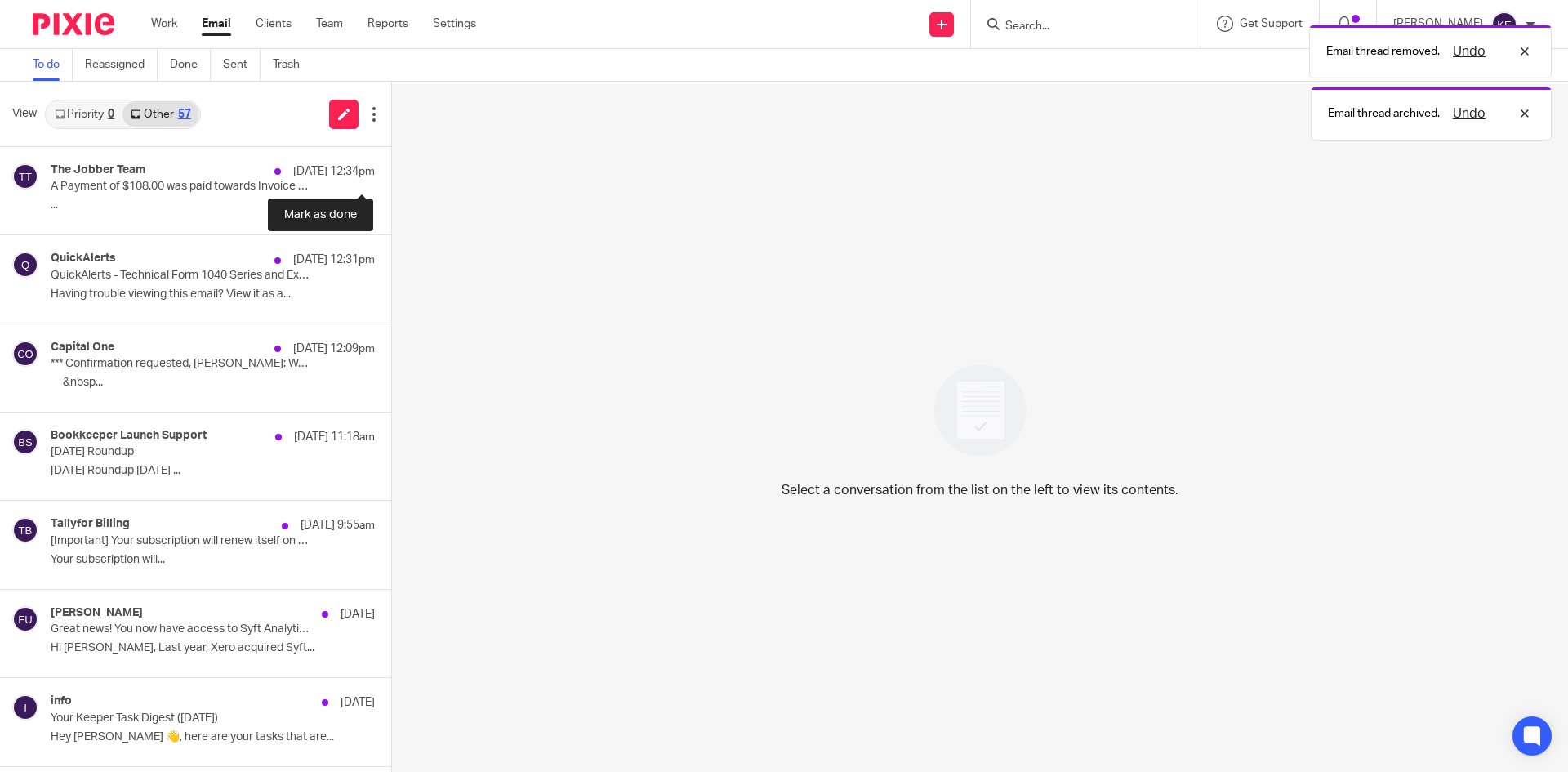
click at [391, 163] on button at bounding box center [398, 168] width 13 height 43
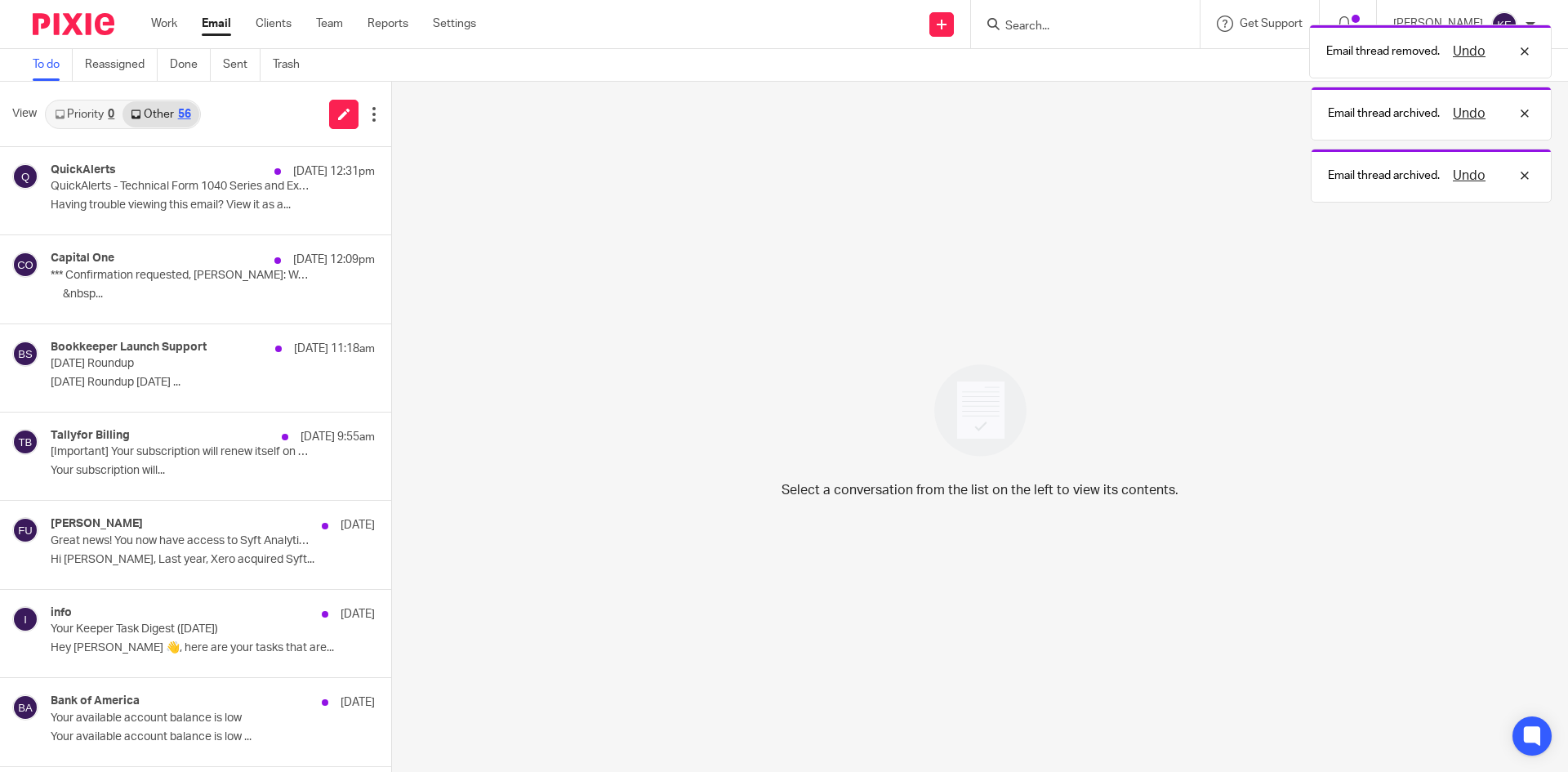
click at [270, 195] on div "QuickAlerts [DATE] 12:31pm QuickAlerts - Technical Form 1040 Series and Extensi…" at bounding box center [212, 191] width 324 height 55
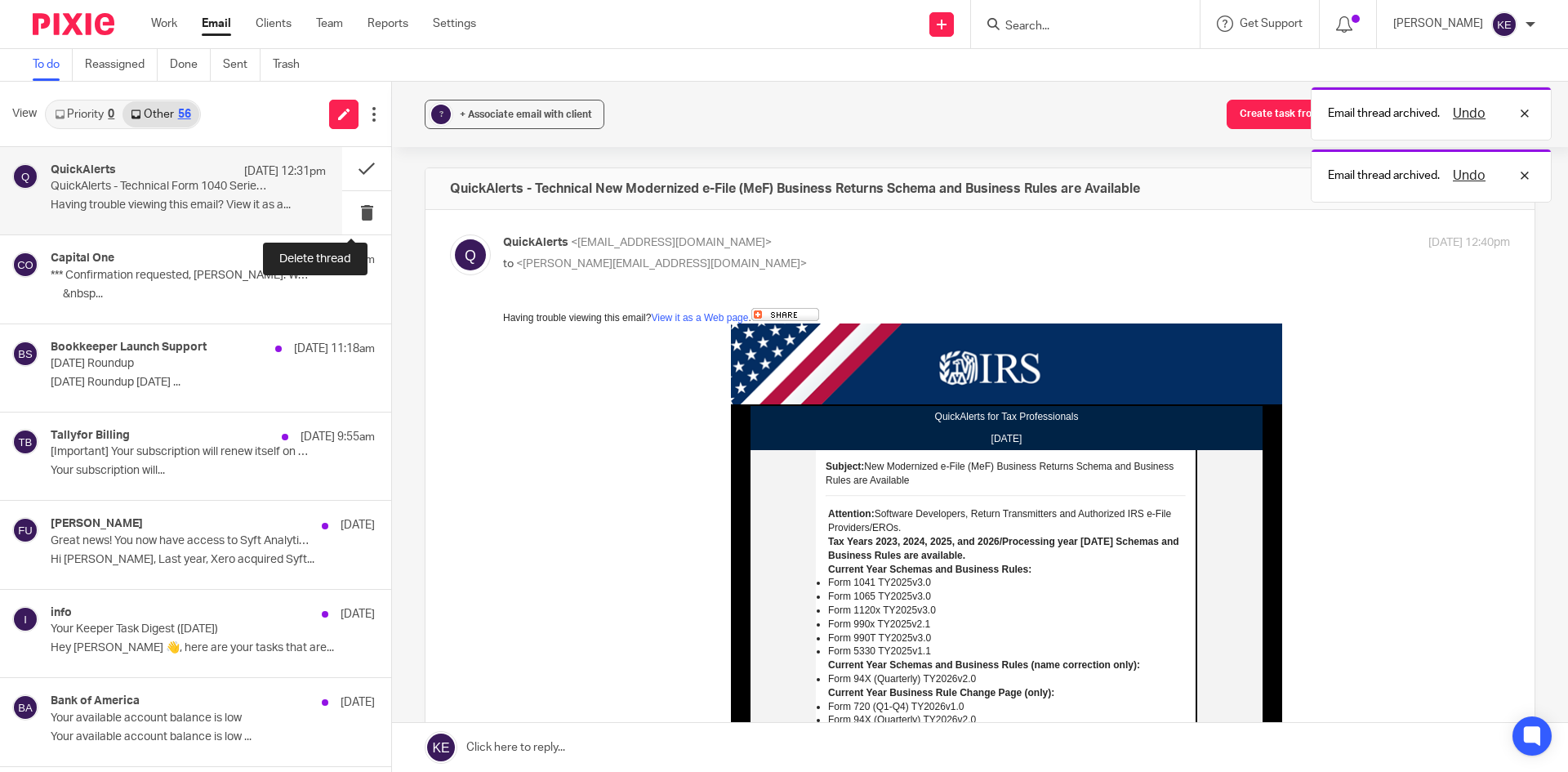
click at [349, 209] on button at bounding box center [366, 212] width 49 height 43
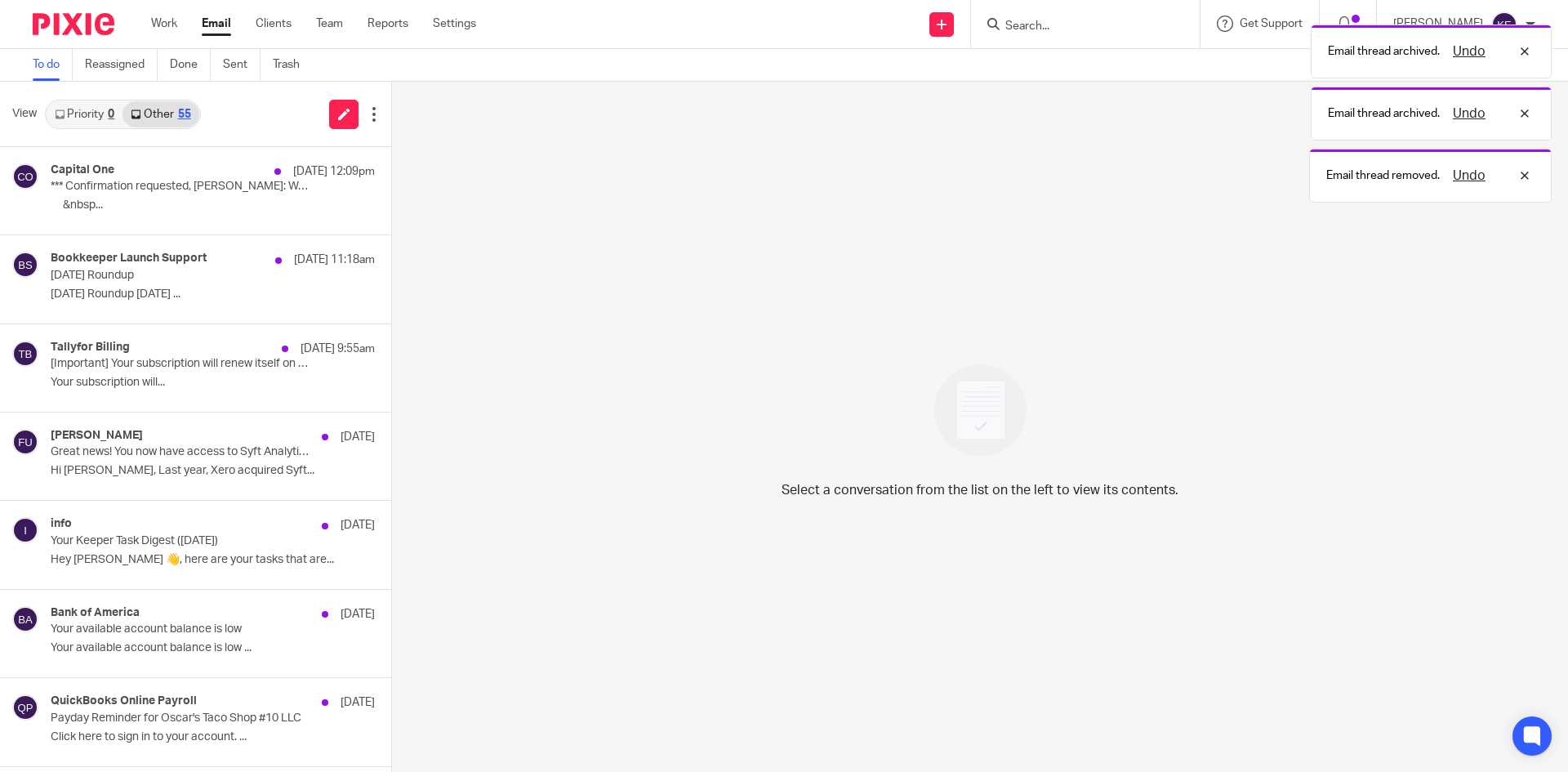
click at [219, 211] on p "‌ ‌ ‌ ‌ ‌ ‌&nbsp..." at bounding box center [212, 205] width 324 height 13
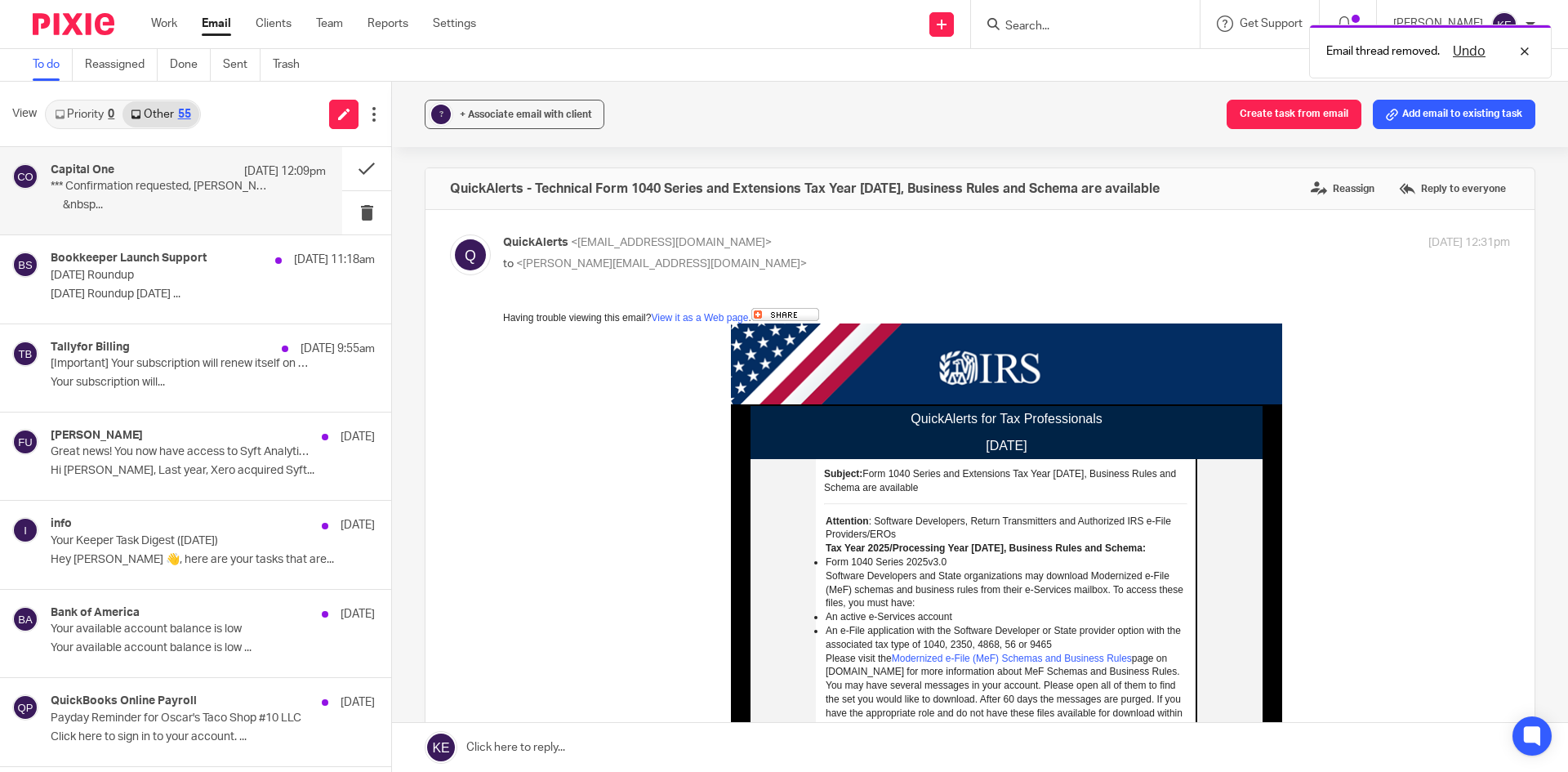
click at [211, 193] on p "*** Confirmation requested, [PERSON_NAME]: We need updated income information t…" at bounding box center [160, 186] width 220 height 13
click at [267, 259] on div "[DATE] 11:18am" at bounding box center [321, 260] width 108 height 16
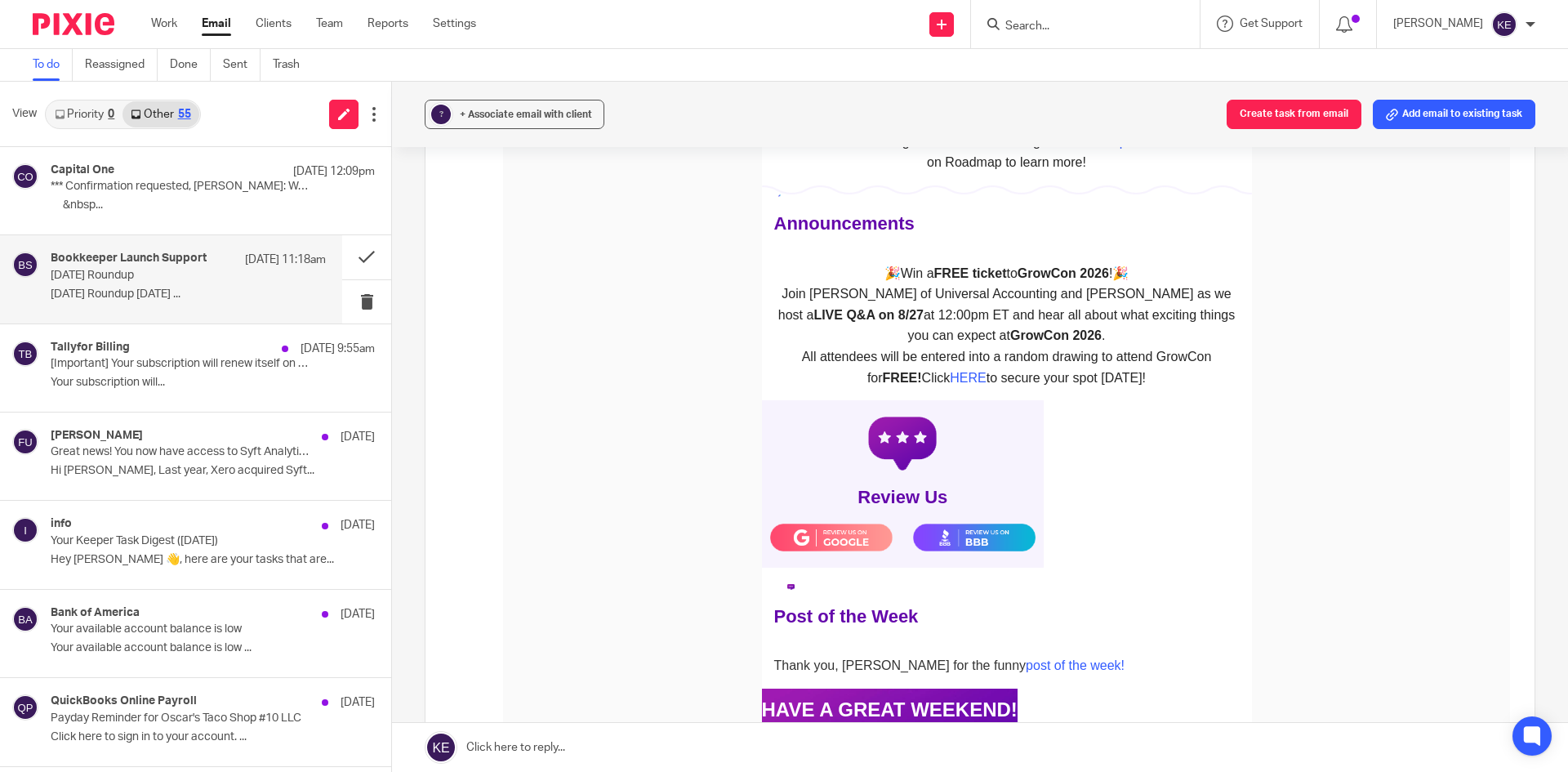
scroll to position [2124, 0]
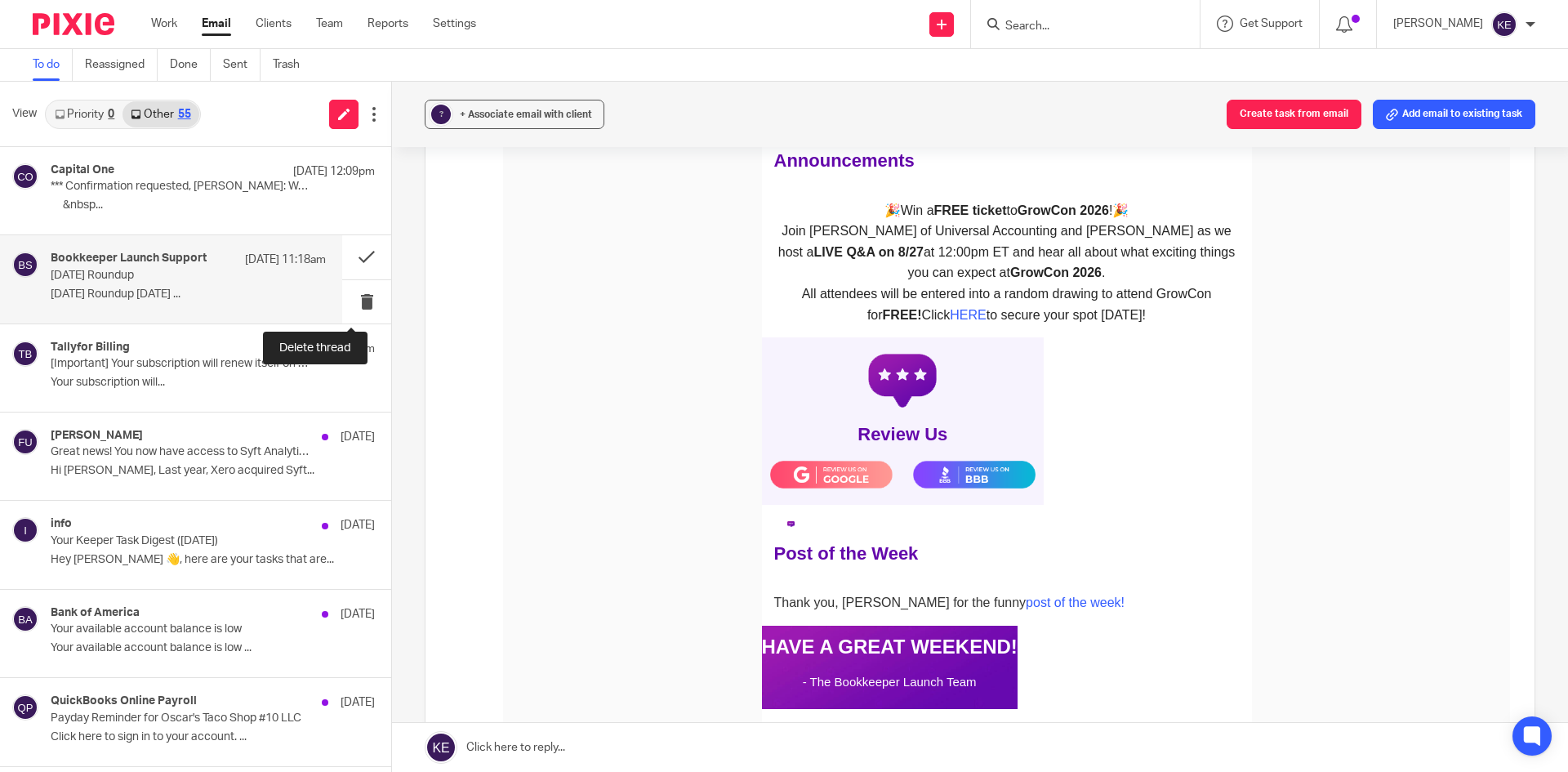
click at [348, 297] on button at bounding box center [366, 301] width 49 height 43
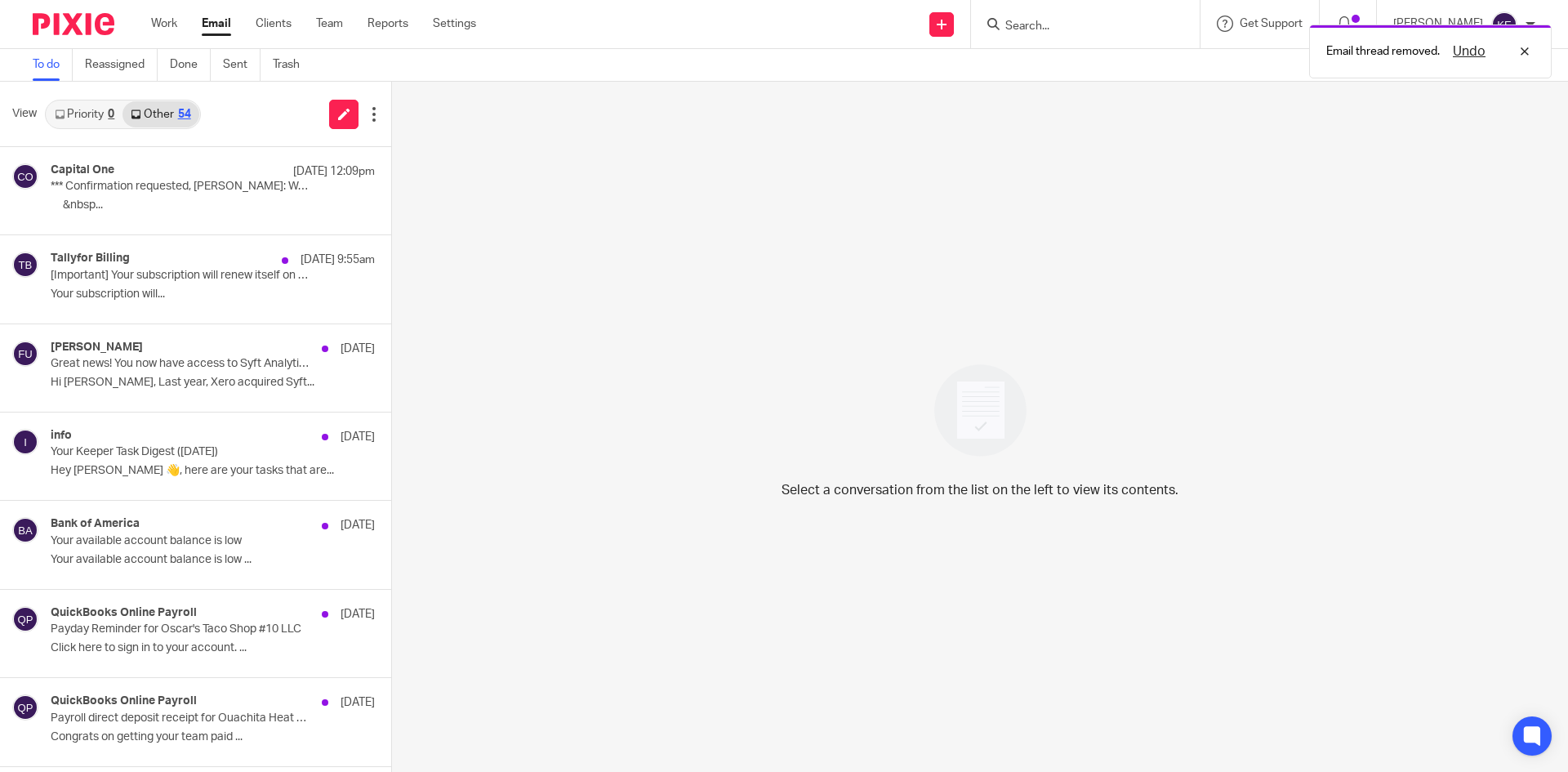
click at [255, 191] on p "*** Confirmation requested, [PERSON_NAME]: We need updated income information t…" at bounding box center [180, 186] width 260 height 13
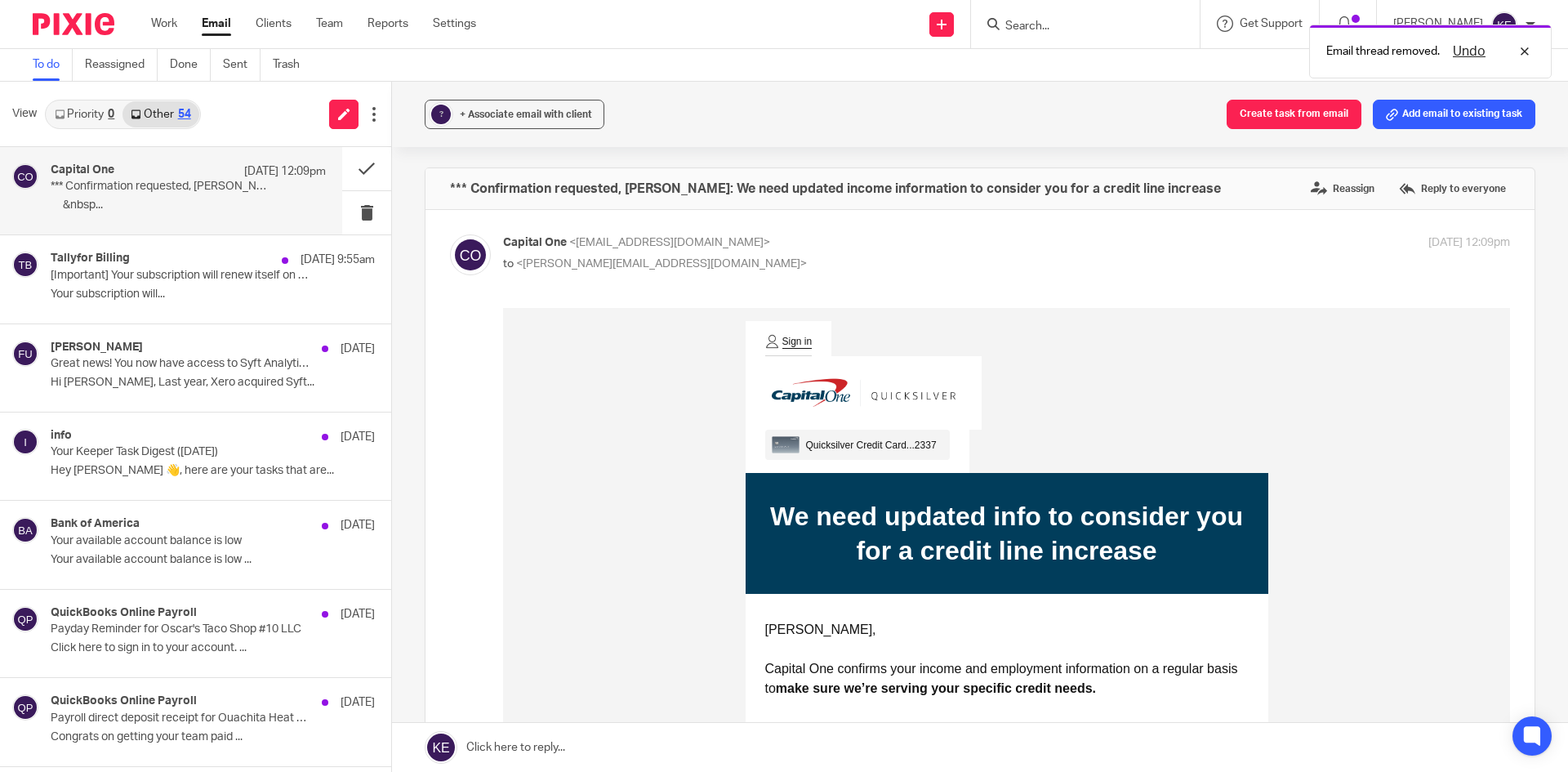
scroll to position [0, 0]
click at [273, 267] on div "[DATE] 9:55am" at bounding box center [324, 260] width 102 height 16
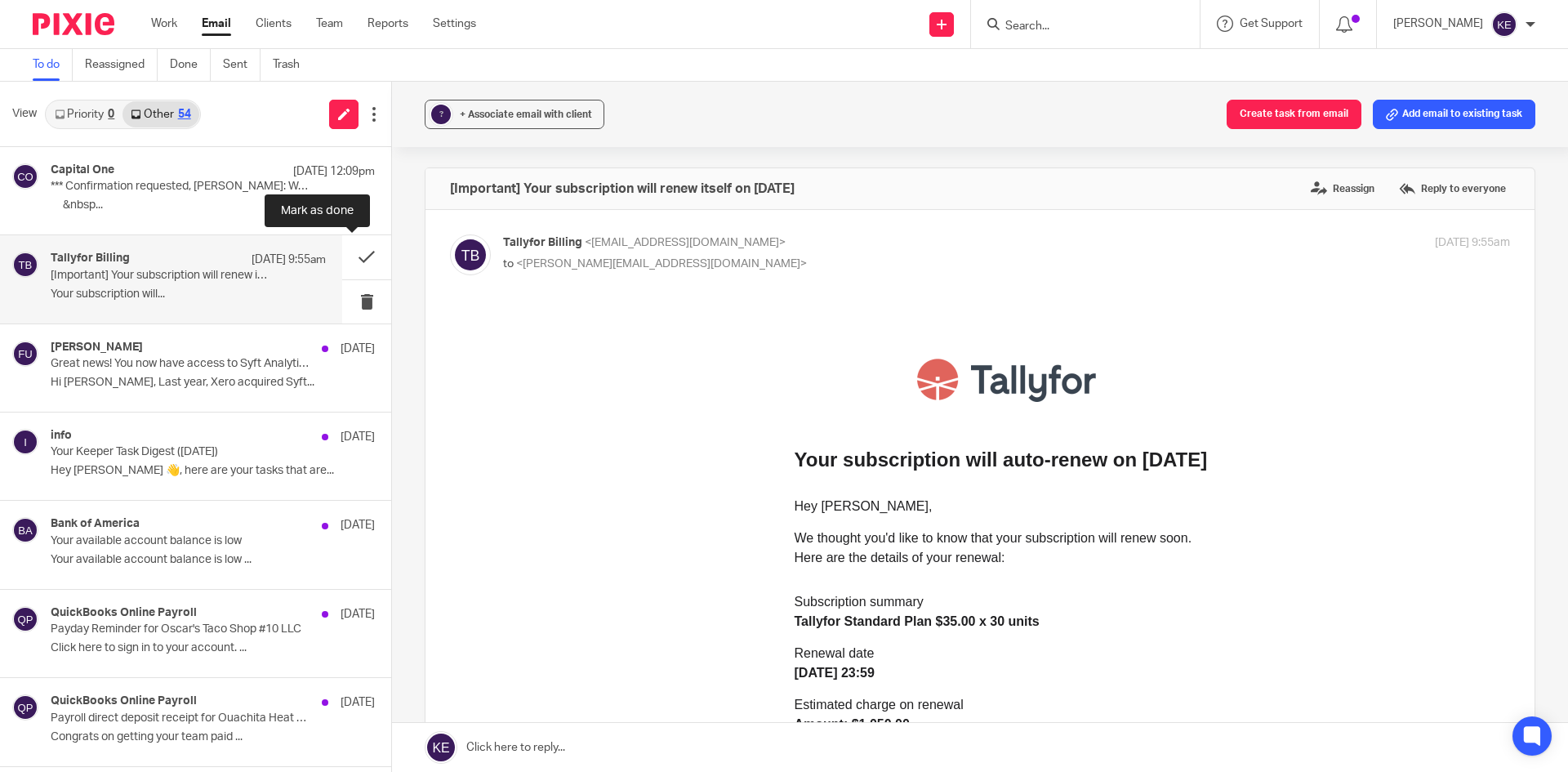
click at [351, 253] on button at bounding box center [366, 256] width 49 height 43
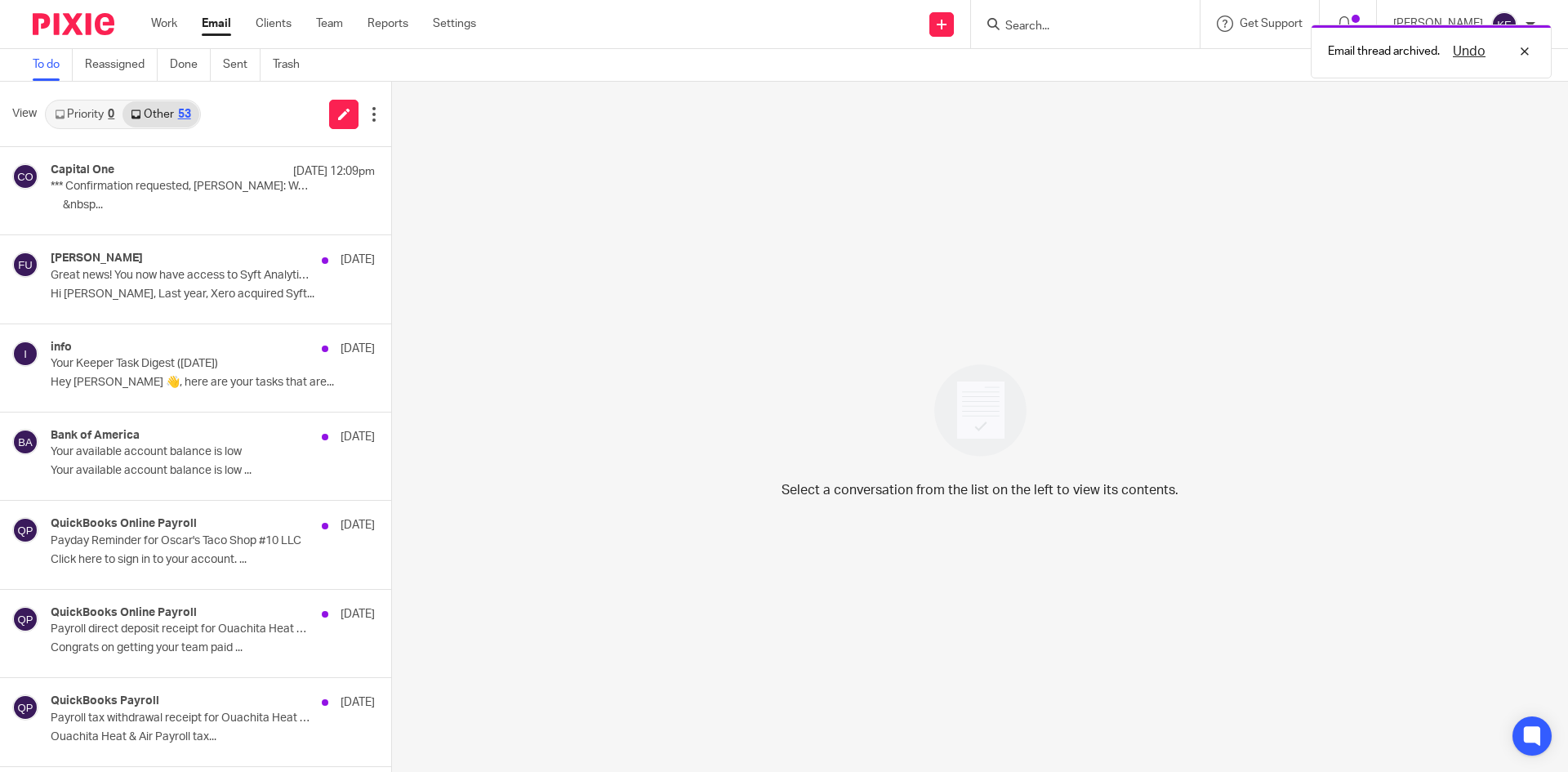
click at [209, 197] on div "Capital One [DATE] 12:09pm *** Confirmation requested, [PERSON_NAME]: We need u…" at bounding box center [212, 191] width 324 height 55
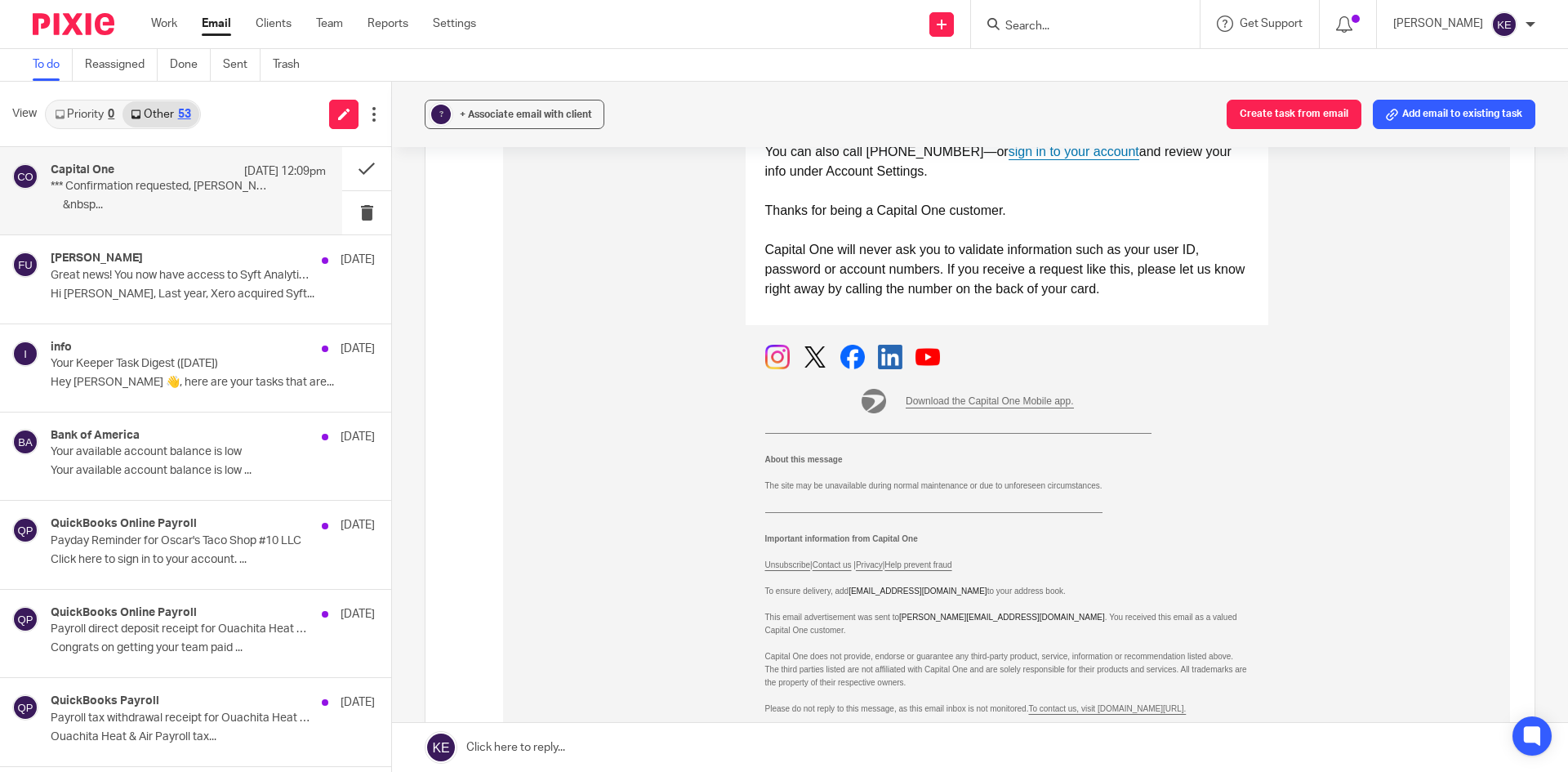
scroll to position [817, 0]
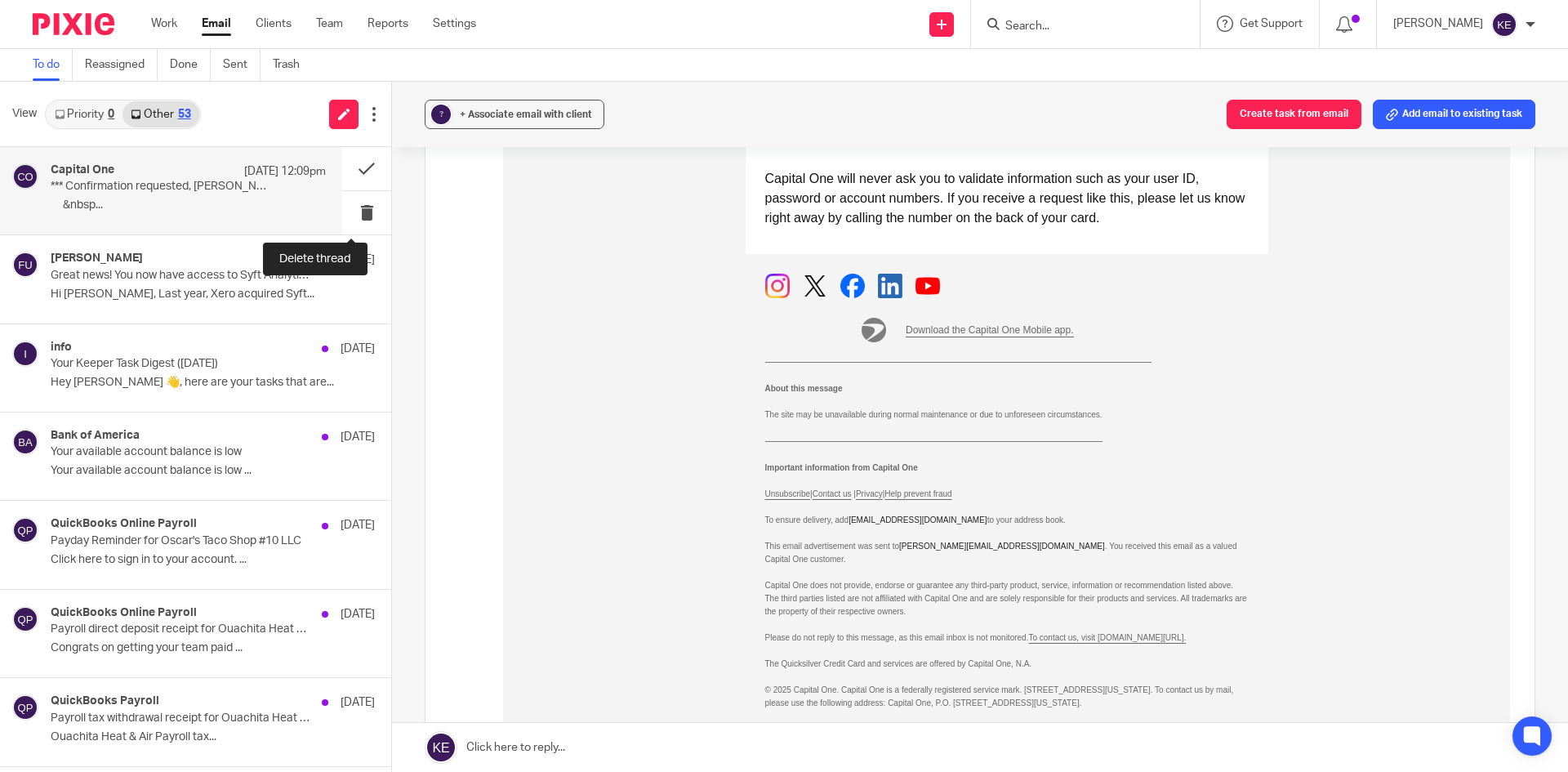
click at [354, 211] on button at bounding box center [366, 212] width 49 height 43
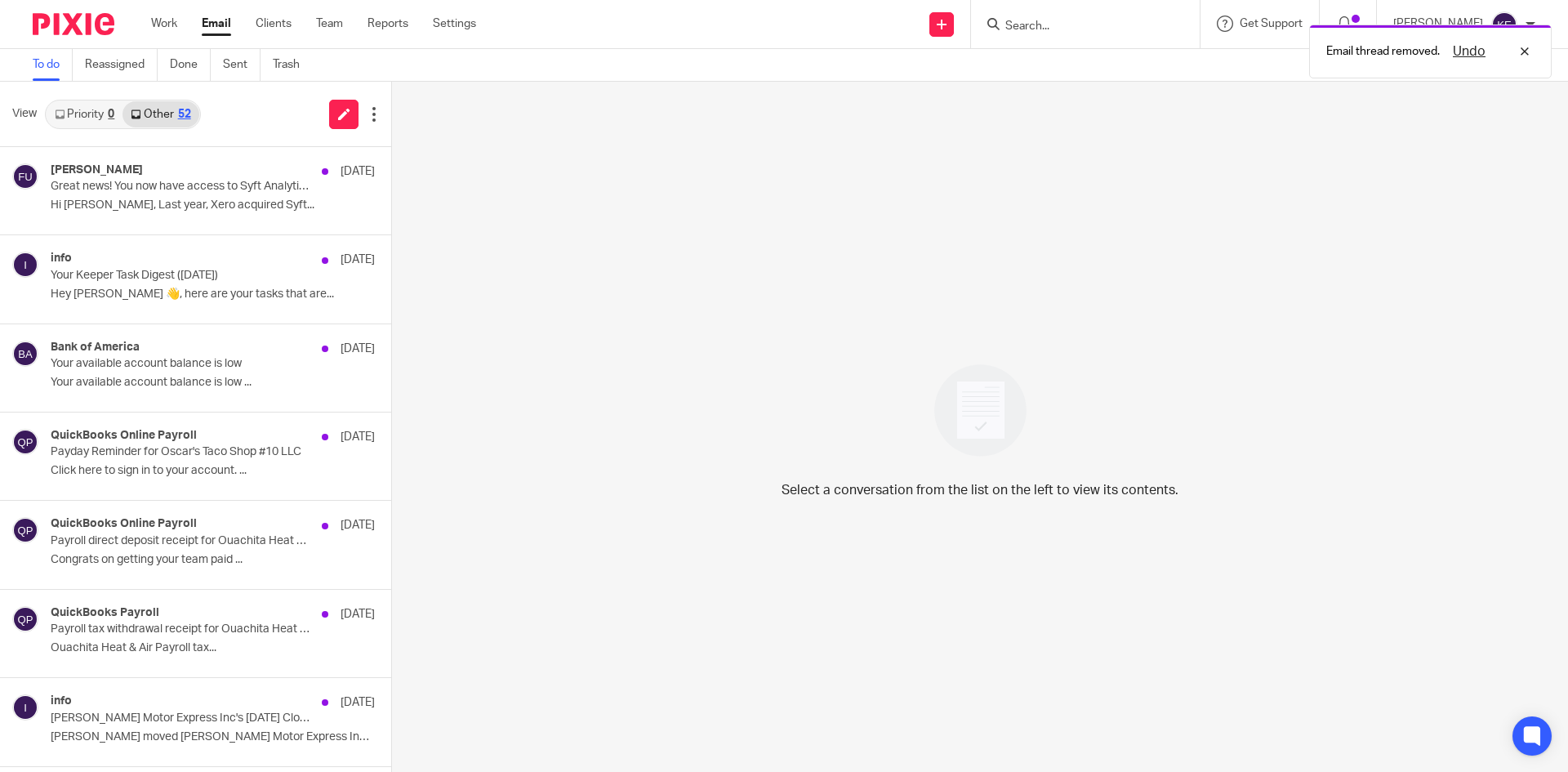
click at [258, 198] on div "[PERSON_NAME] [DATE] Great news! You now have access to Syft Analytics Hi [PERS…" at bounding box center [212, 191] width 324 height 55
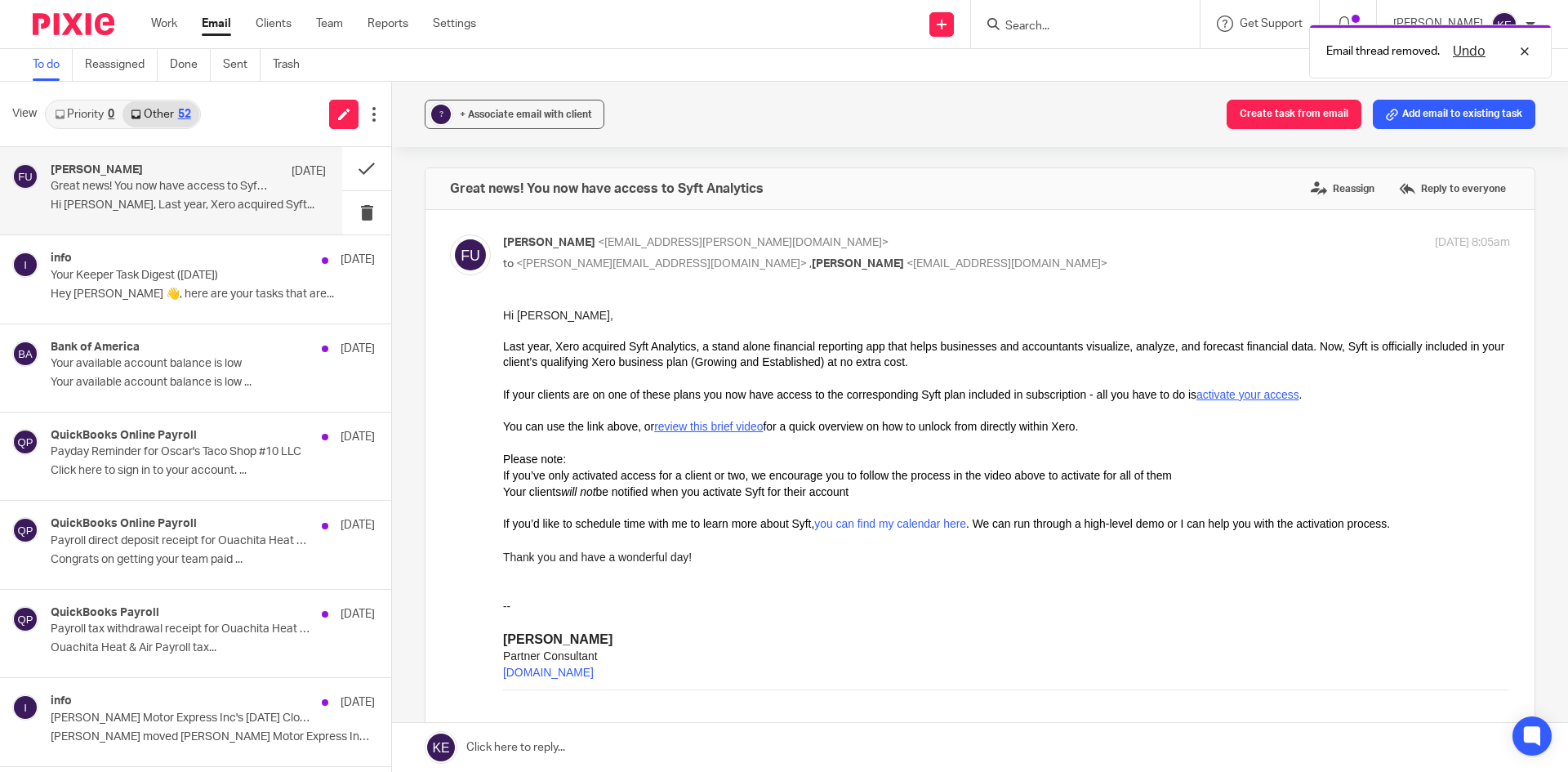
scroll to position [0, 0]
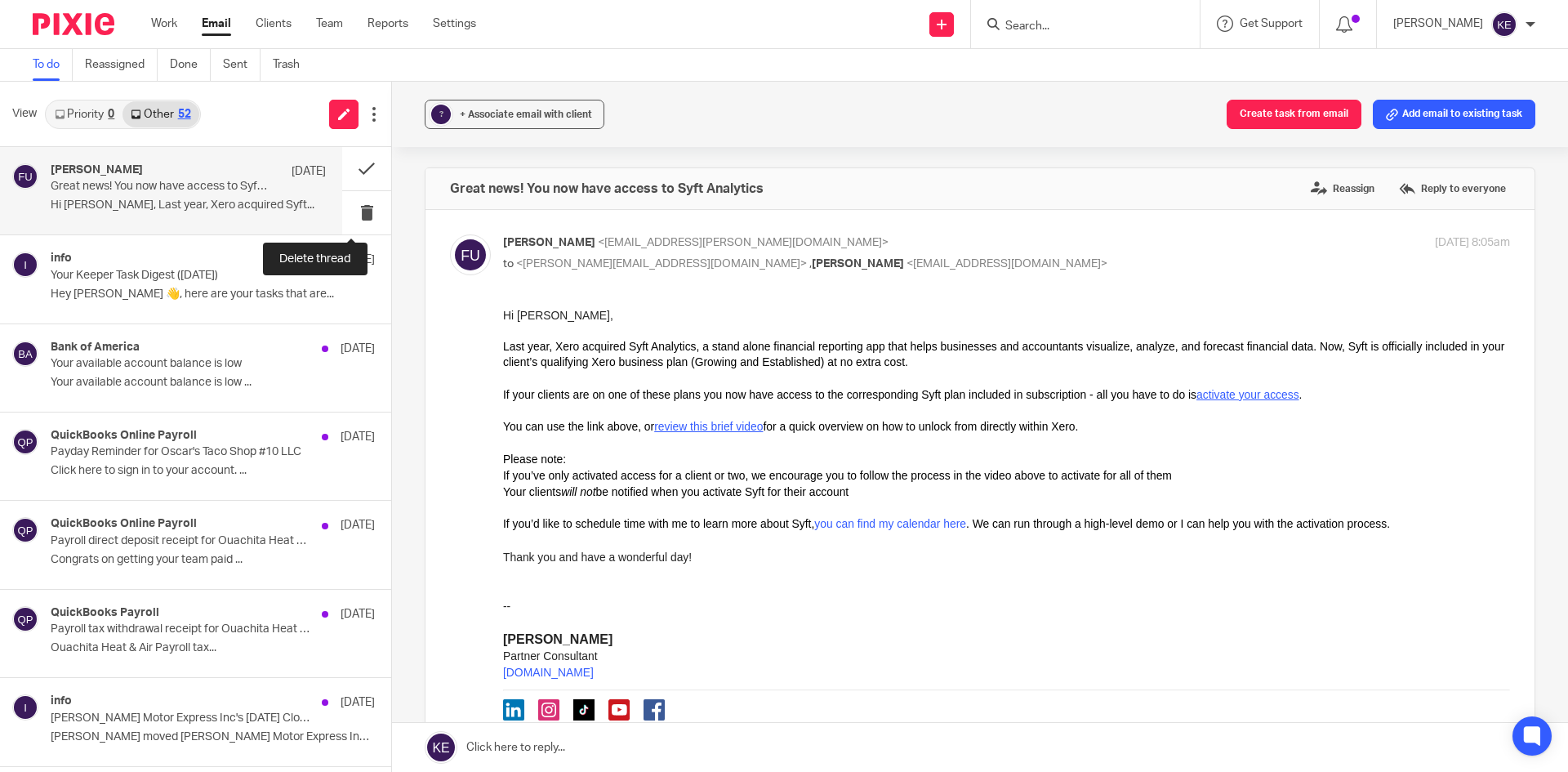
click at [347, 206] on button at bounding box center [366, 212] width 49 height 43
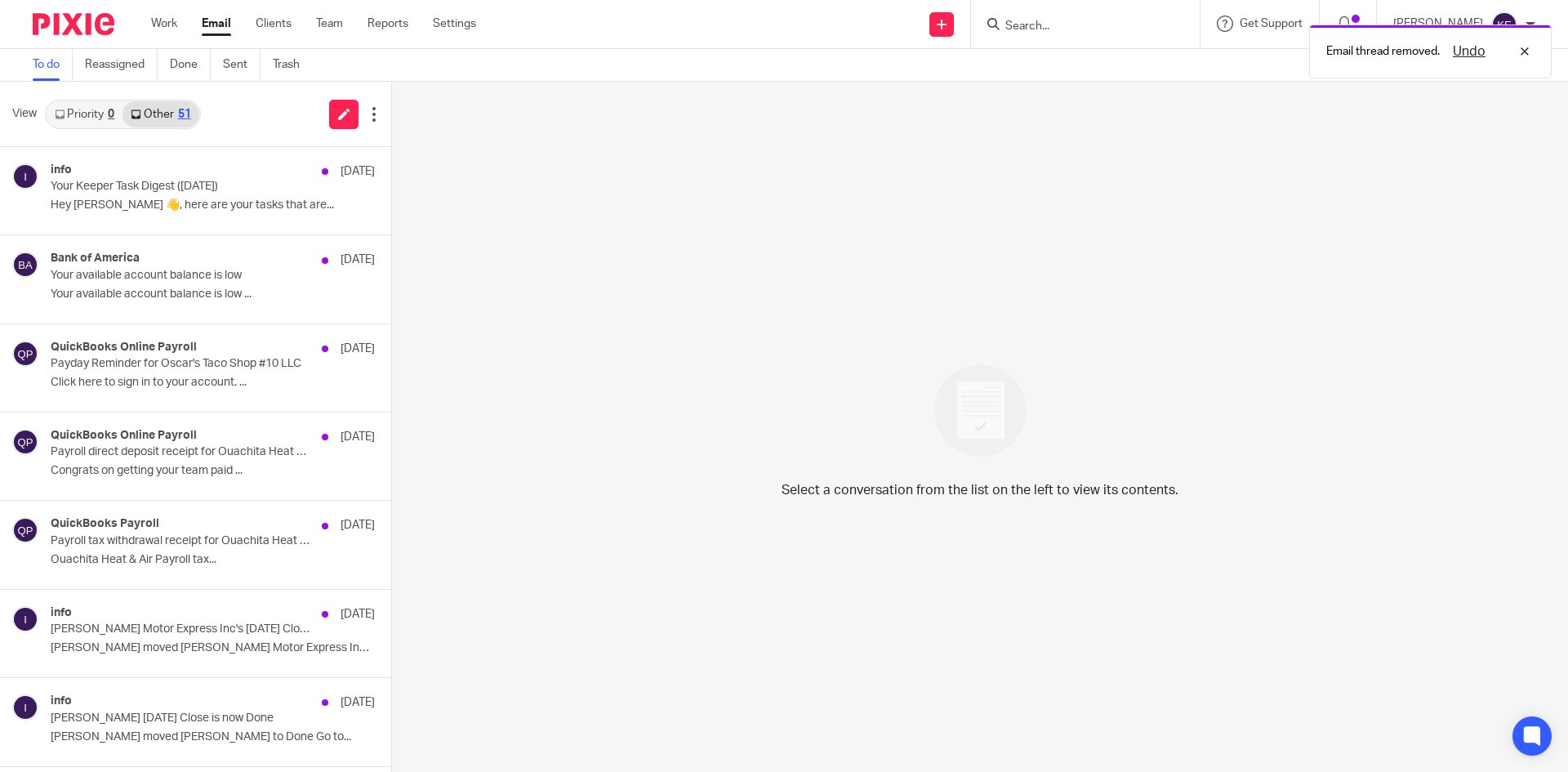
click at [153, 197] on div "info [DATE] Your Keeper Task Digest ([DATE]) Hey [PERSON_NAME] 👋, here are your…" at bounding box center [212, 191] width 324 height 55
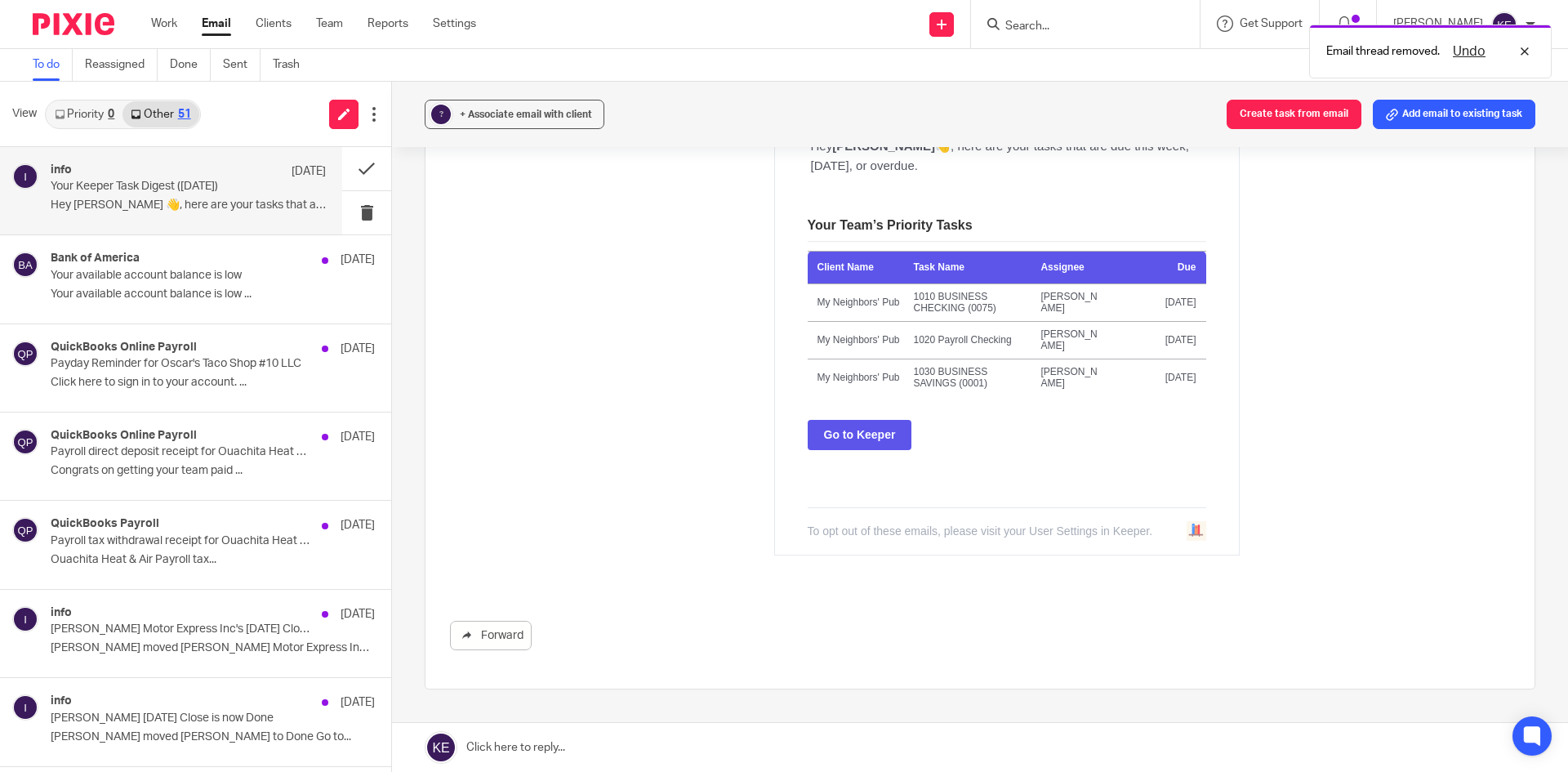
scroll to position [245, 0]
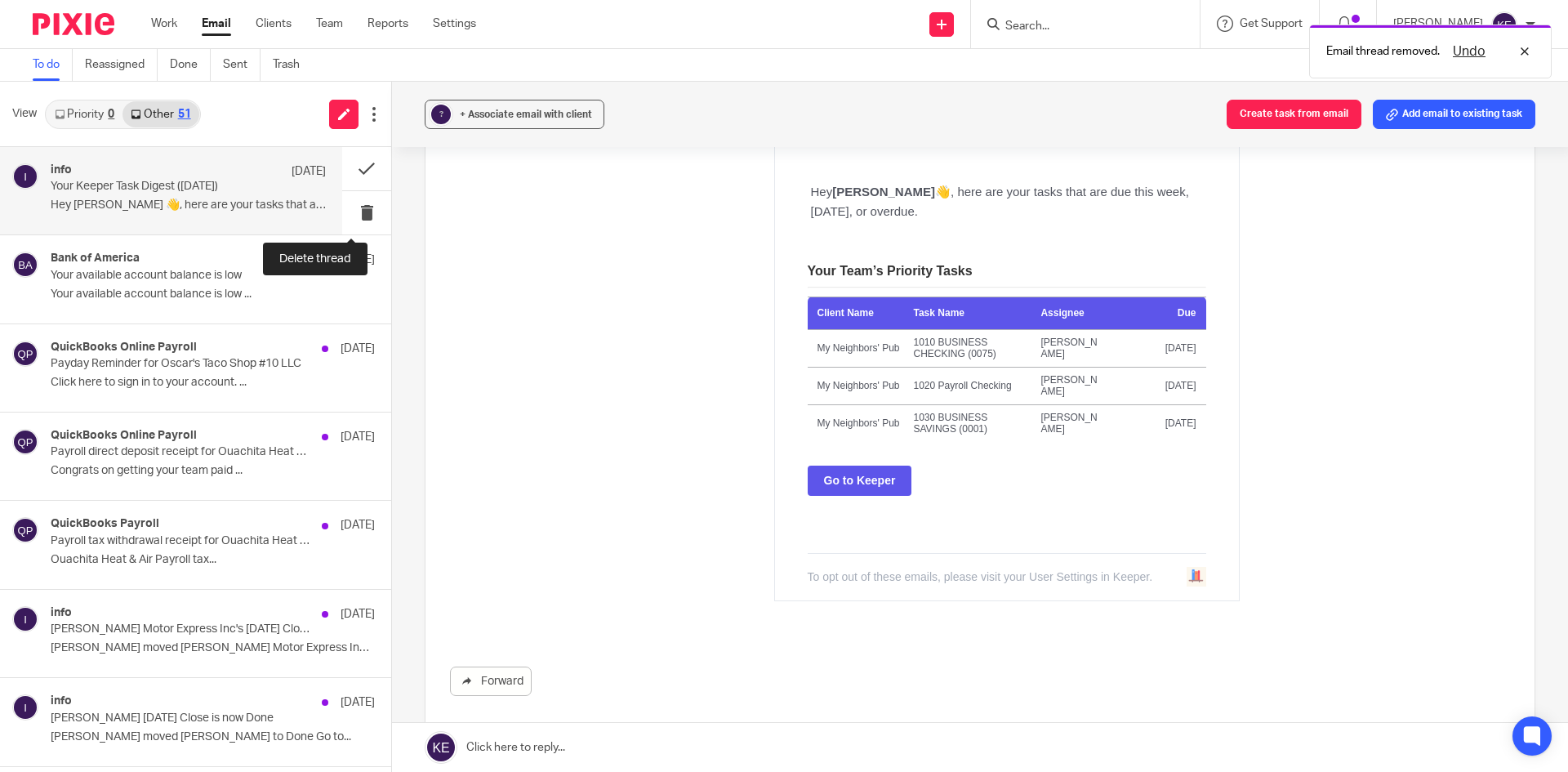
click at [345, 209] on button at bounding box center [366, 212] width 49 height 43
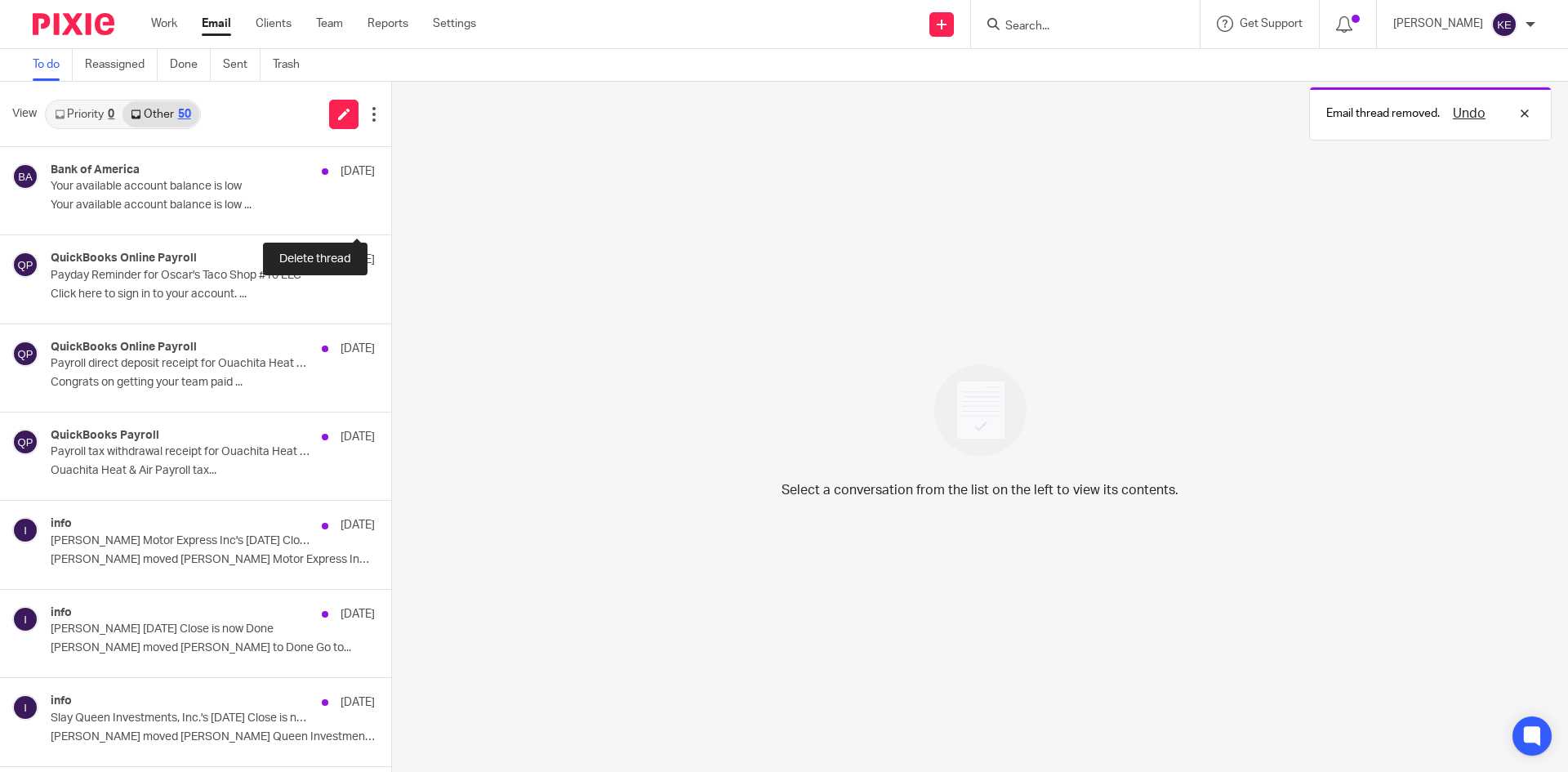
click at [391, 209] on button at bounding box center [398, 212] width 13 height 43
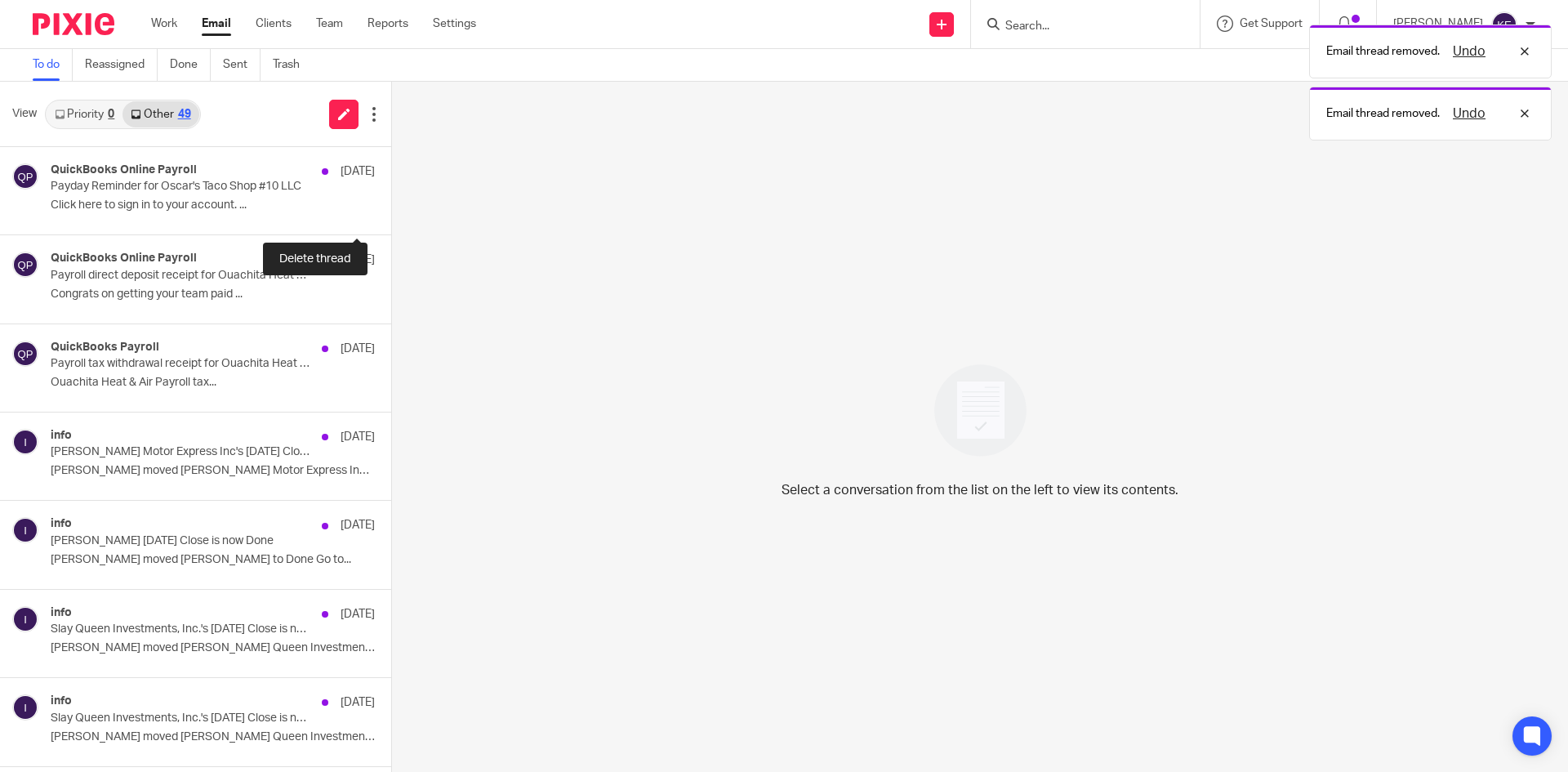
click at [391, 209] on button at bounding box center [398, 212] width 13 height 43
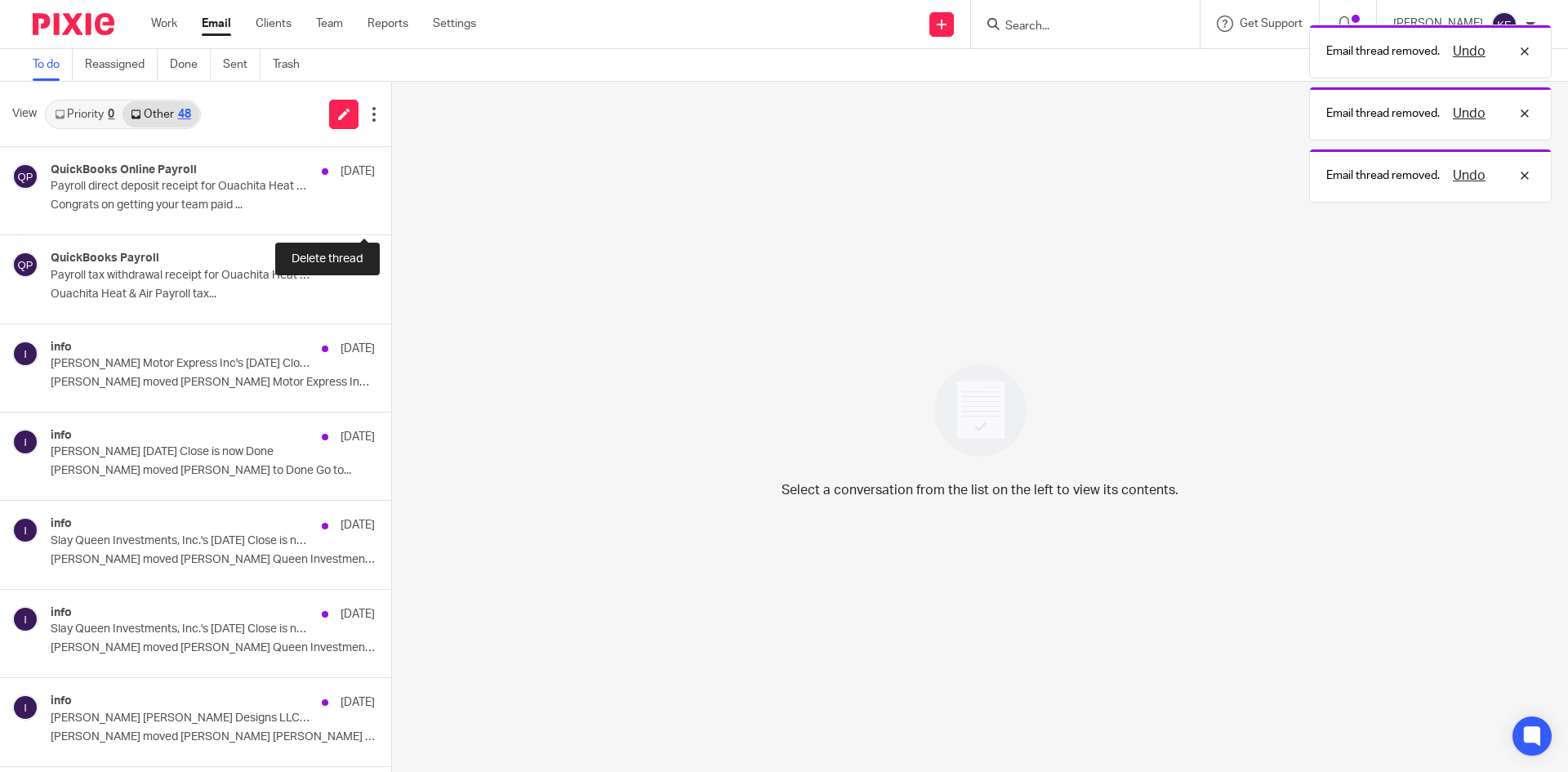
click at [391, 209] on button at bounding box center [398, 212] width 13 height 43
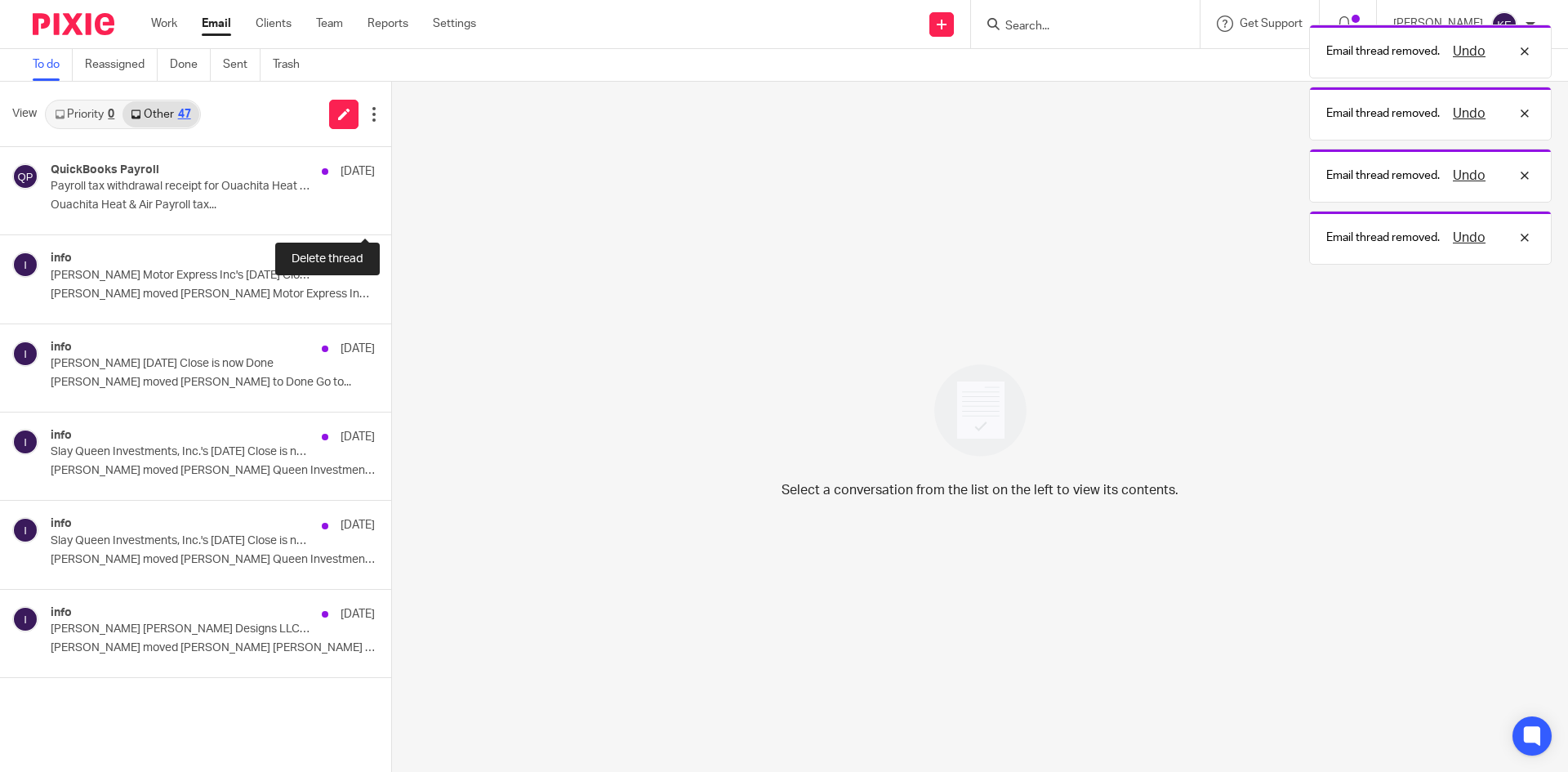
click at [391, 209] on button at bounding box center [398, 212] width 13 height 43
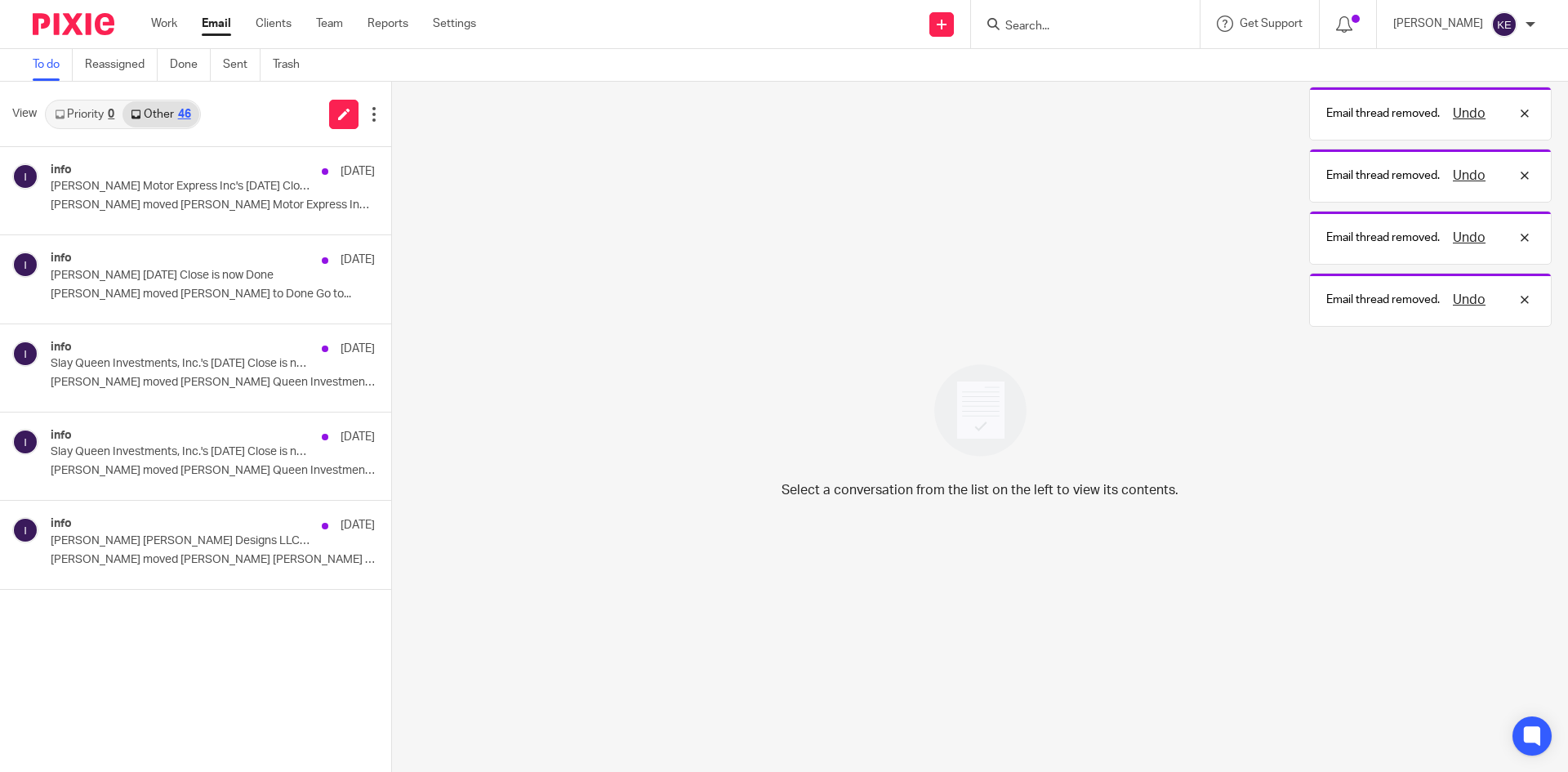
click at [288, 204] on p "[PERSON_NAME] moved [PERSON_NAME] Motor Express Inc to..." at bounding box center [212, 205] width 324 height 13
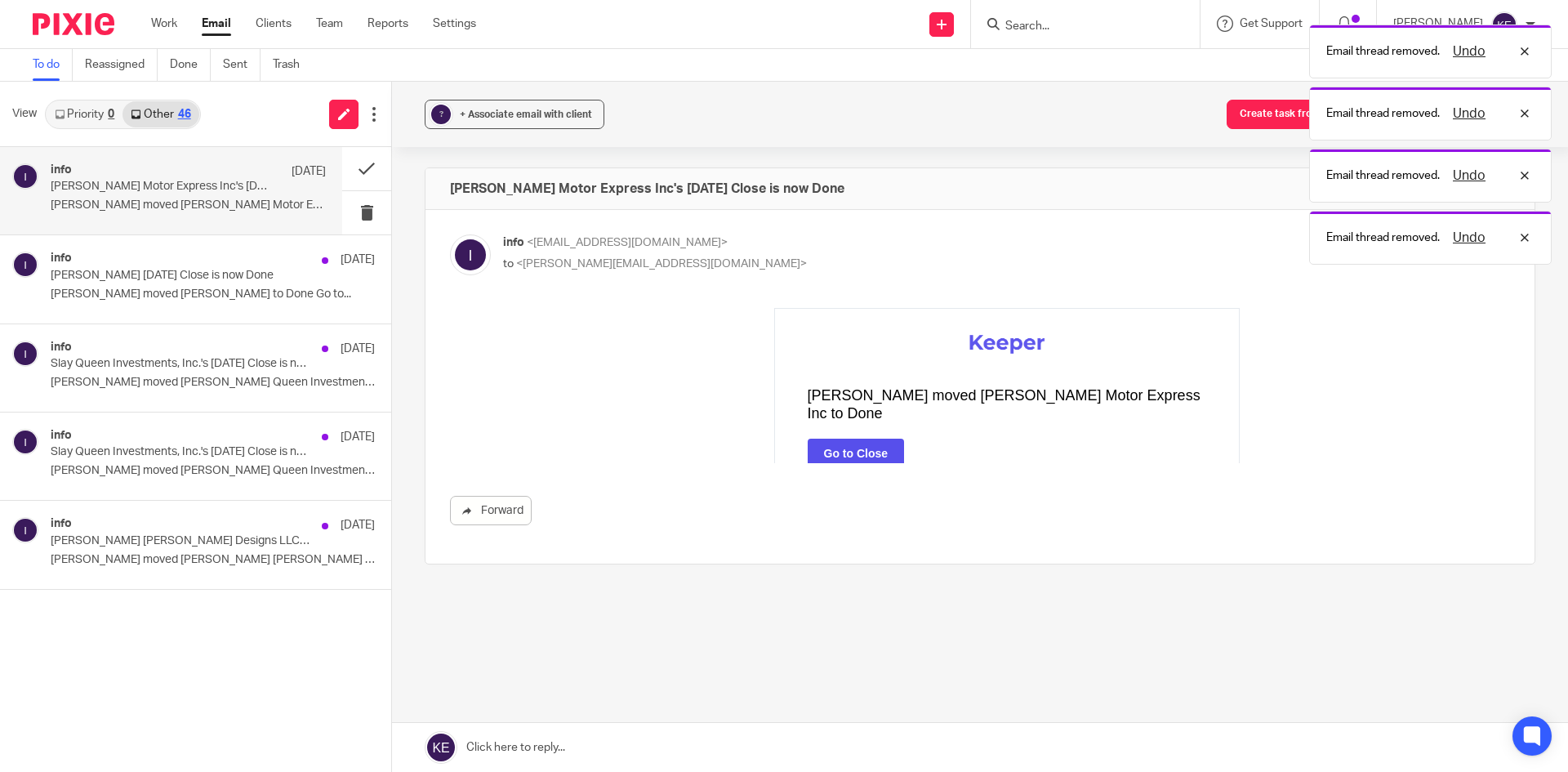
scroll to position [0, 0]
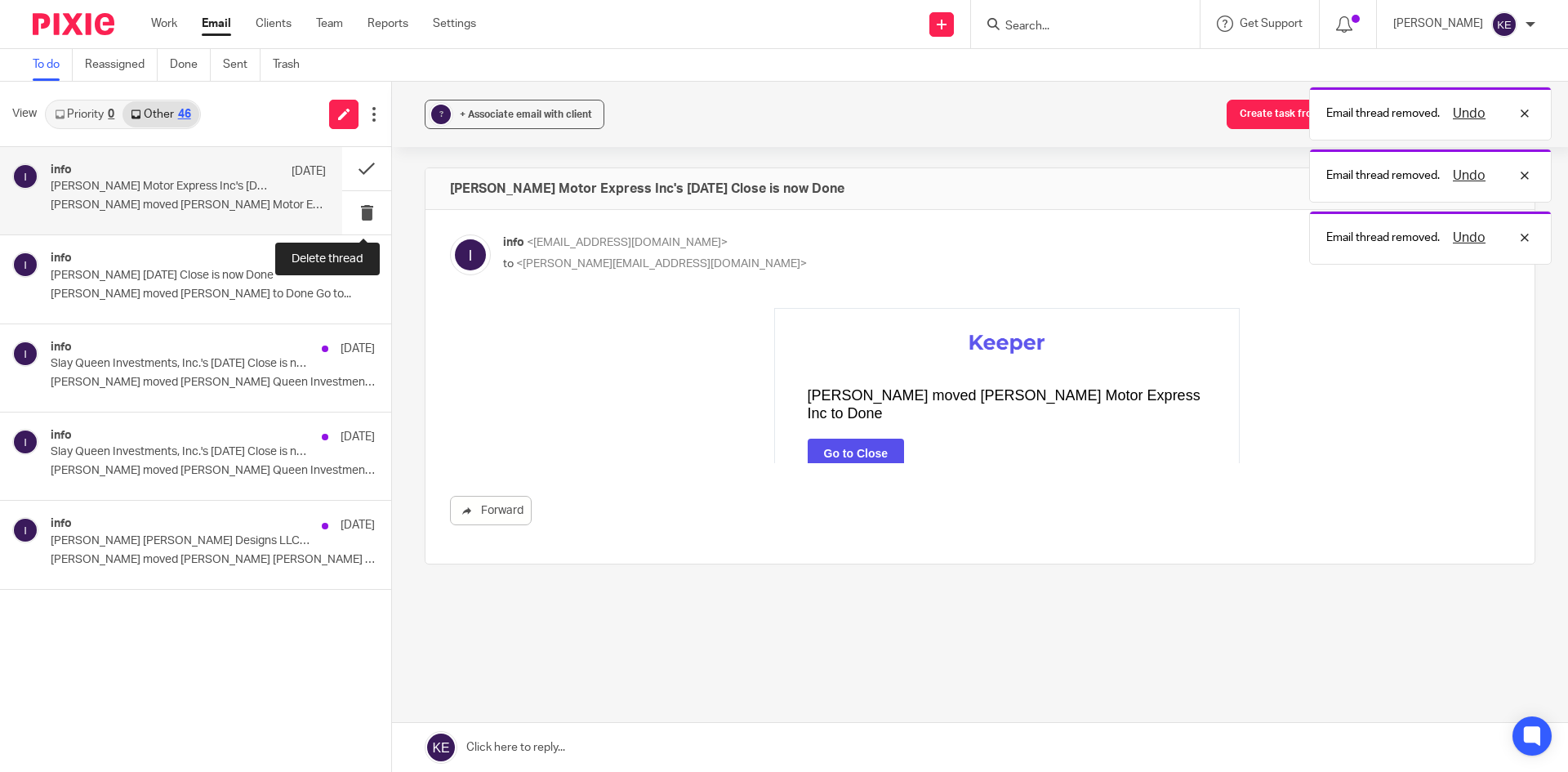
click at [360, 209] on button at bounding box center [366, 212] width 49 height 43
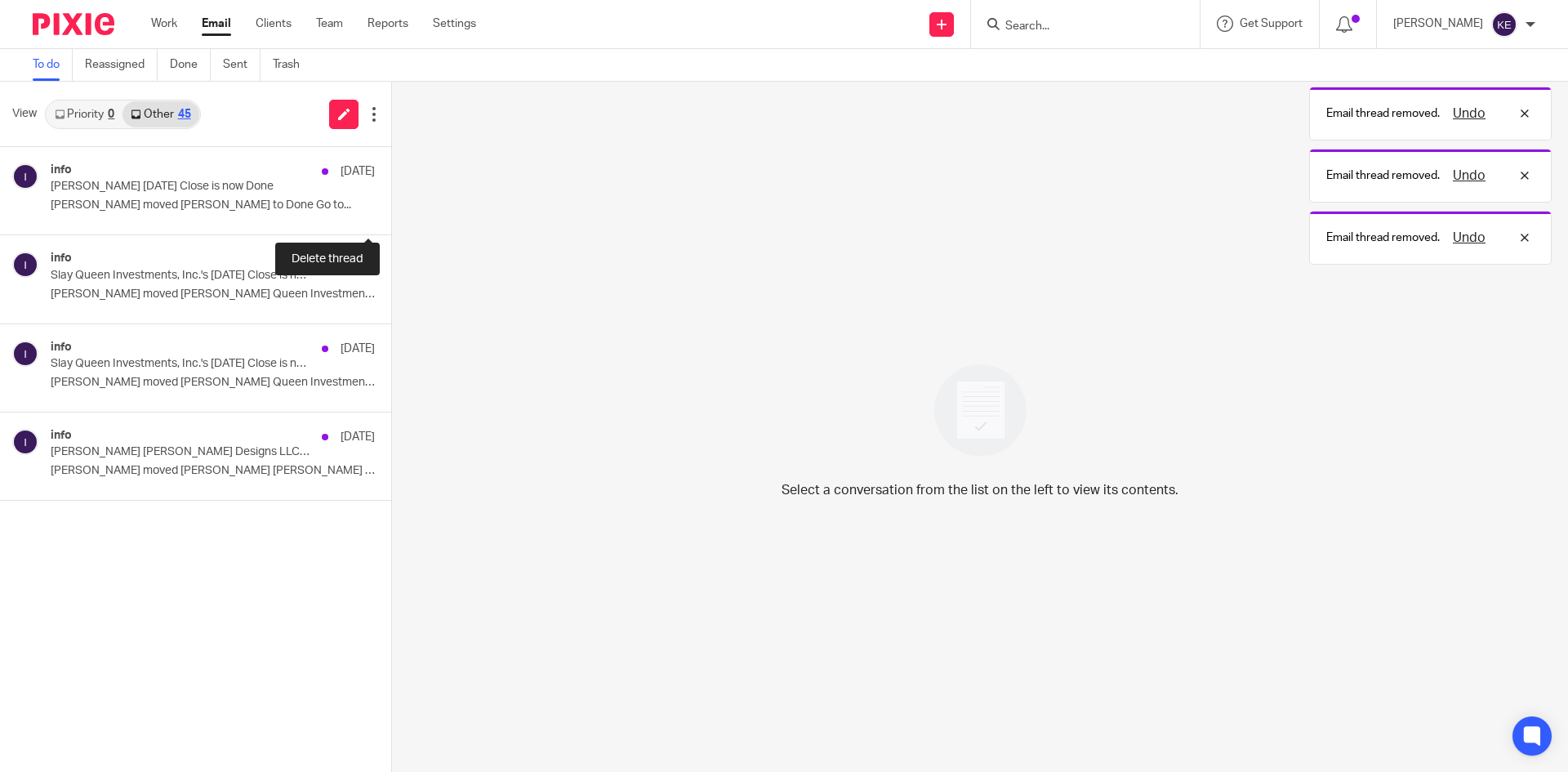
click at [391, 209] on button at bounding box center [398, 212] width 13 height 43
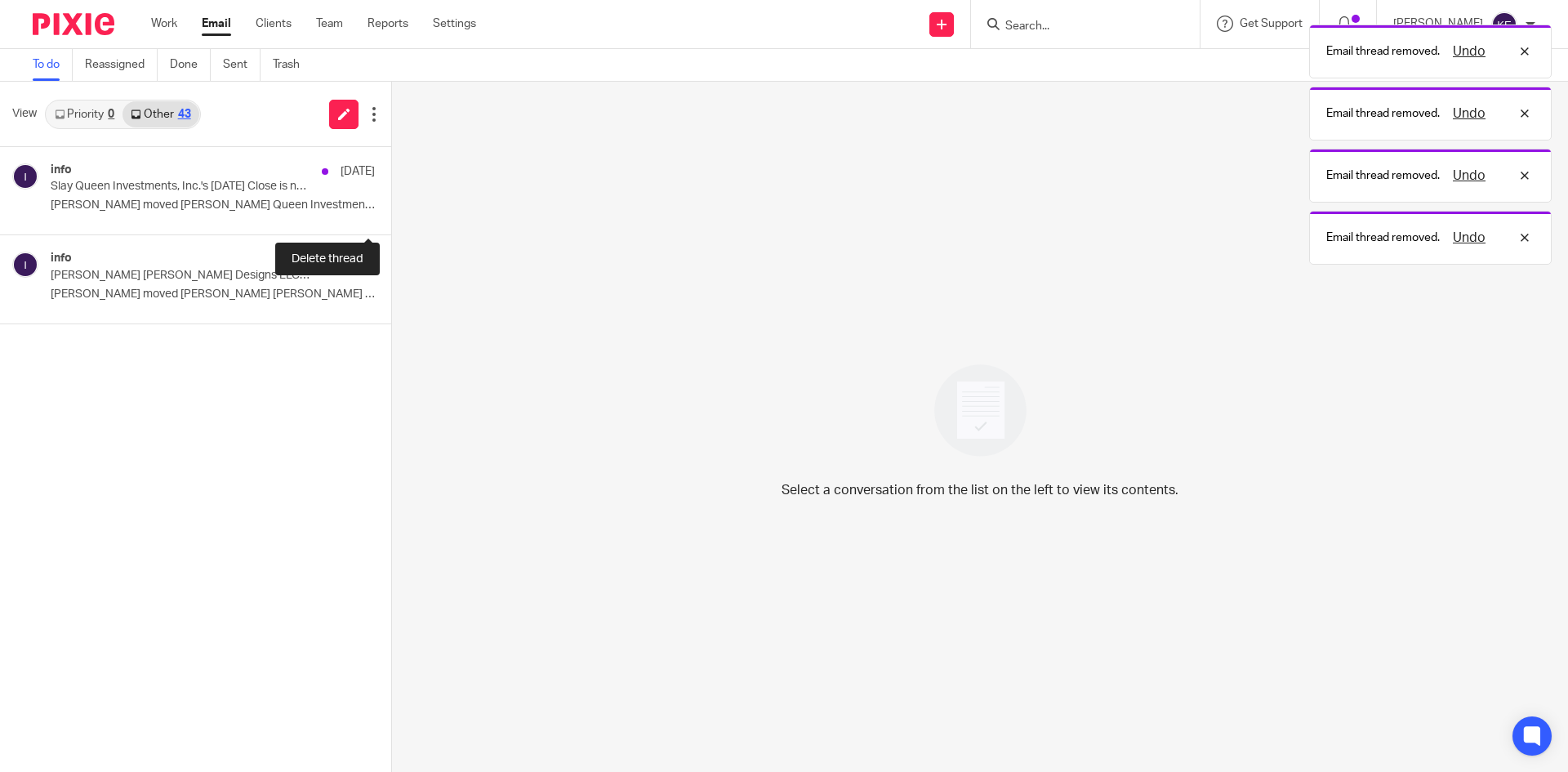
click at [391, 209] on button at bounding box center [398, 212] width 13 height 43
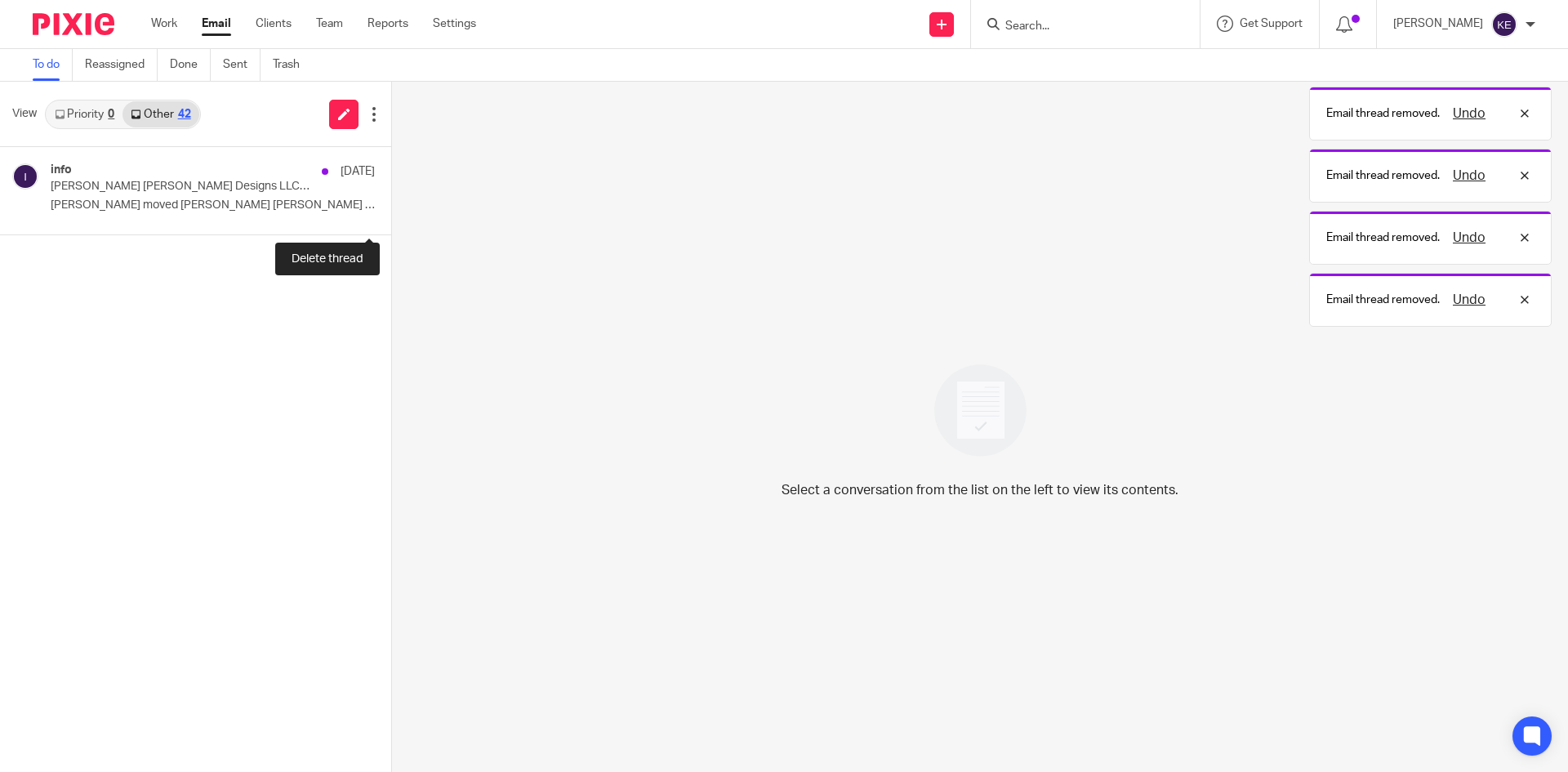
click at [391, 209] on button at bounding box center [398, 212] width 13 height 43
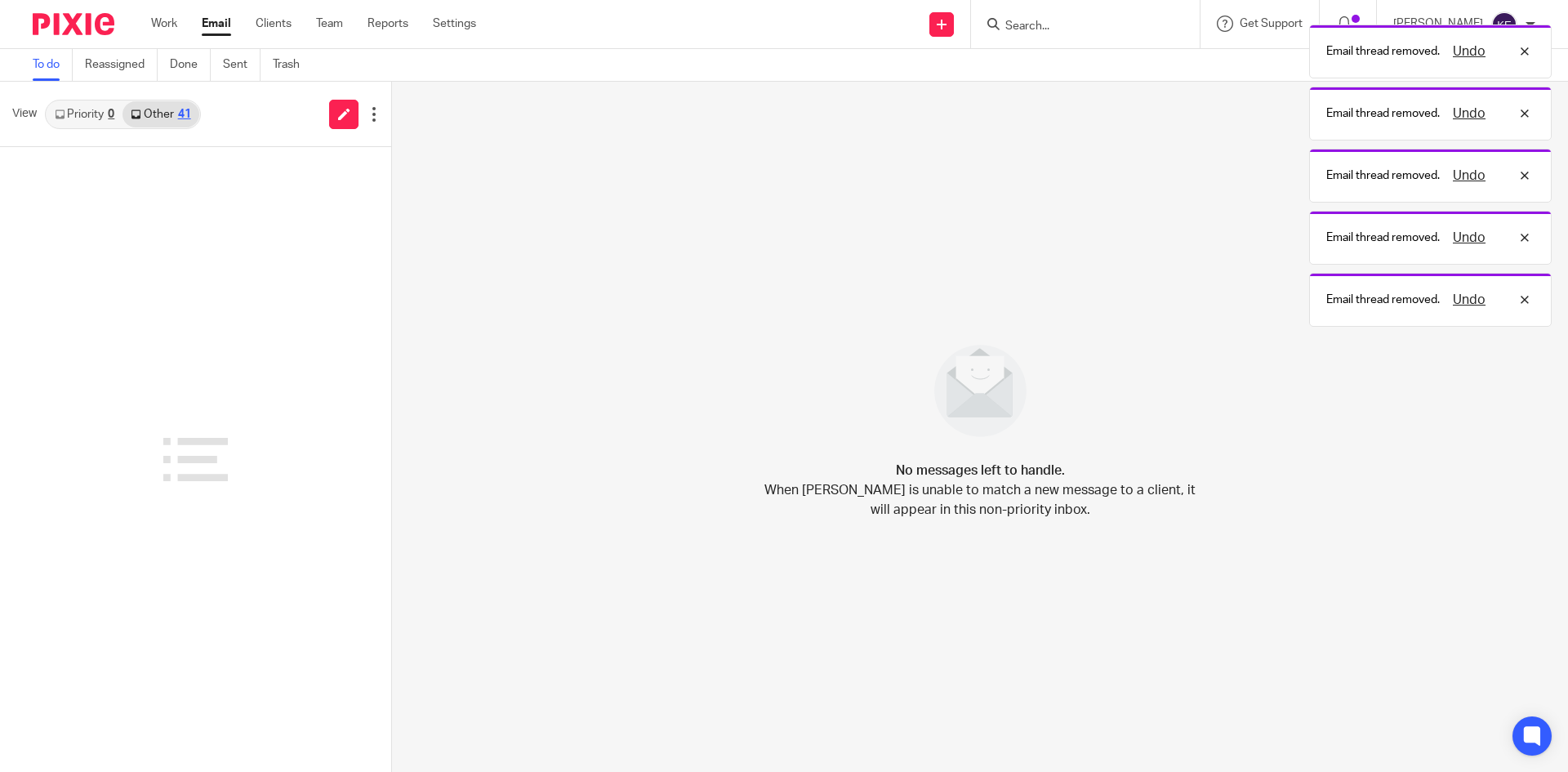
click at [218, 20] on link "Email" at bounding box center [216, 23] width 30 height 16
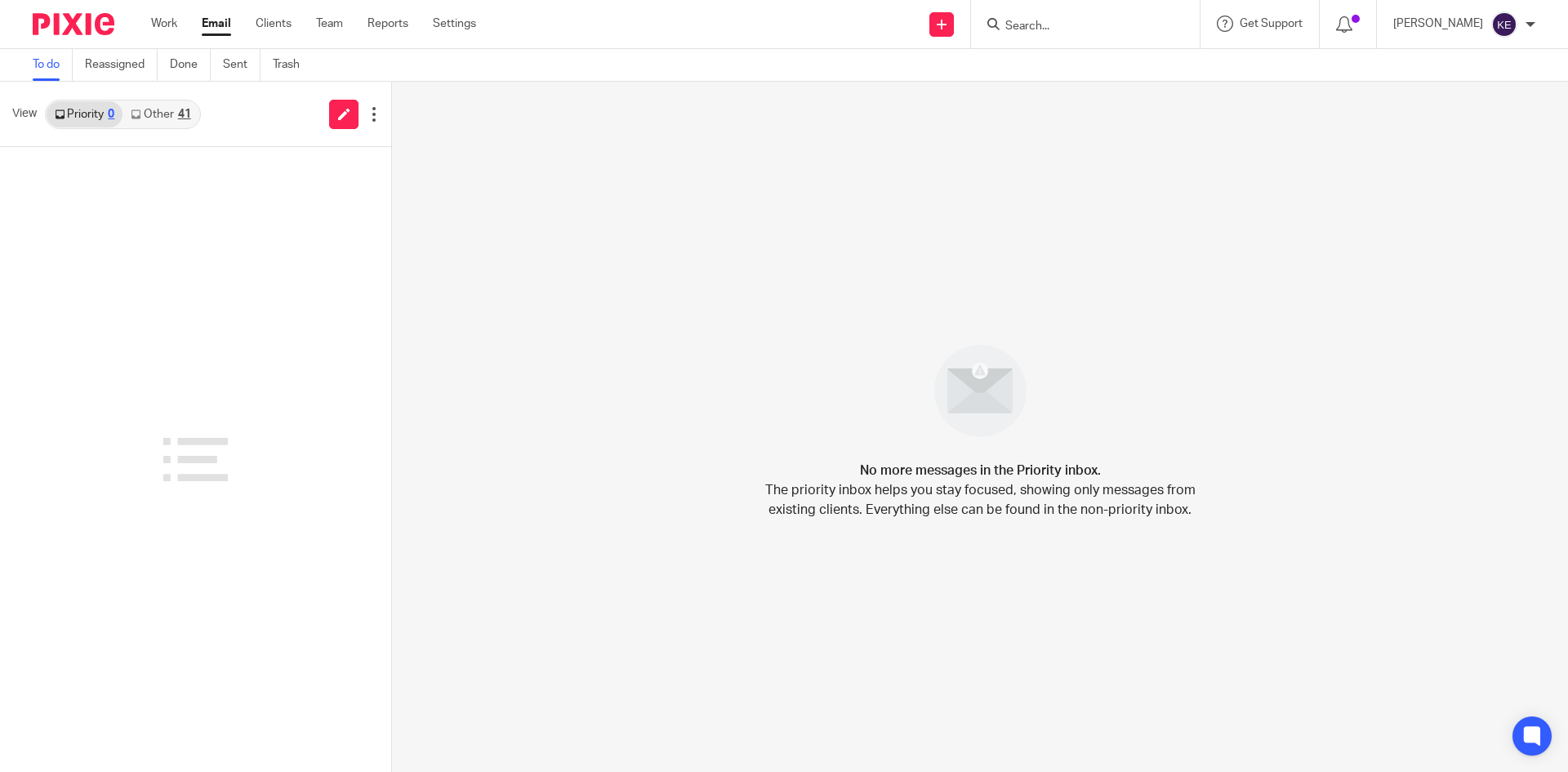
click at [185, 110] on div "41" at bounding box center [184, 114] width 13 height 12
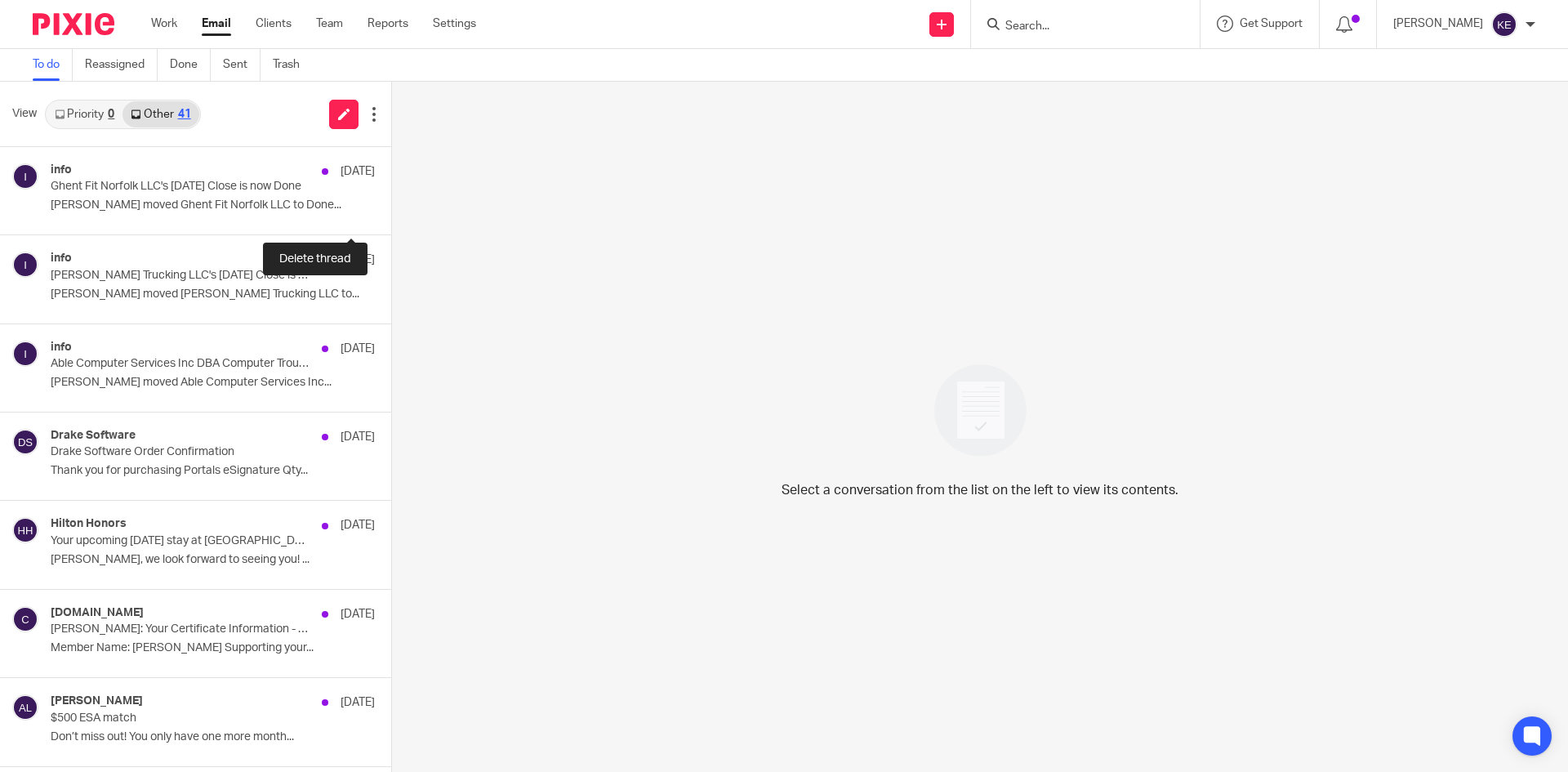
click at [391, 205] on button at bounding box center [398, 212] width 13 height 43
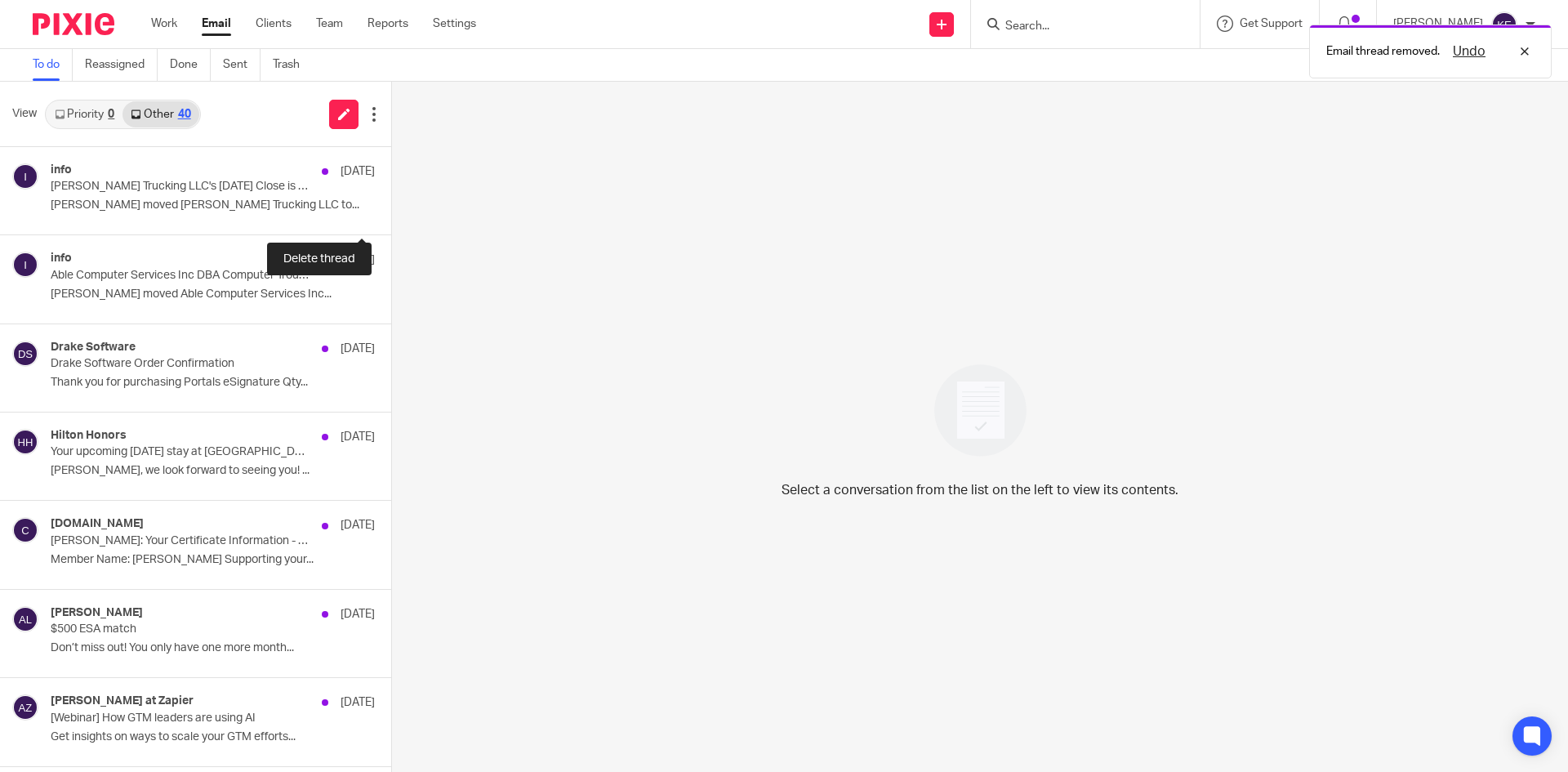
click at [391, 205] on button at bounding box center [398, 212] width 13 height 43
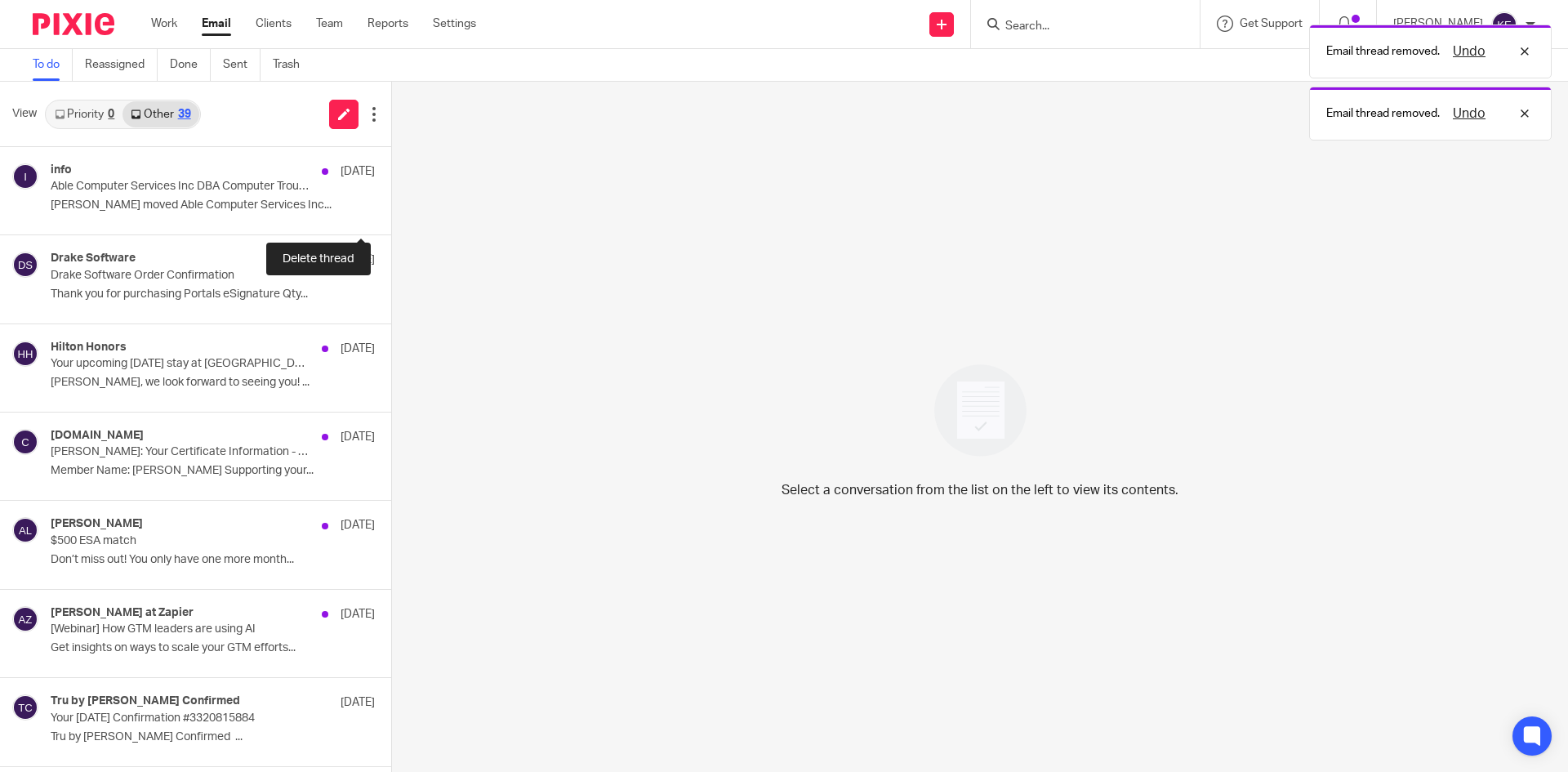
click at [391, 205] on button at bounding box center [398, 212] width 13 height 43
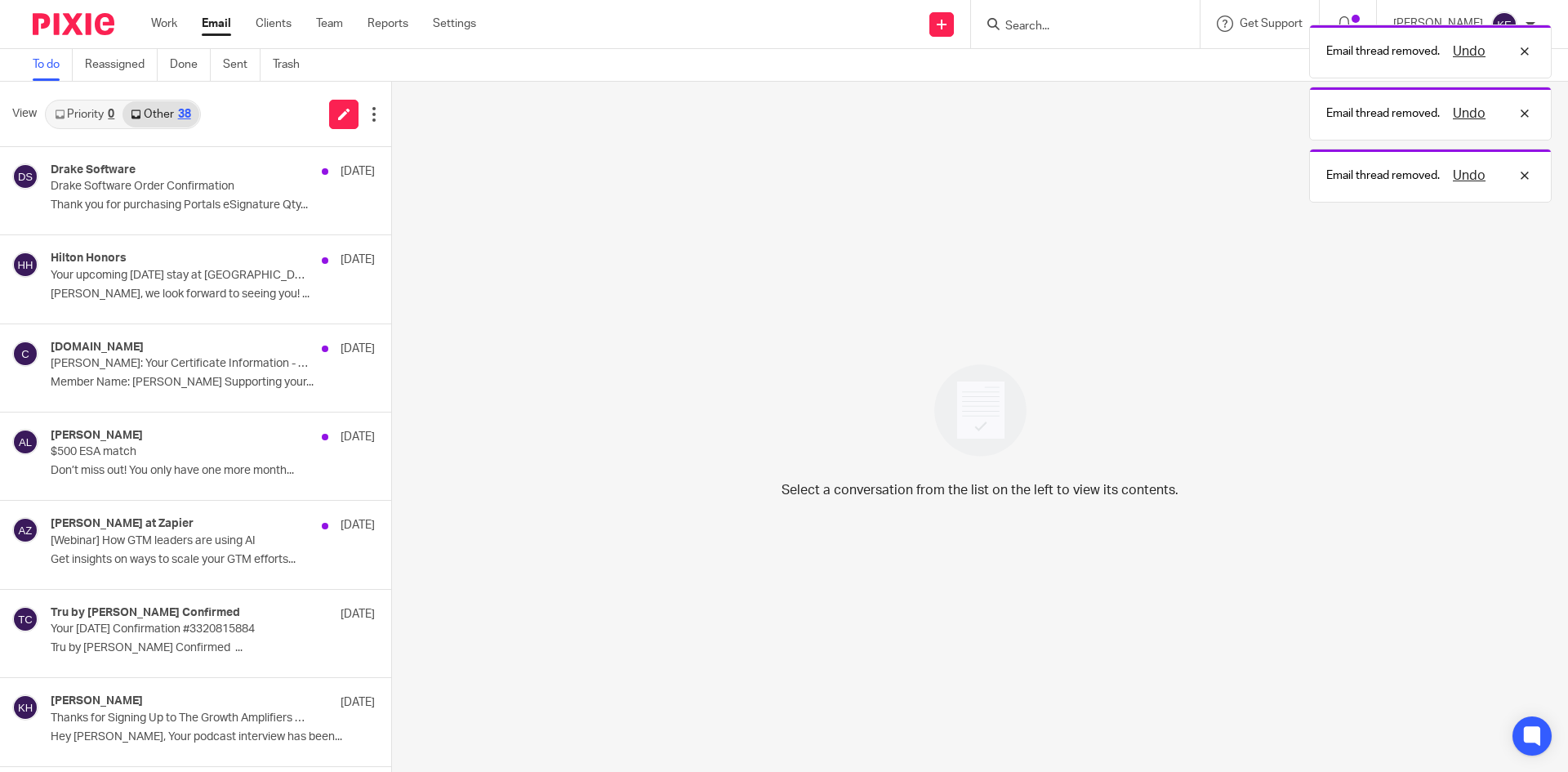
click at [242, 209] on p "Thank you for purchasing Portals eSignature Qty..." at bounding box center [212, 205] width 324 height 13
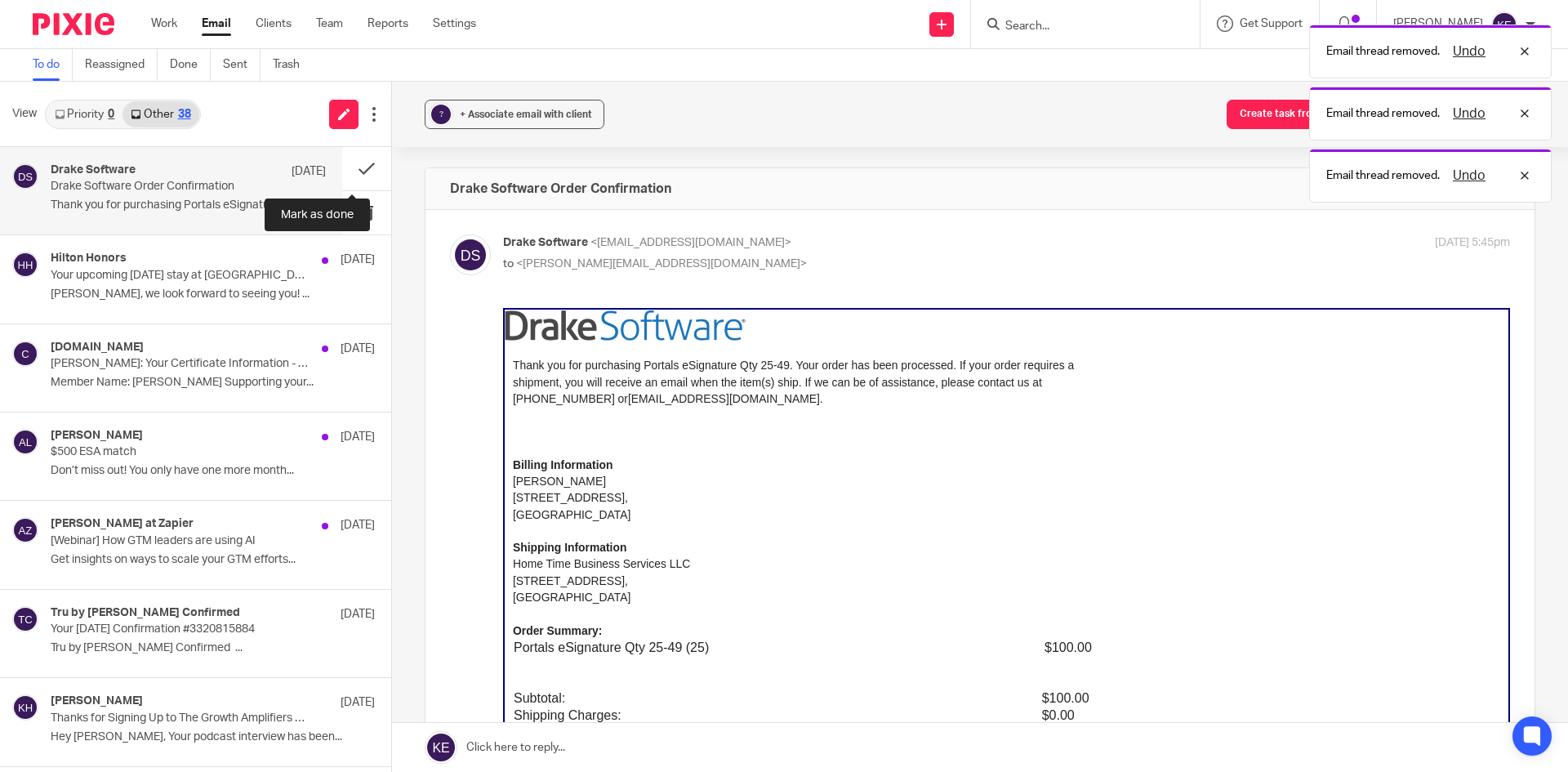
click at [350, 164] on button at bounding box center [366, 168] width 49 height 43
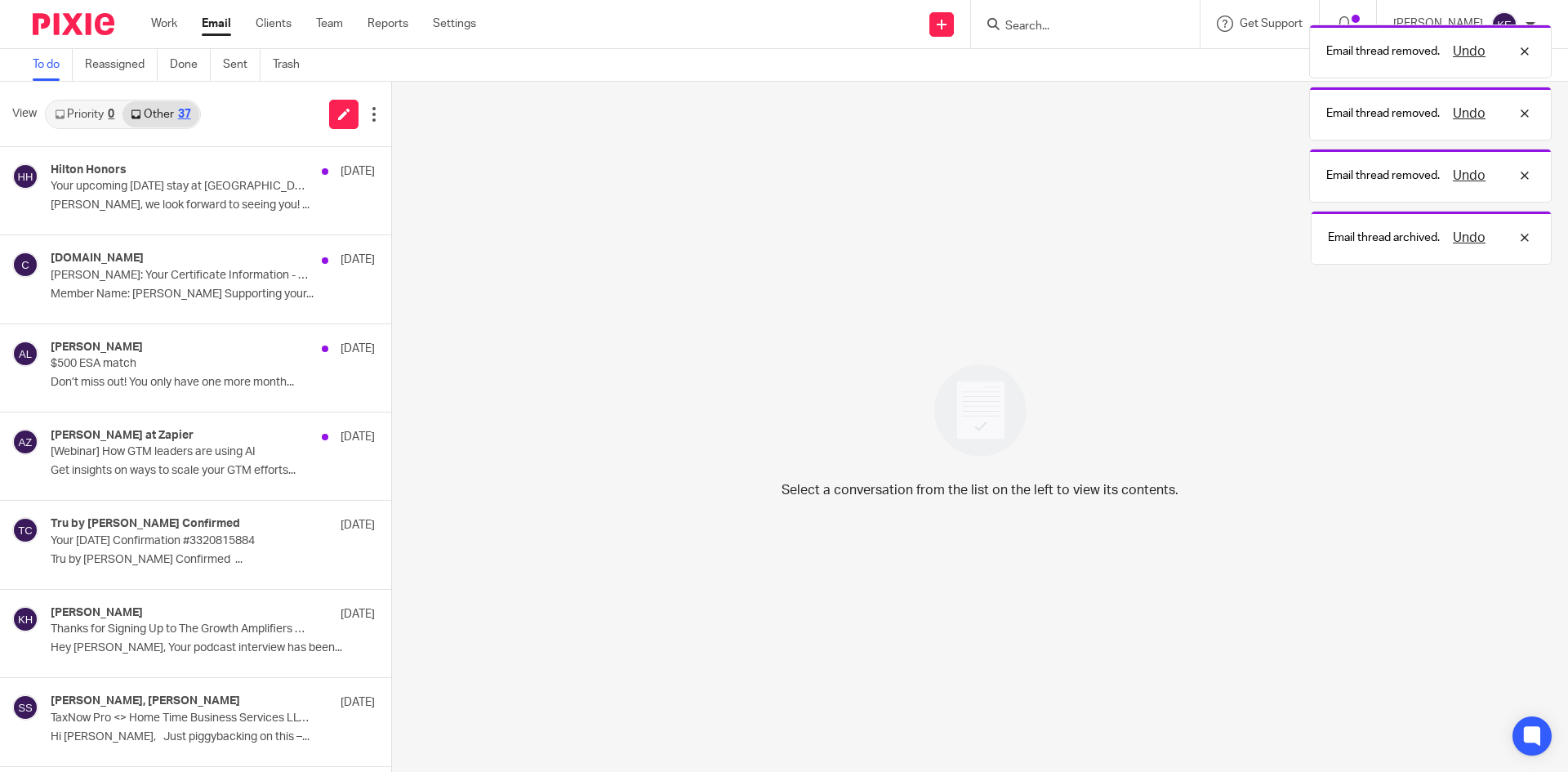
click at [235, 191] on p "Your upcoming Aug-21-2025 stay at Tru by Hilton Portland Airport" at bounding box center [180, 186] width 260 height 13
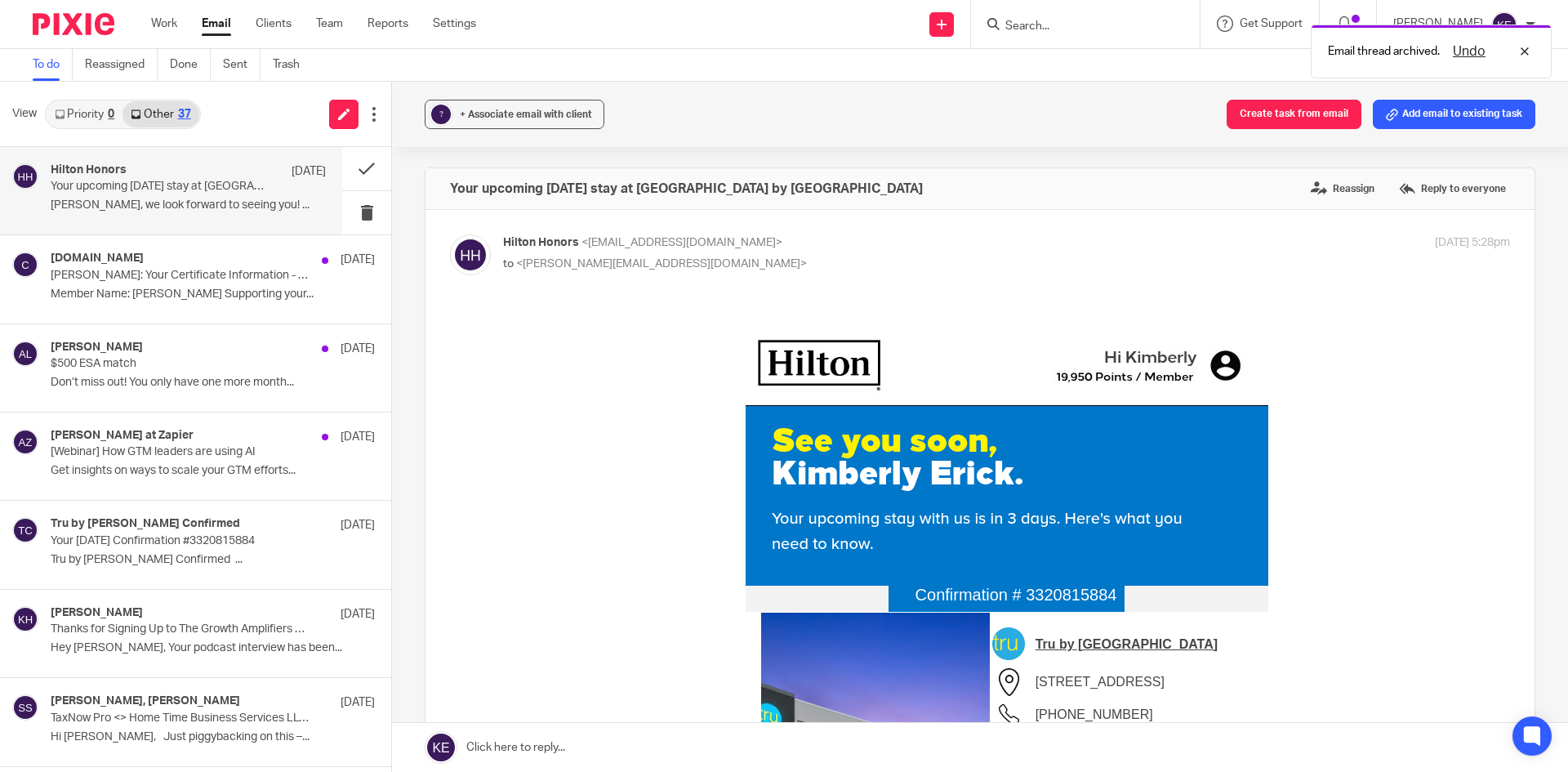
click at [235, 288] on p "Member Name: Kimberly Erick Supporting your..." at bounding box center [212, 294] width 324 height 13
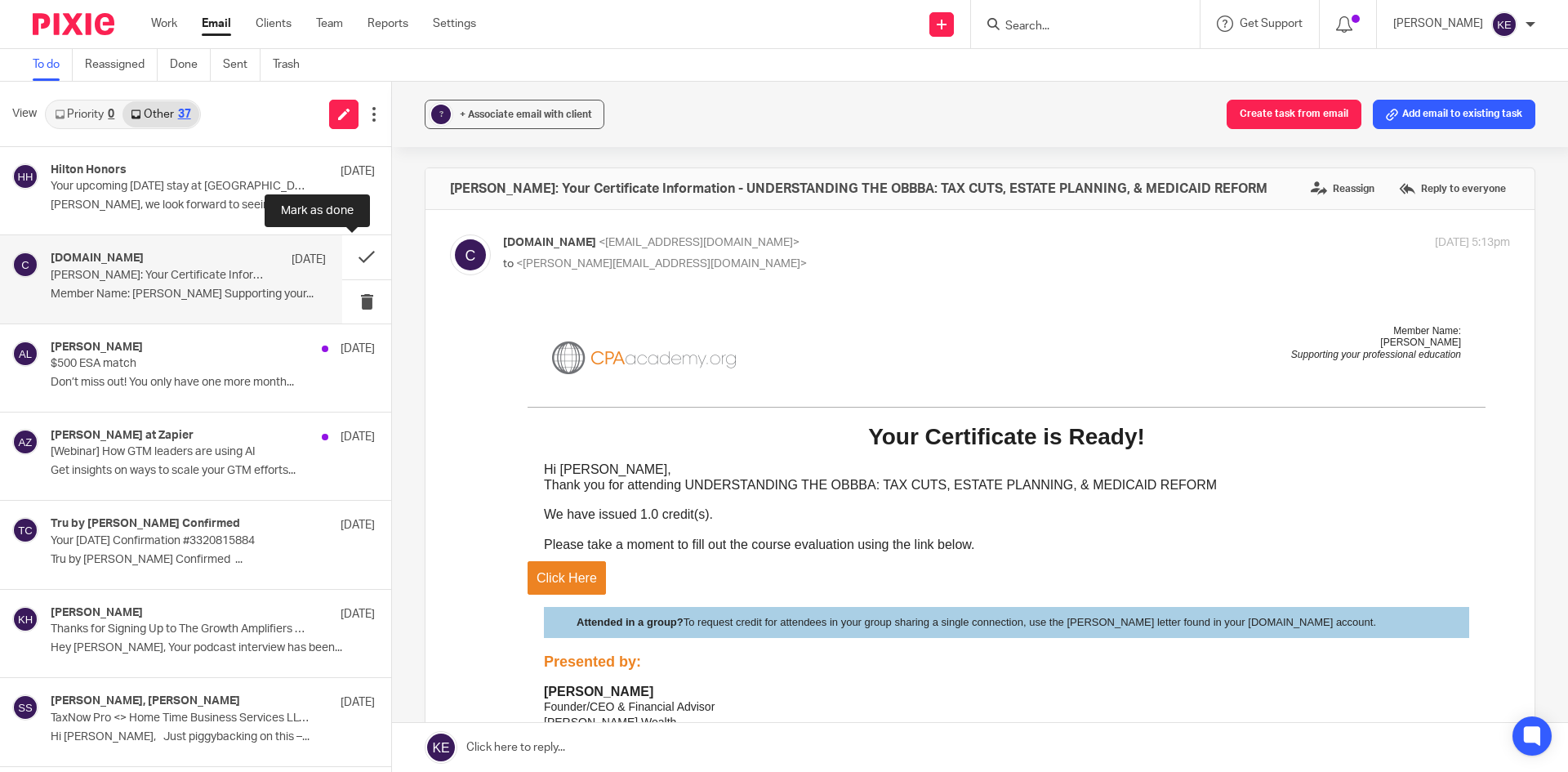
click at [355, 254] on button at bounding box center [366, 256] width 49 height 43
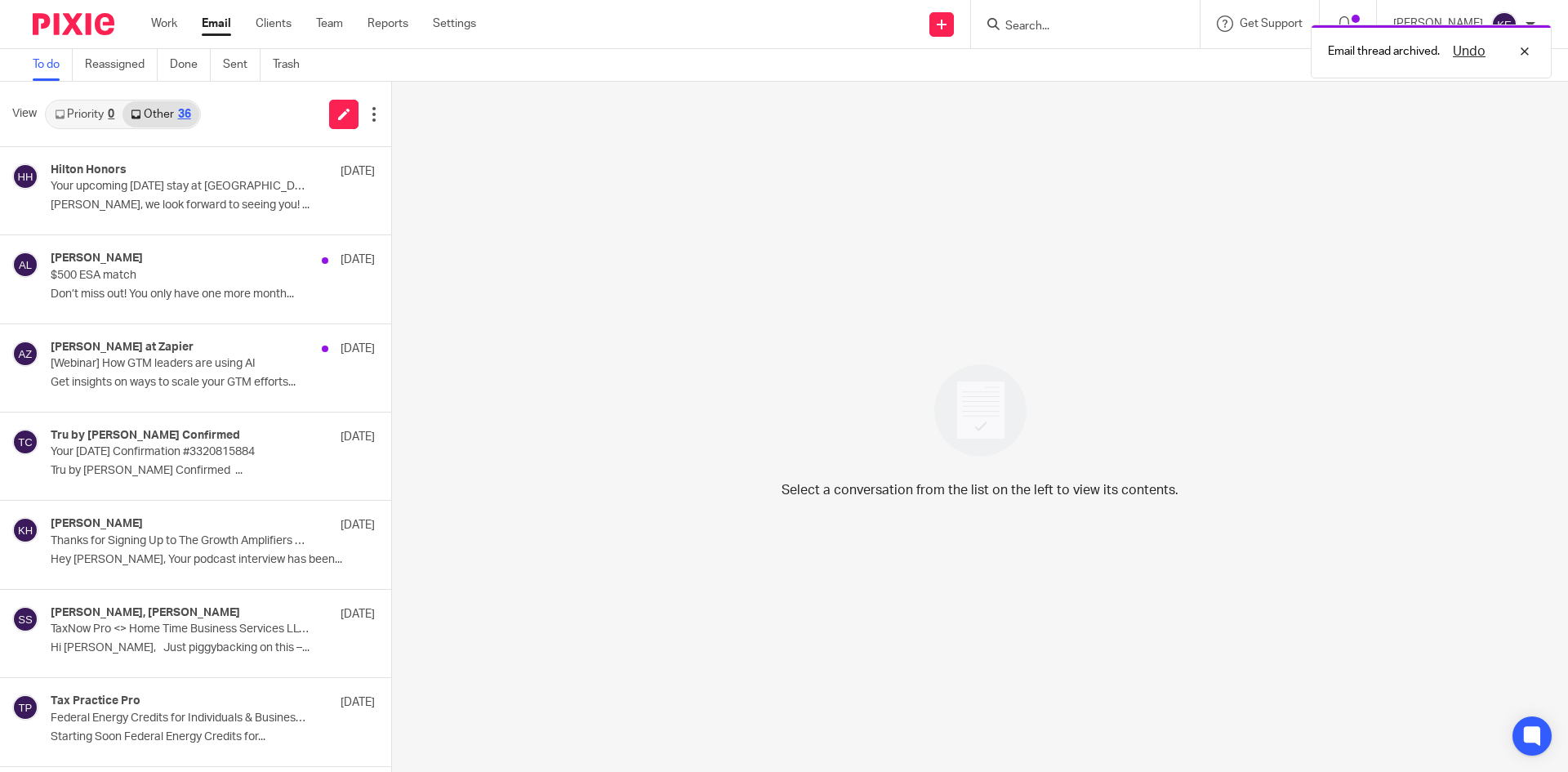
click at [227, 281] on p "$500 ESA match" at bounding box center [180, 275] width 260 height 13
